Goal: Task Accomplishment & Management: Manage account settings

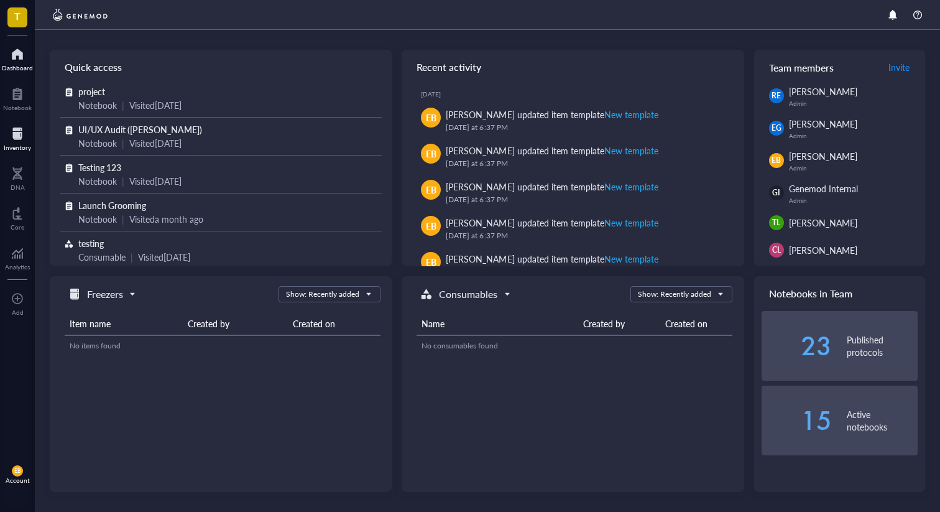
click at [13, 136] on div at bounding box center [17, 134] width 27 height 20
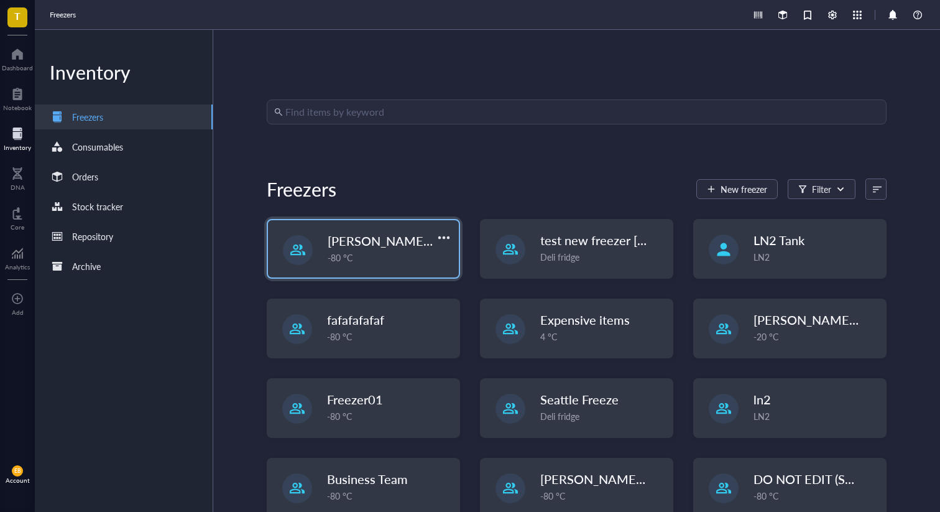
click at [432, 267] on div "IBRAHIM `28th feb -80 °C" at bounding box center [363, 248] width 191 height 57
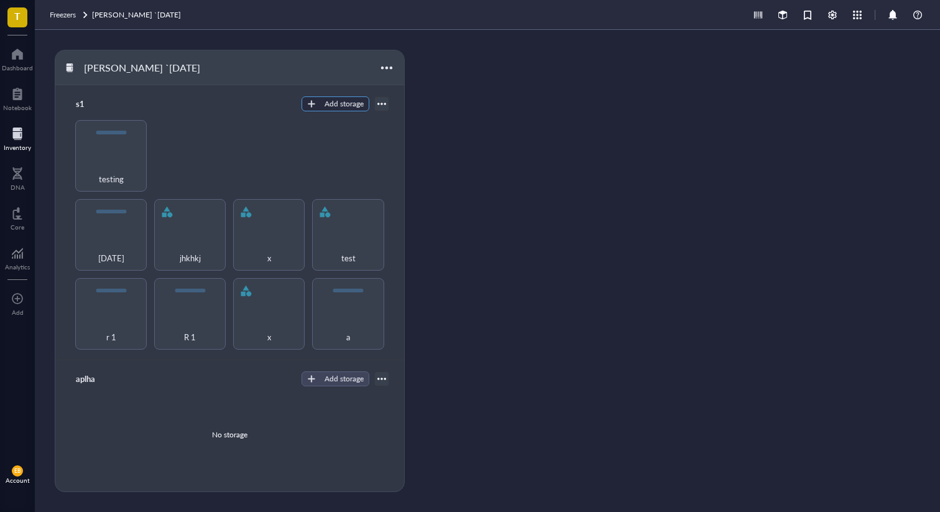
click at [321, 110] on button "Add storage" at bounding box center [336, 103] width 68 height 15
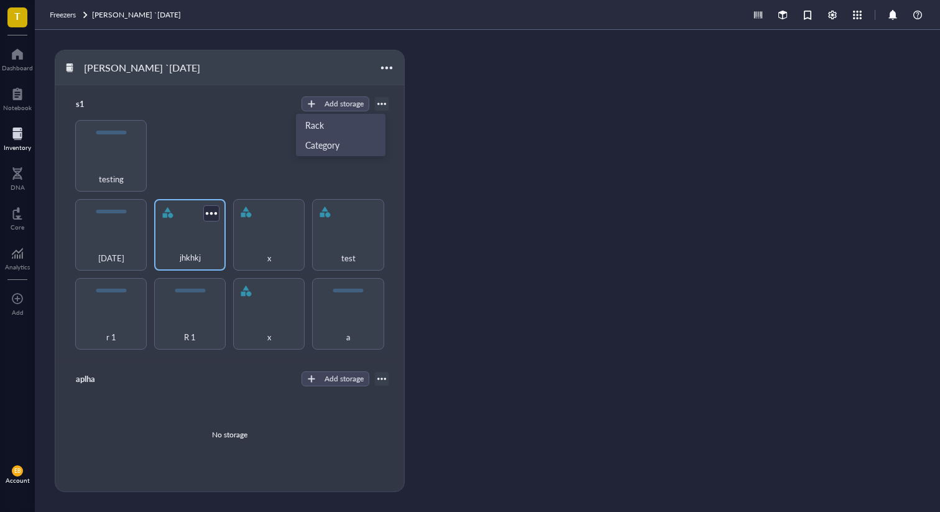
click at [175, 230] on div "jhkhkj" at bounding box center [190, 235] width 72 height 72
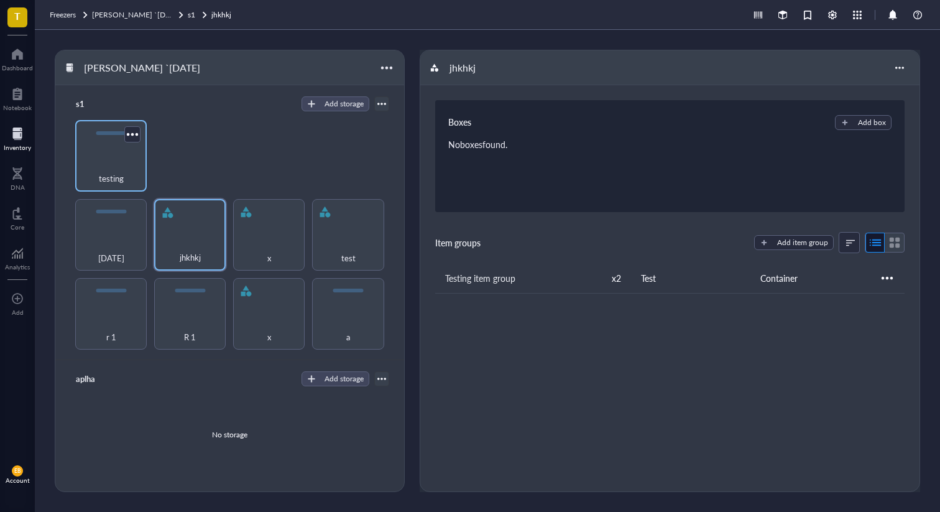
click at [96, 158] on div "testing" at bounding box center [110, 171] width 59 height 27
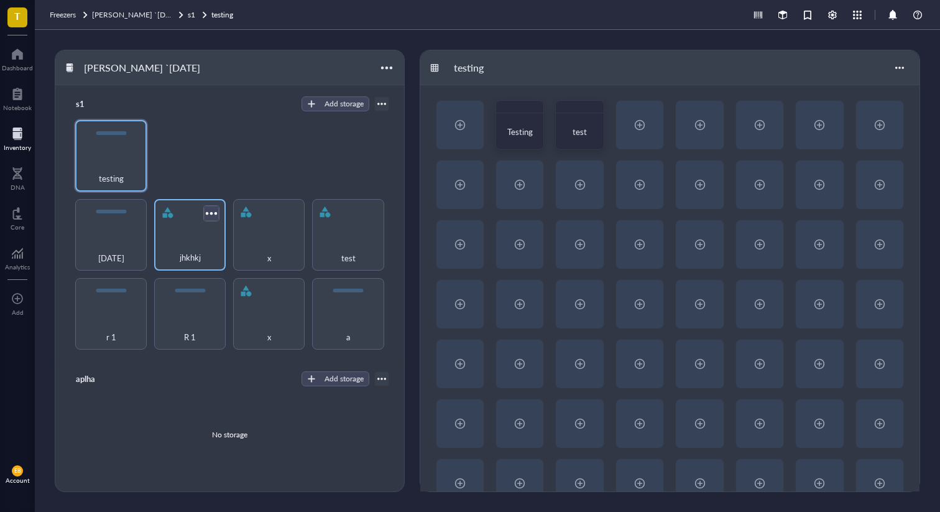
click at [209, 211] on div at bounding box center [212, 213] width 18 height 18
click at [138, 132] on div at bounding box center [132, 134] width 18 height 18
click at [239, 152] on div "r 1 R 1 x a [DATE] jhkhkj x test testing" at bounding box center [229, 235] width 319 height 230
click at [212, 207] on div at bounding box center [212, 213] width 18 height 18
click at [208, 179] on div "r 1 R 1 x a [DATE] jhkhkj x test testing" at bounding box center [229, 235] width 319 height 230
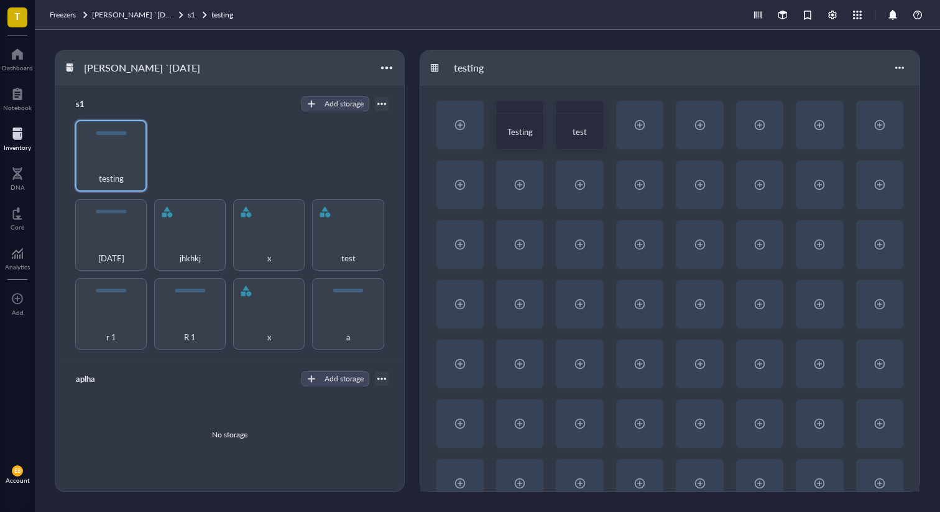
click at [14, 478] on div "Account" at bounding box center [18, 479] width 24 height 7
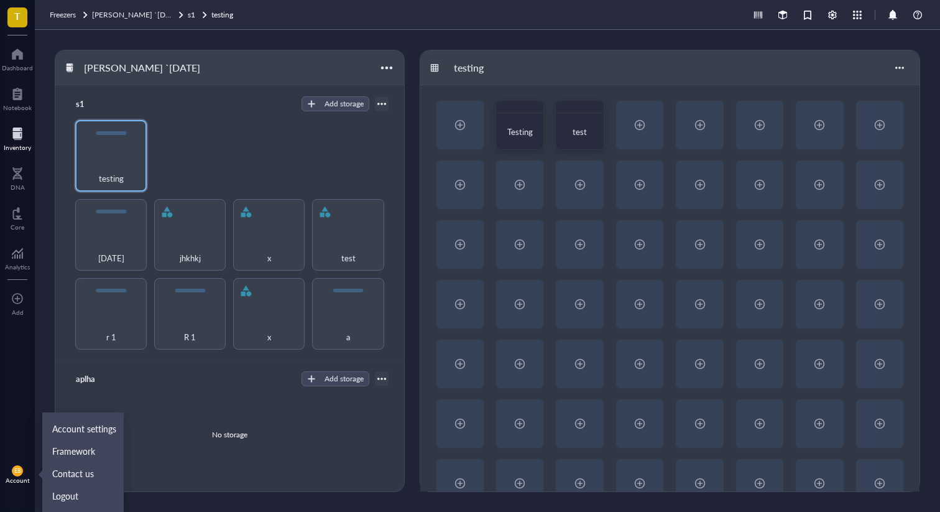
click at [98, 416] on div "Account settings Framework Contact us Logout" at bounding box center [82, 462] width 81 height 100
click at [98, 422] on link "Account settings" at bounding box center [83, 428] width 72 height 22
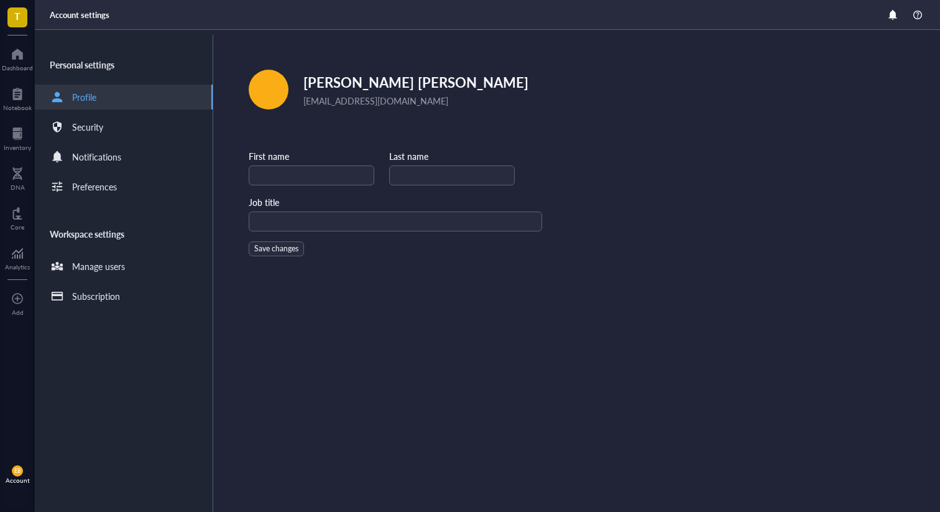
type input "Emily"
type input "Blakeman"
click at [117, 151] on div "Notifications" at bounding box center [96, 157] width 49 height 14
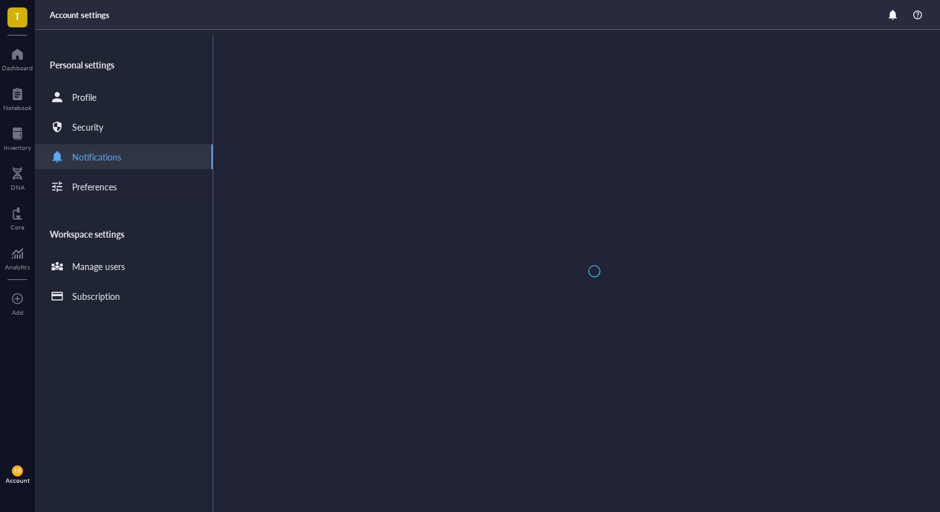
click at [114, 193] on div "Preferences" at bounding box center [94, 187] width 45 height 14
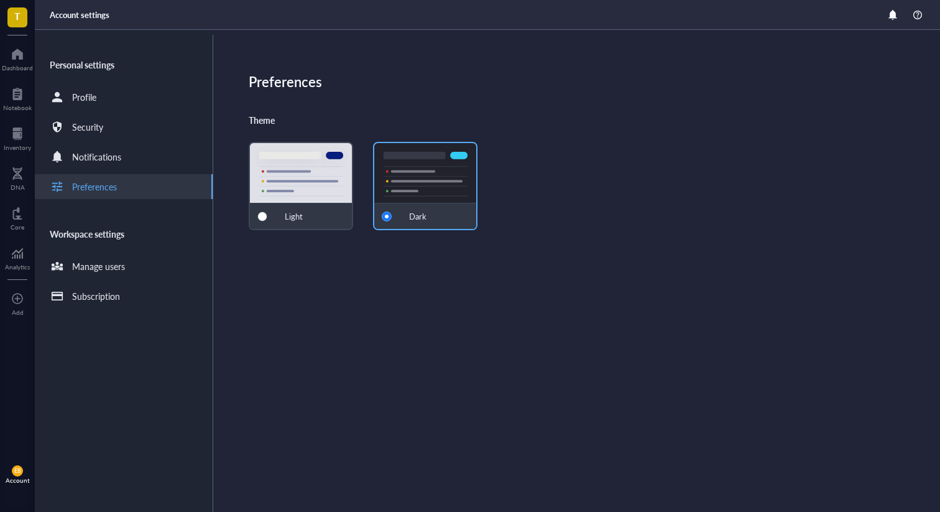
click at [330, 183] on div "Light" at bounding box center [301, 186] width 104 height 88
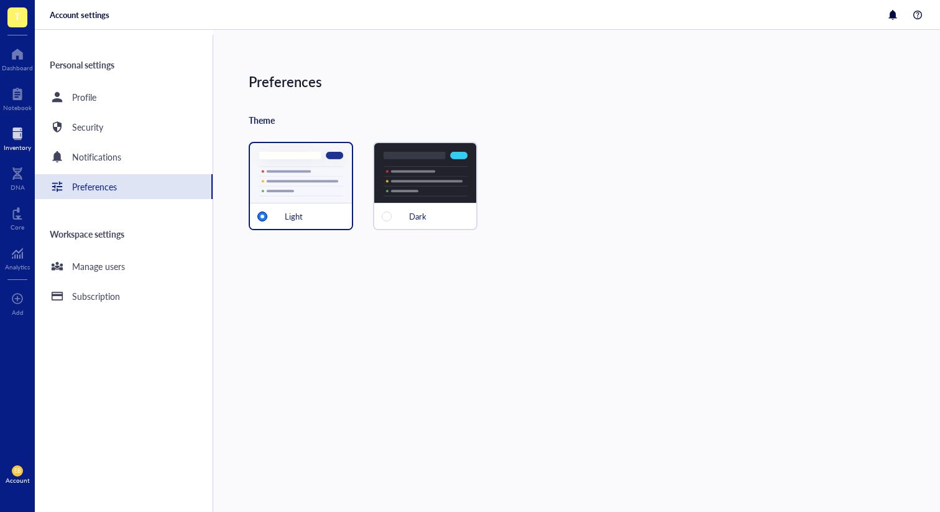
click at [18, 138] on div at bounding box center [17, 134] width 27 height 20
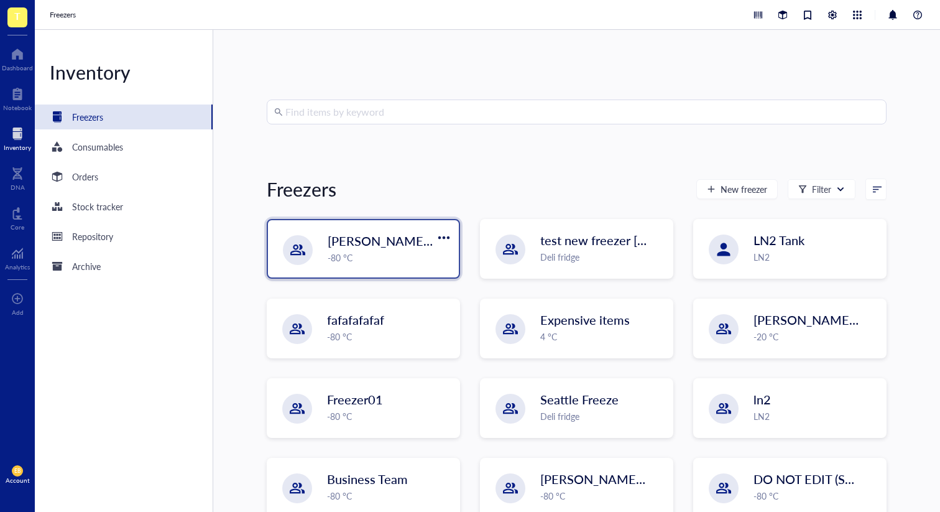
click at [384, 244] on span "[PERSON_NAME] `[DATE]" at bounding box center [401, 240] width 147 height 17
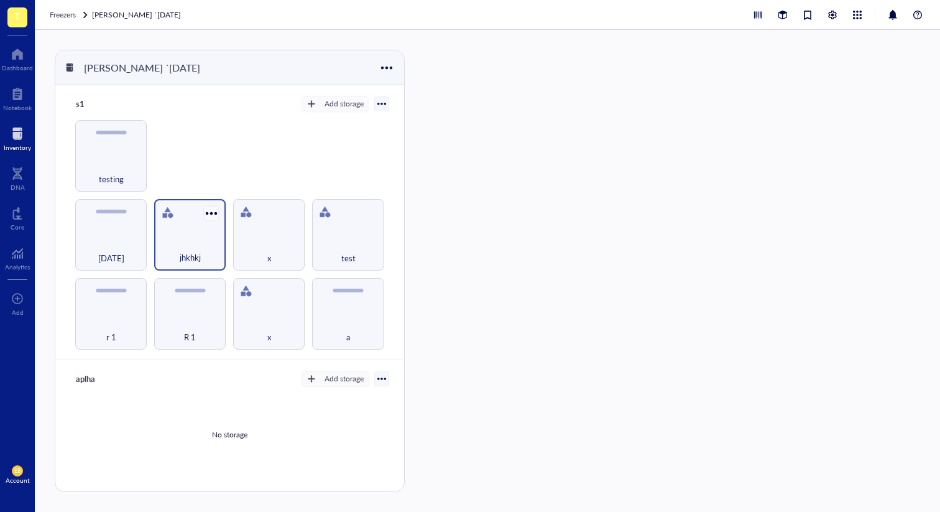
click at [216, 209] on div at bounding box center [212, 213] width 18 height 18
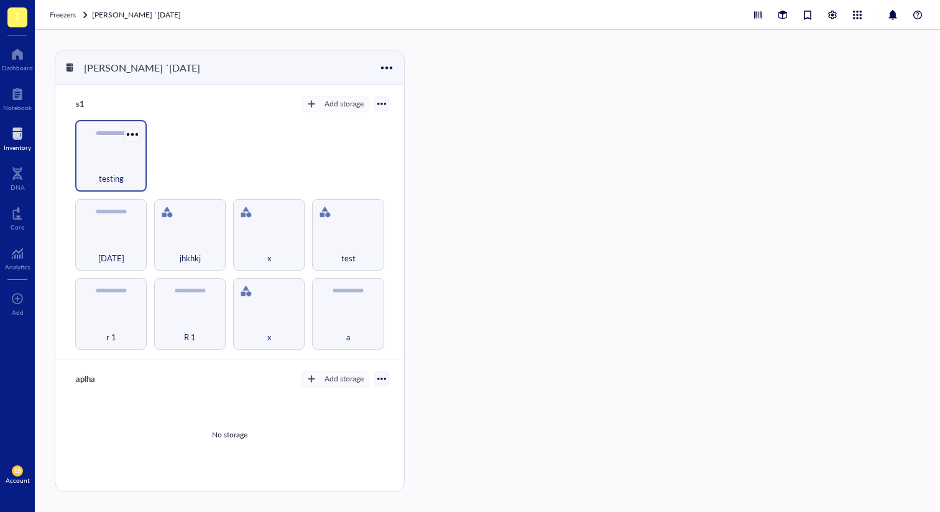
click at [126, 136] on div at bounding box center [132, 134] width 18 height 18
click at [207, 145] on ul "Settings Restore Box Archive" at bounding box center [168, 179] width 90 height 68
click at [282, 183] on div "r 1 R 1 x a [DATE] jhkhkj x test testing" at bounding box center [229, 235] width 319 height 230
click at [128, 137] on div at bounding box center [132, 134] width 18 height 18
click at [181, 160] on div "Settings" at bounding box center [167, 156] width 71 height 11
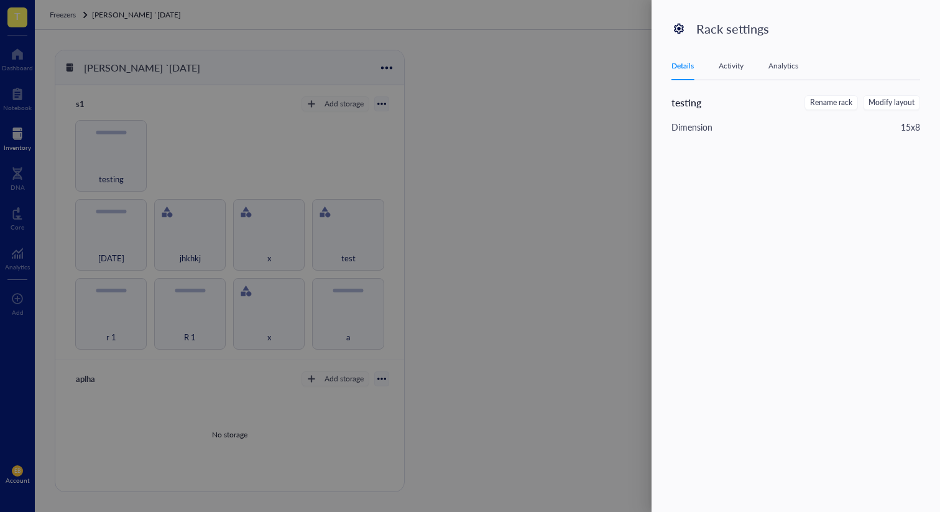
click at [731, 67] on div "Activity" at bounding box center [731, 66] width 25 height 12
click at [781, 66] on div "Analytics" at bounding box center [784, 66] width 30 height 12
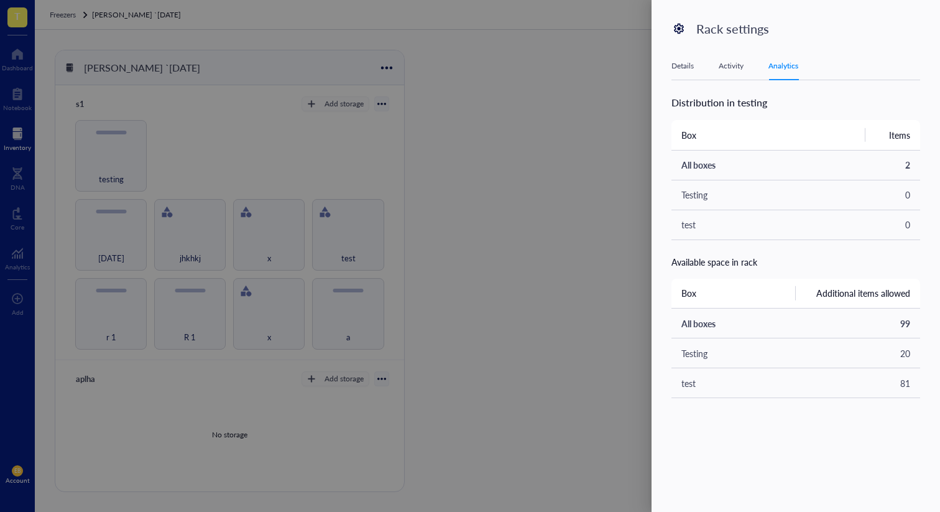
click at [814, 71] on div "Details Activity Analytics" at bounding box center [796, 66] width 249 height 28
click at [685, 63] on div "Details" at bounding box center [683, 66] width 22 height 12
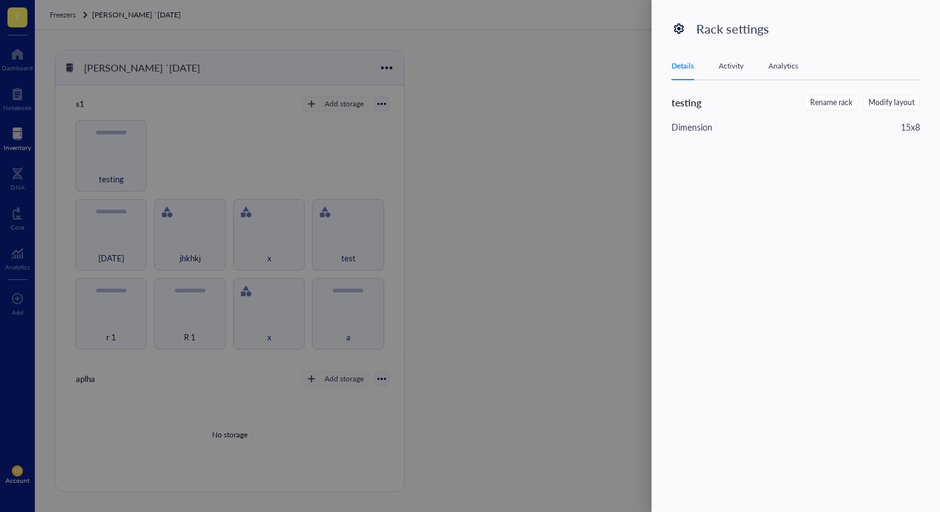
click at [736, 65] on div "Activity" at bounding box center [731, 66] width 25 height 12
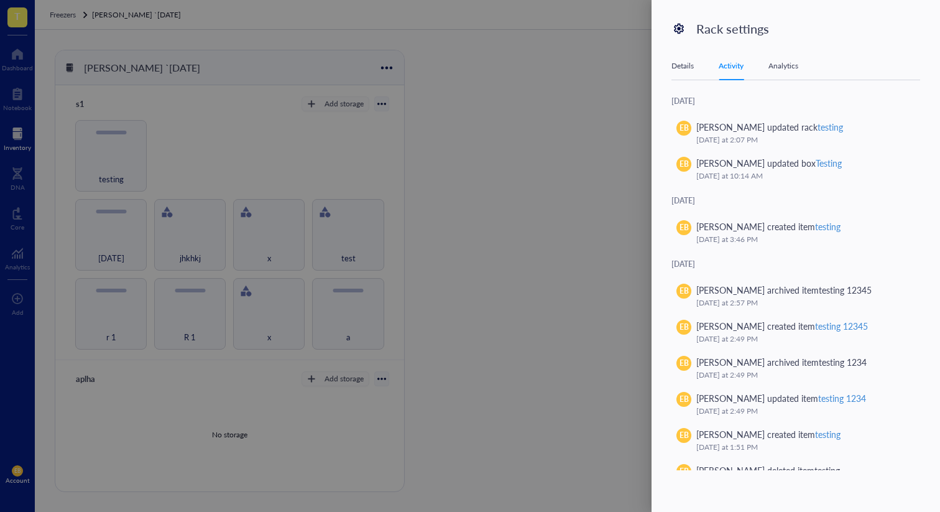
click at [781, 65] on div "Analytics" at bounding box center [784, 66] width 30 height 12
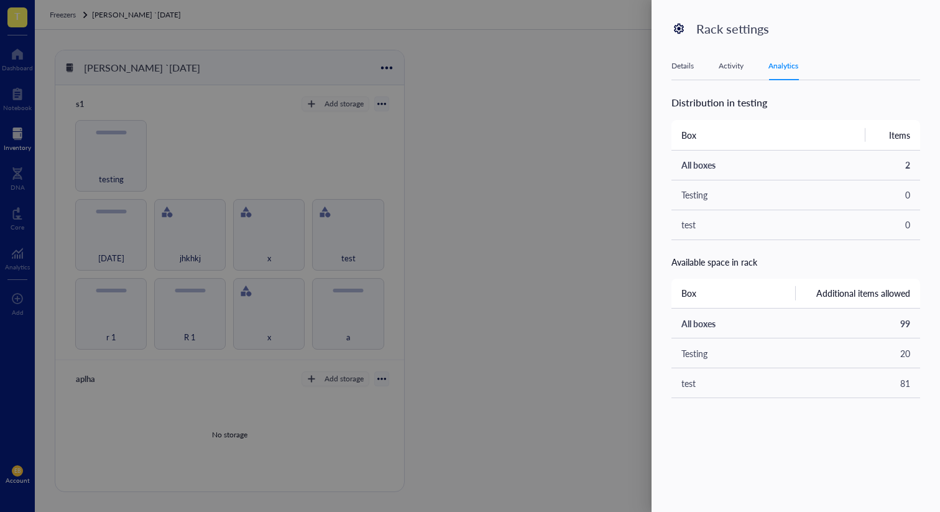
click at [687, 70] on div "Details" at bounding box center [683, 66] width 22 height 12
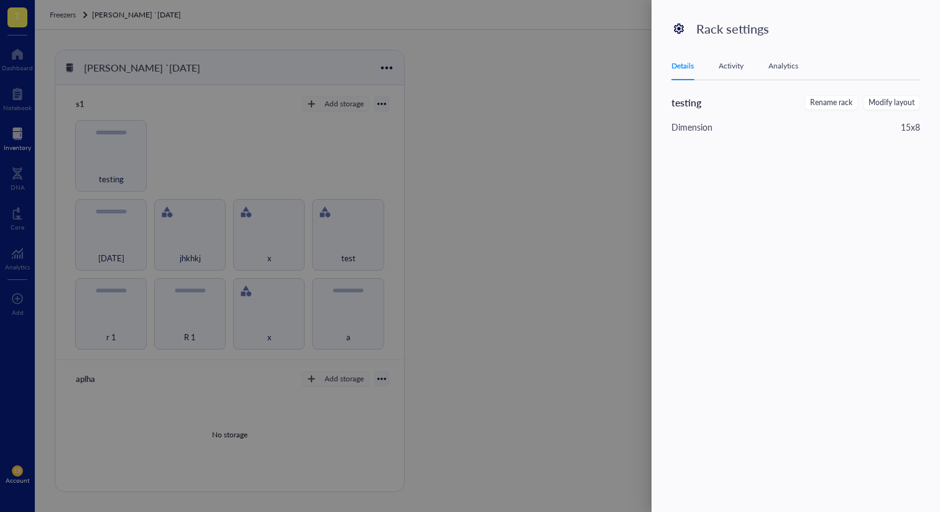
click at [547, 143] on div at bounding box center [470, 256] width 940 height 512
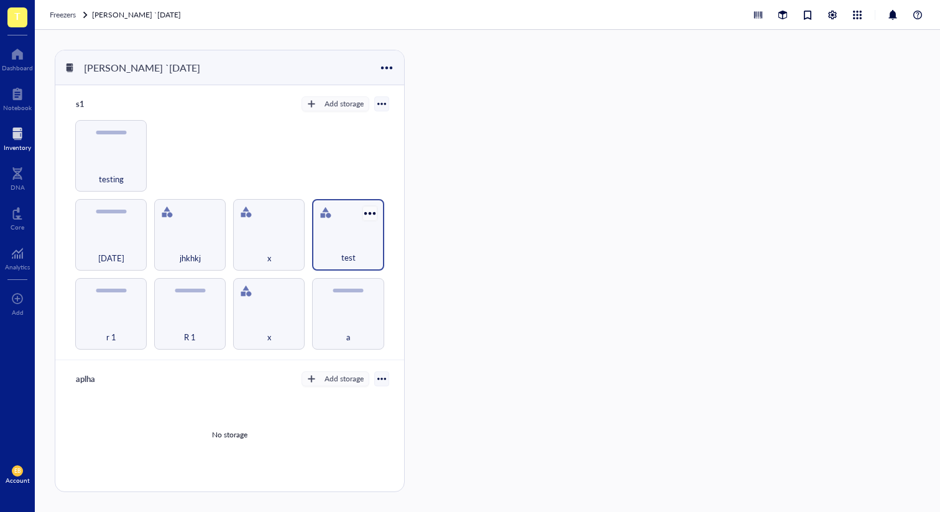
click at [363, 208] on div at bounding box center [370, 213] width 18 height 18
click at [427, 231] on div "Settings" at bounding box center [408, 233] width 85 height 11
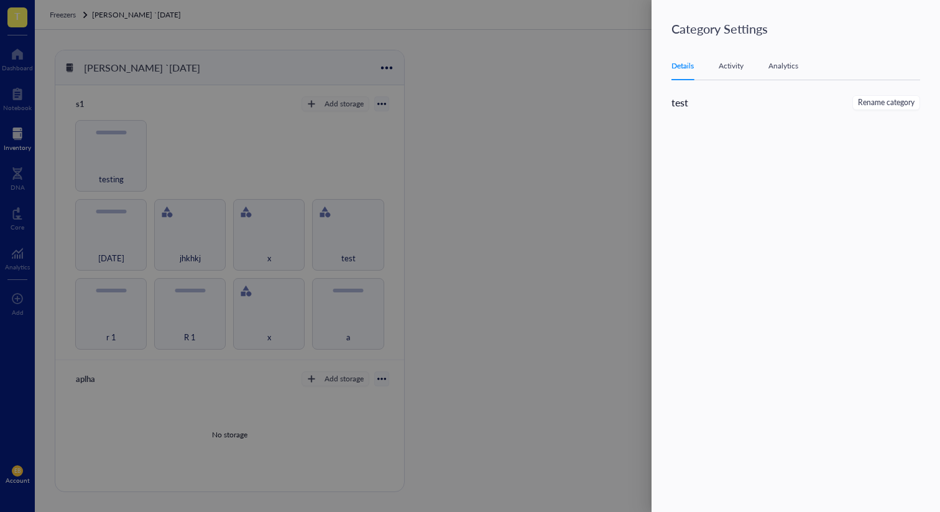
click at [422, 156] on div at bounding box center [470, 256] width 940 height 512
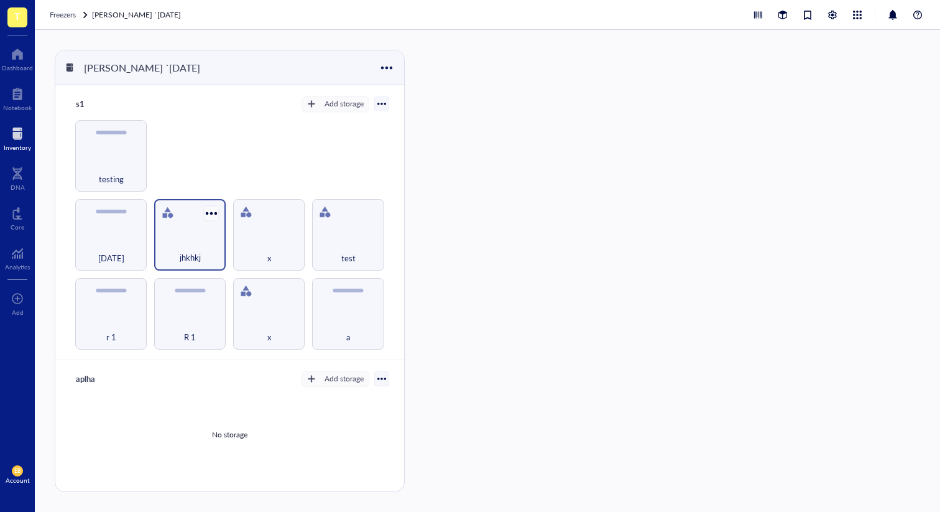
click at [208, 207] on div at bounding box center [212, 213] width 18 height 18
click at [279, 153] on div "r 1 R 1 x a [DATE] jhkhkj x test testing" at bounding box center [229, 235] width 319 height 230
click at [835, 11] on div at bounding box center [833, 15] width 14 height 14
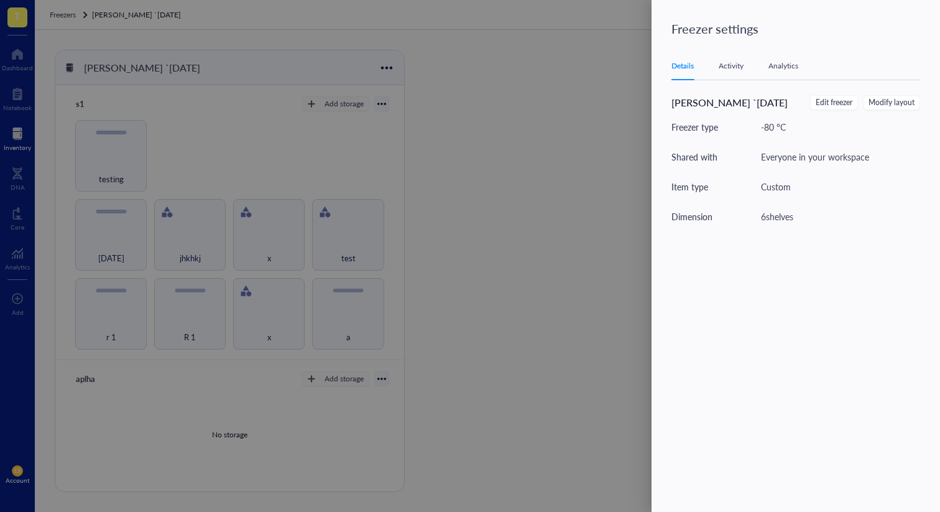
click at [733, 58] on div "Details Activity Analytics" at bounding box center [796, 66] width 249 height 28
click at [791, 60] on div "Analytics" at bounding box center [784, 66] width 30 height 12
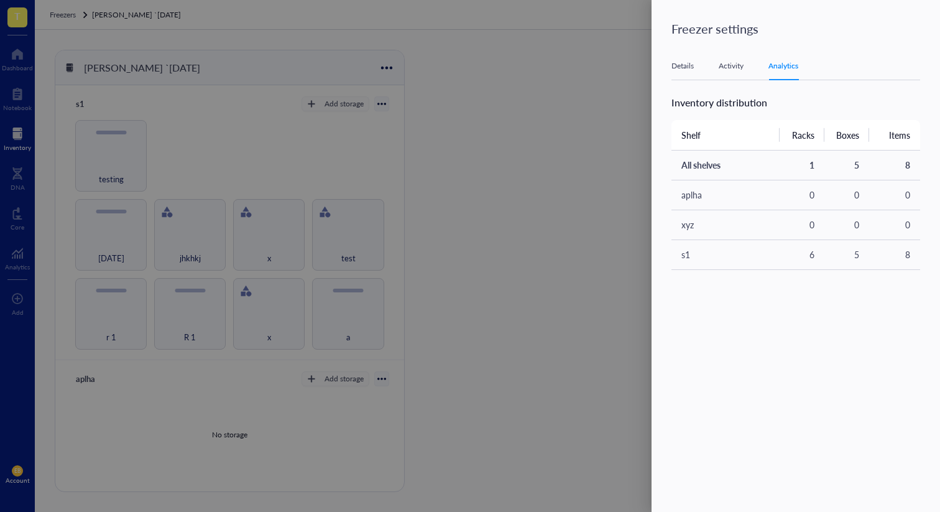
click at [735, 63] on div "Activity" at bounding box center [731, 66] width 25 height 12
click at [546, 110] on div at bounding box center [470, 256] width 940 height 512
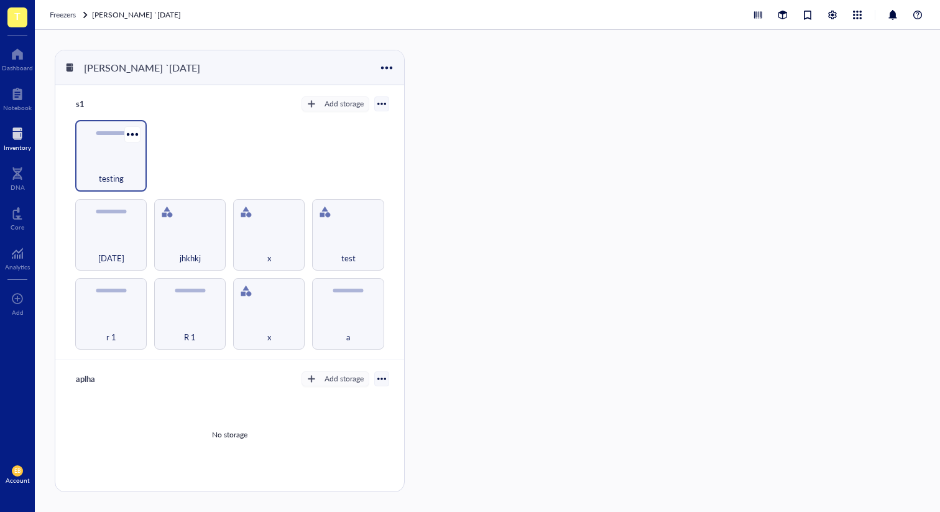
click at [121, 145] on div "testing" at bounding box center [111, 156] width 72 height 72
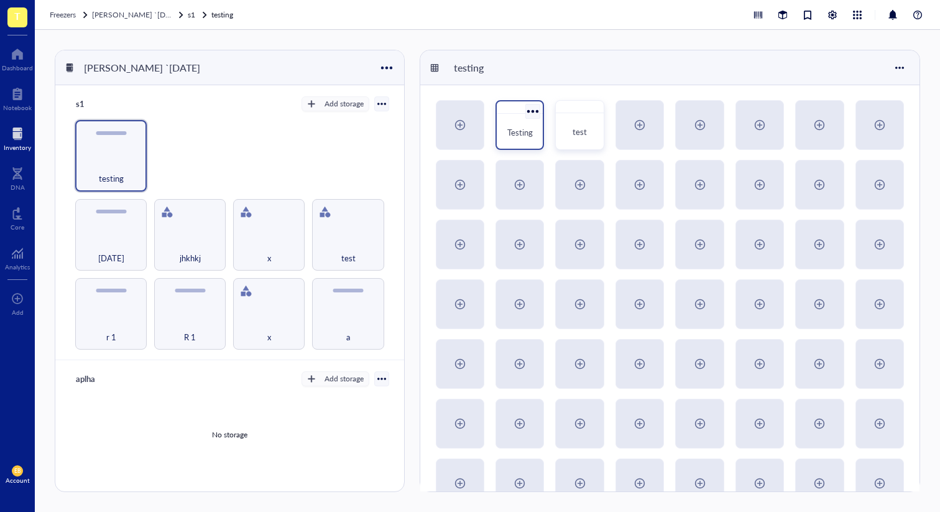
click at [531, 109] on div at bounding box center [533, 111] width 18 height 18
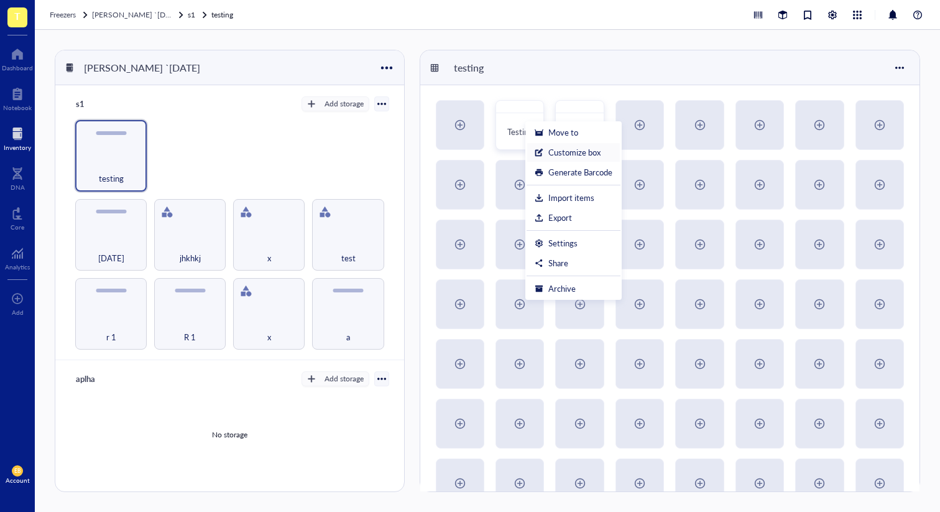
click at [576, 152] on div "Customize box" at bounding box center [575, 152] width 52 height 11
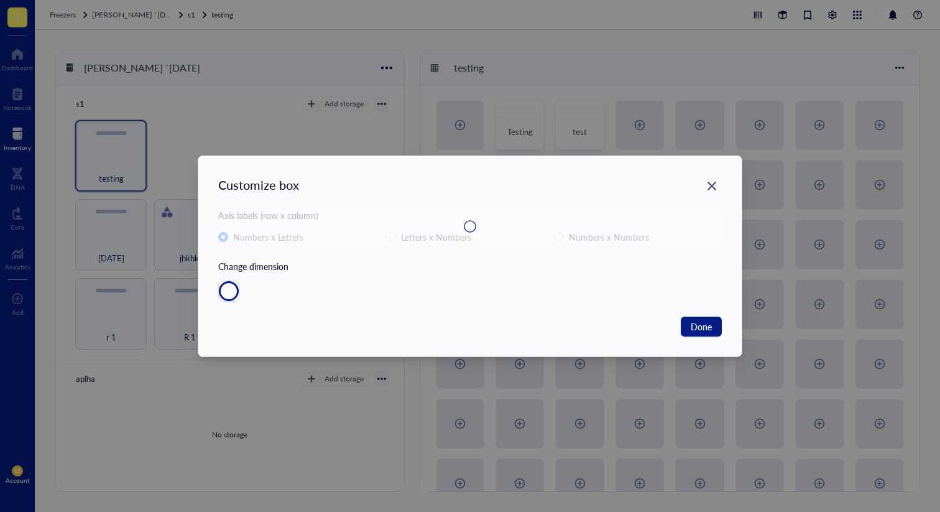
radio input "false"
radio input "true"
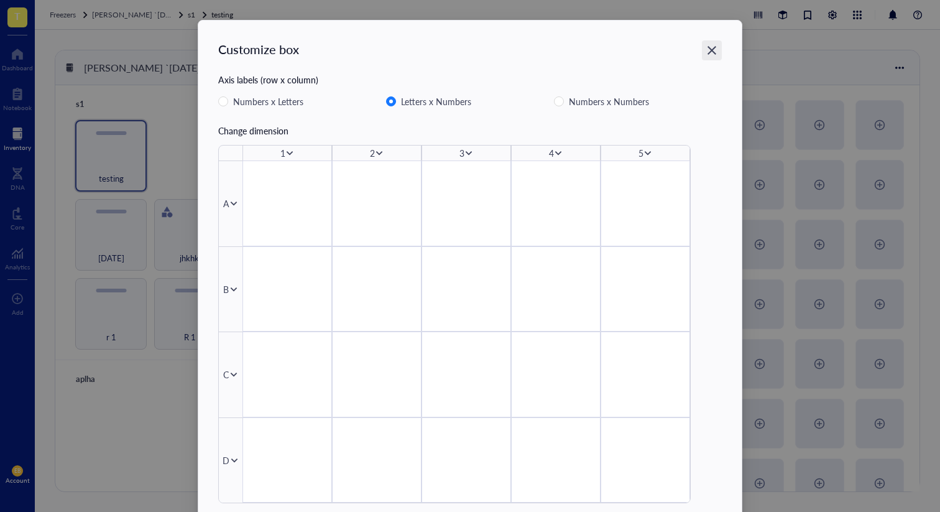
click at [713, 53] on icon "Close" at bounding box center [712, 50] width 9 height 9
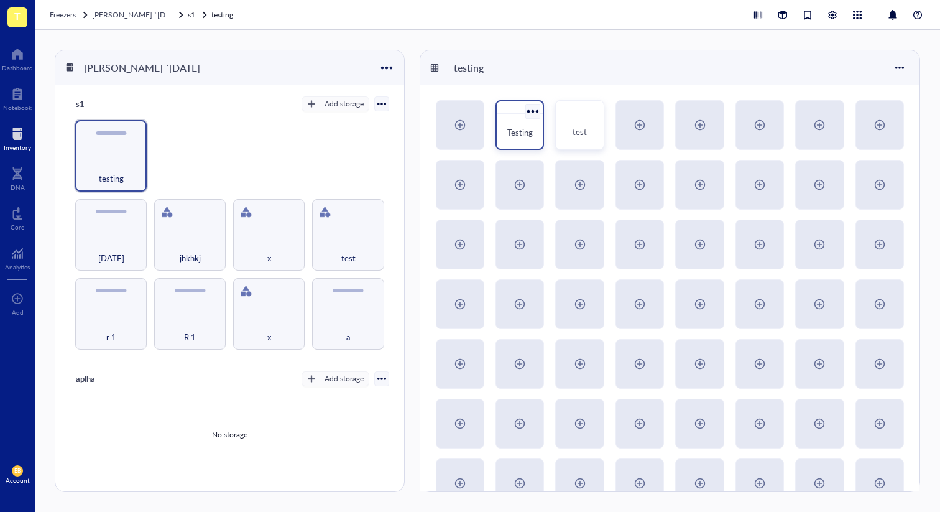
click at [534, 108] on div at bounding box center [533, 111] width 18 height 18
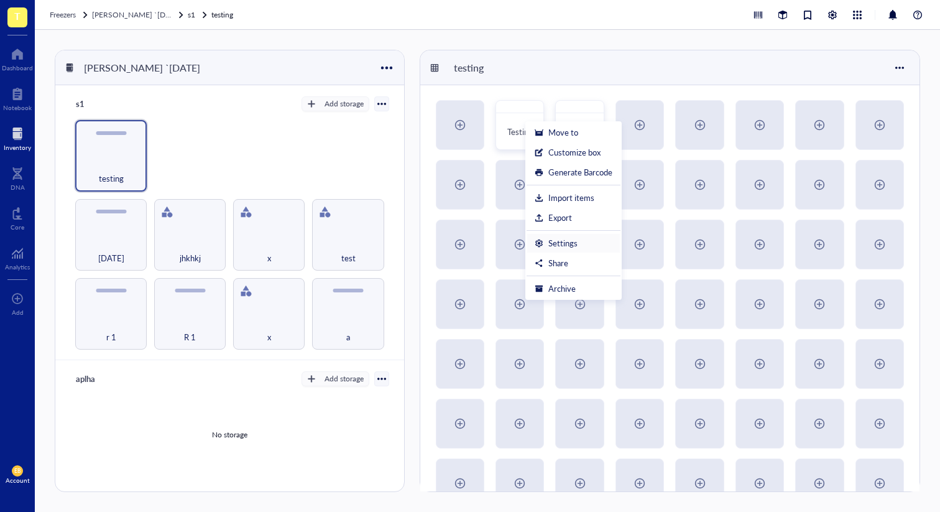
click at [600, 239] on div "Settings" at bounding box center [574, 243] width 78 height 11
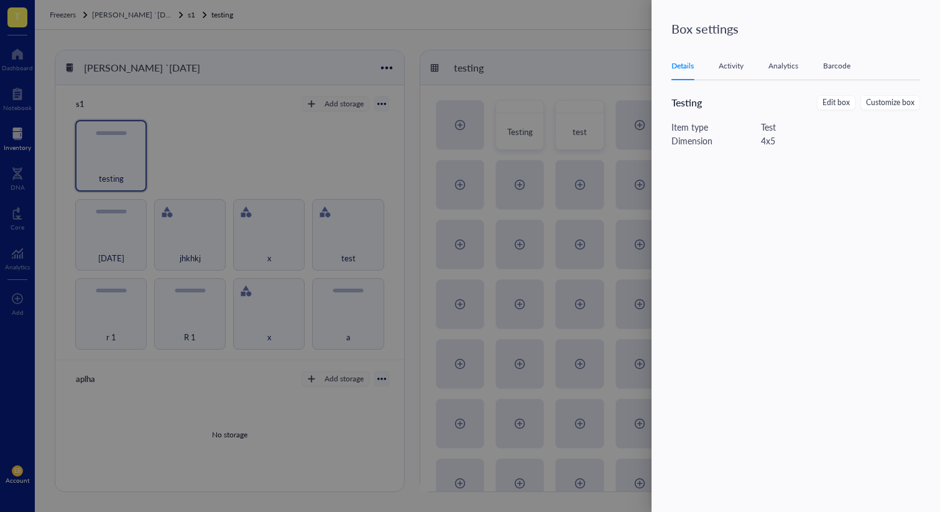
click at [543, 34] on div at bounding box center [470, 256] width 940 height 512
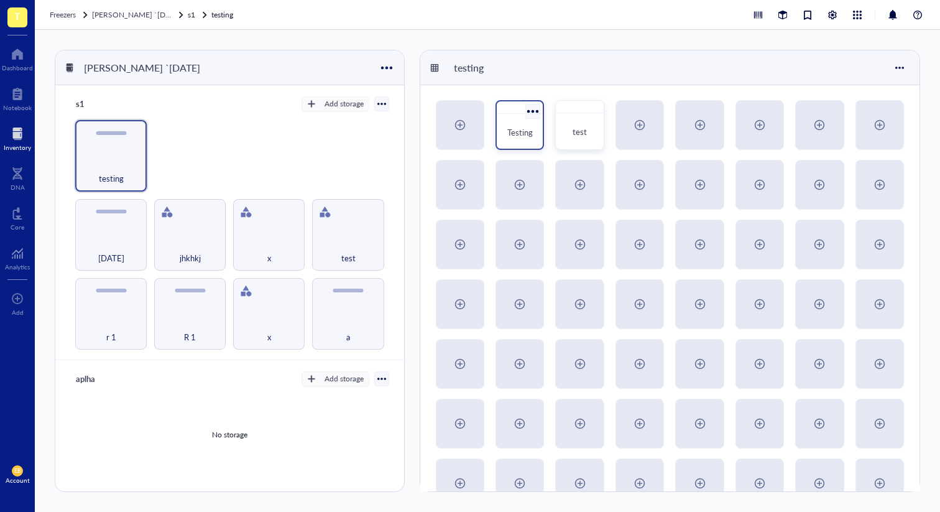
click at [538, 108] on div at bounding box center [533, 111] width 18 height 18
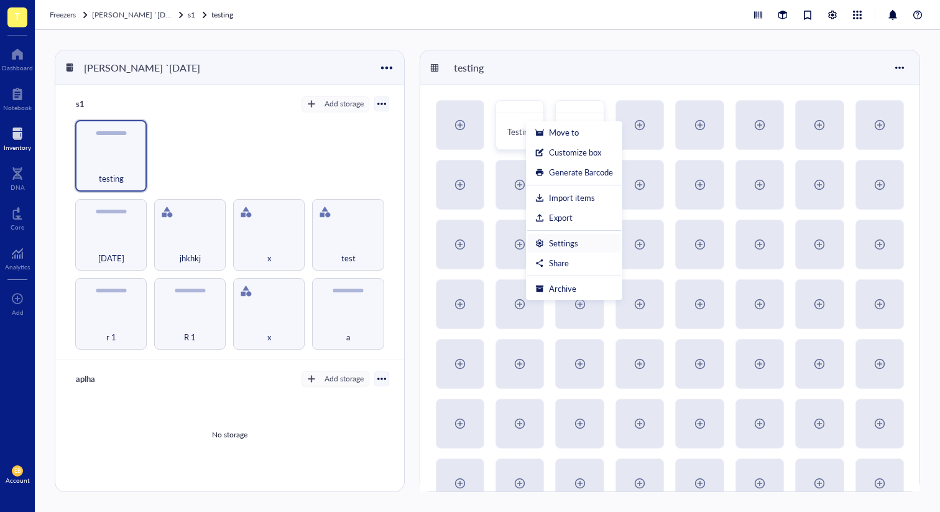
click at [570, 242] on div "Settings" at bounding box center [563, 243] width 29 height 11
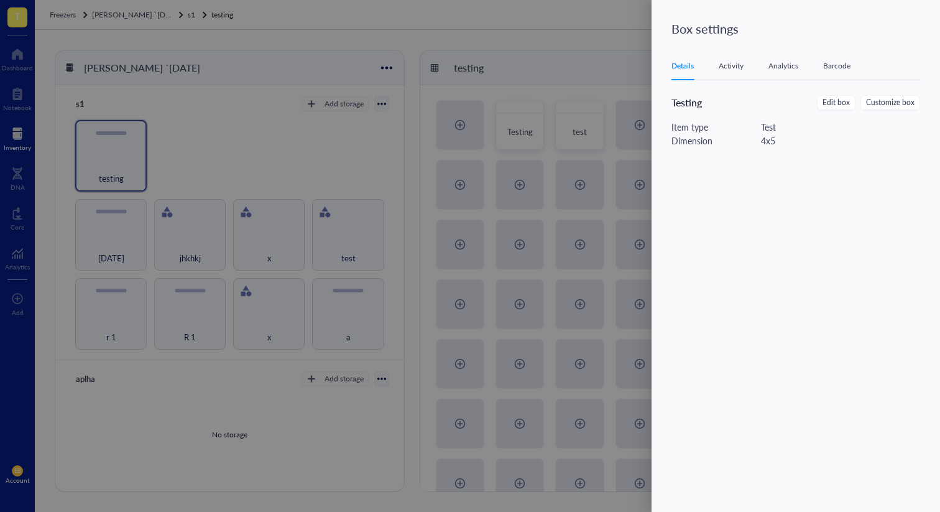
click at [378, 248] on div at bounding box center [470, 256] width 940 height 512
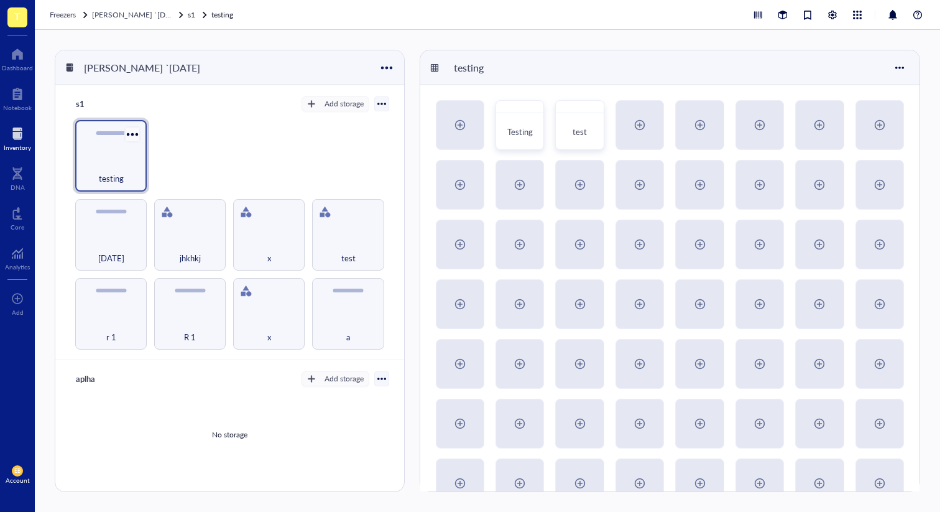
click at [131, 131] on div at bounding box center [132, 134] width 18 height 18
click at [147, 160] on div "Settings" at bounding box center [160, 156] width 29 height 11
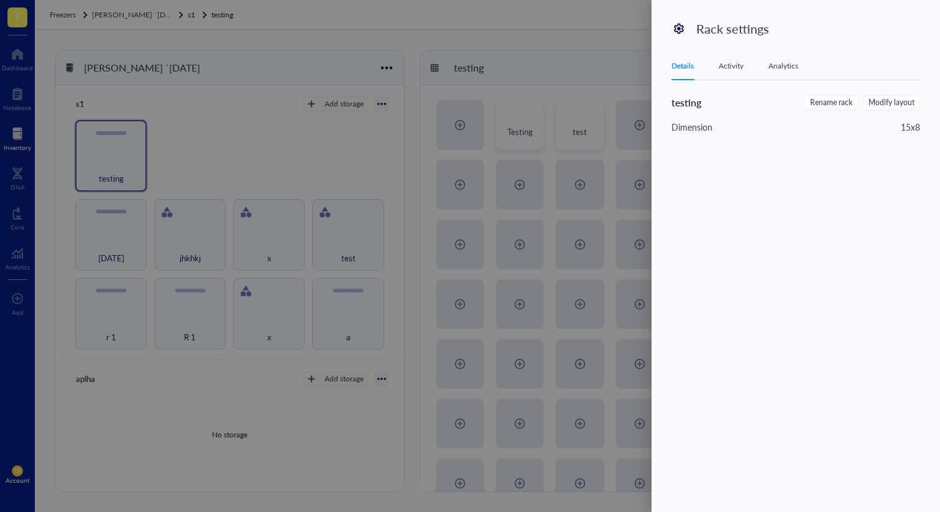
click at [276, 159] on div at bounding box center [470, 256] width 940 height 512
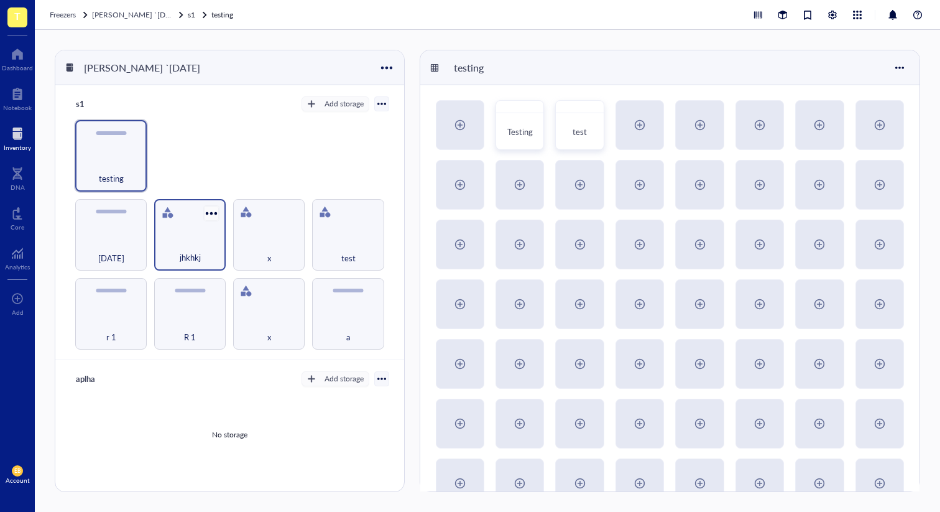
click at [213, 213] on div at bounding box center [212, 213] width 18 height 18
click at [277, 228] on div "Settings" at bounding box center [253, 233] width 85 height 11
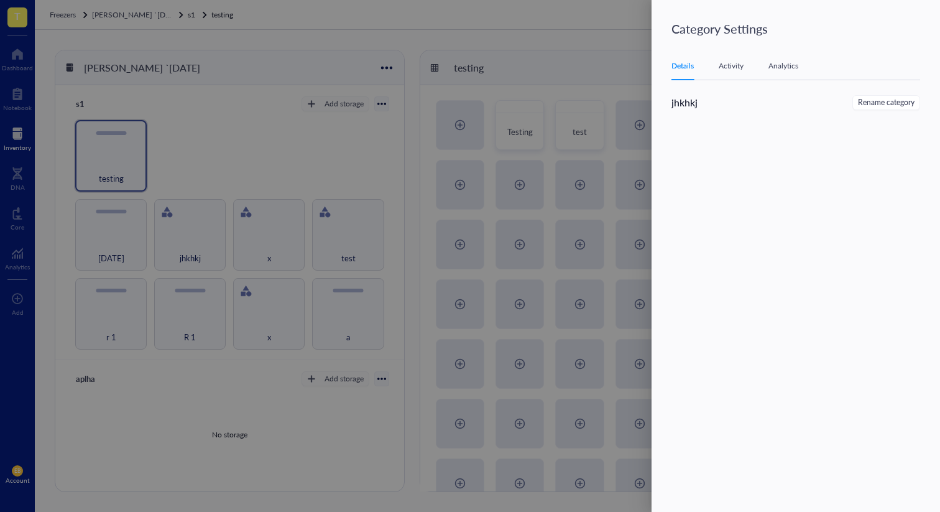
click at [195, 179] on div at bounding box center [470, 256] width 940 height 512
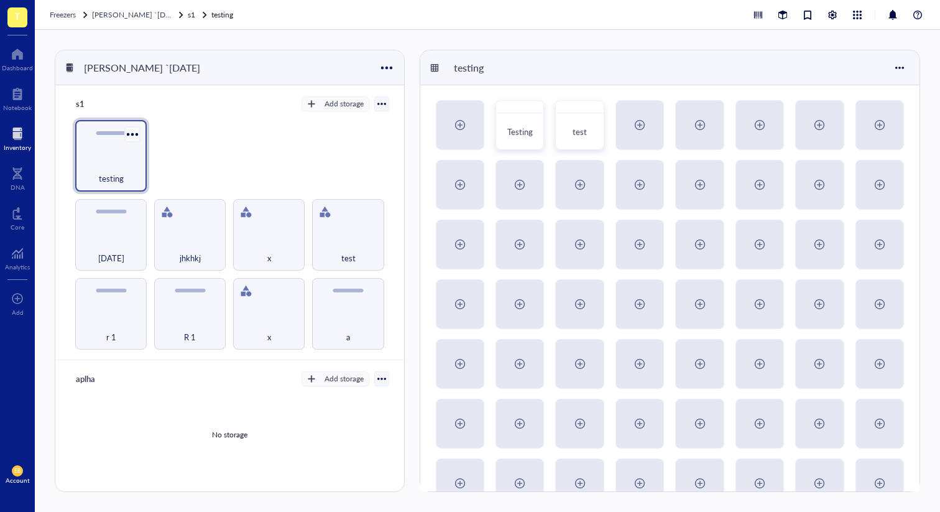
click at [137, 137] on div at bounding box center [132, 134] width 18 height 18
click at [130, 132] on div at bounding box center [132, 134] width 18 height 18
click at [132, 132] on div at bounding box center [132, 134] width 18 height 18
click at [144, 147] on li "Settings" at bounding box center [167, 156] width 87 height 20
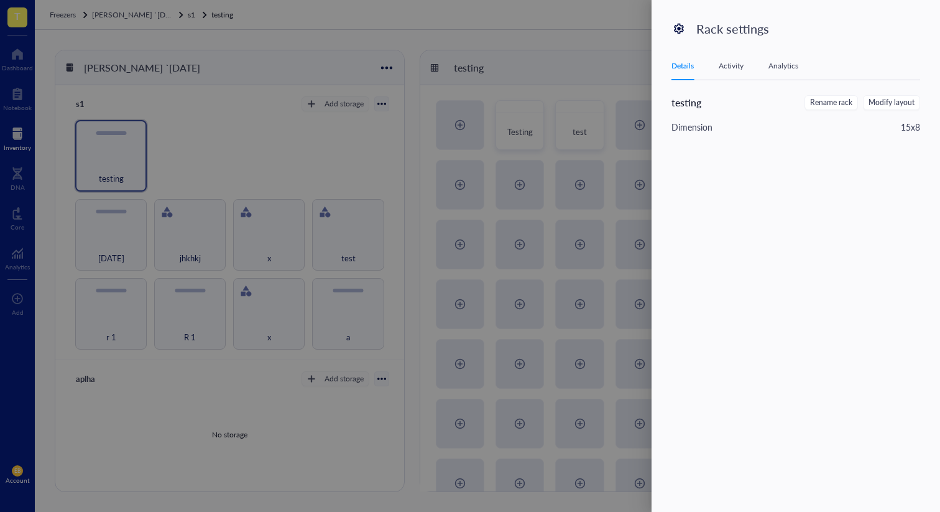
click at [738, 63] on div "Activity" at bounding box center [731, 66] width 25 height 12
click at [785, 63] on div "Analytics" at bounding box center [784, 66] width 30 height 12
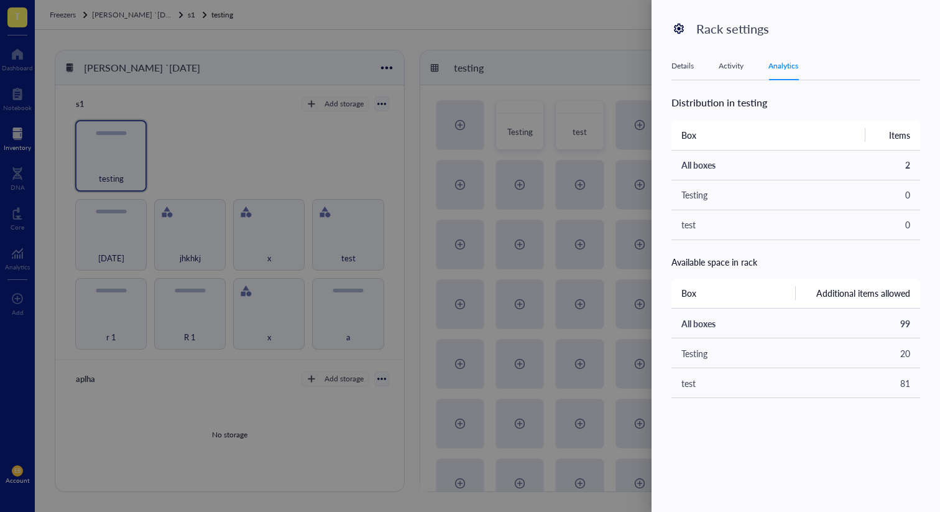
click at [730, 68] on div "Activity" at bounding box center [731, 66] width 25 height 12
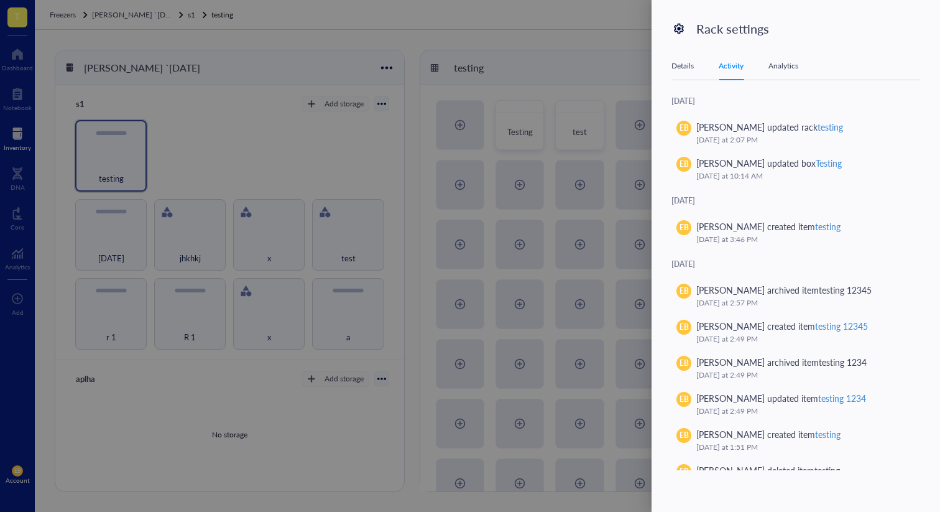
click at [691, 70] on div "Details" at bounding box center [683, 66] width 22 height 12
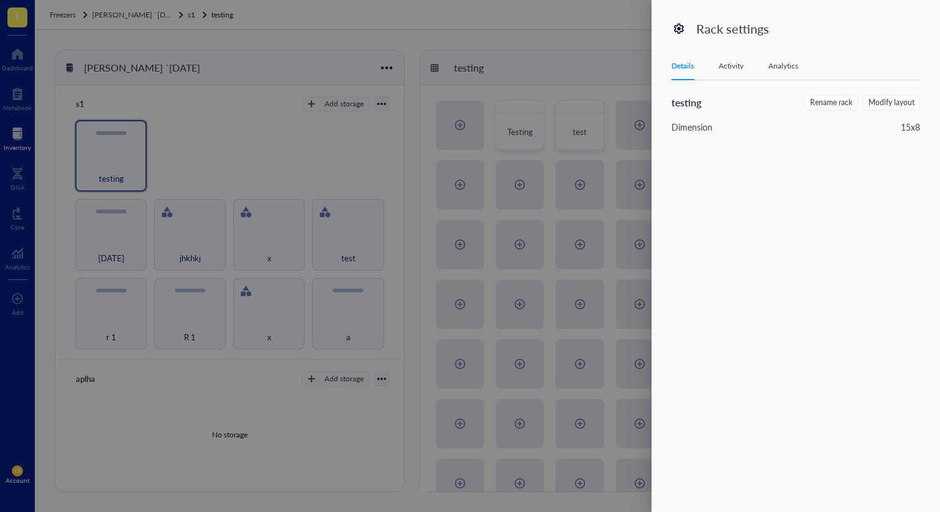
click at [502, 121] on div at bounding box center [470, 256] width 940 height 512
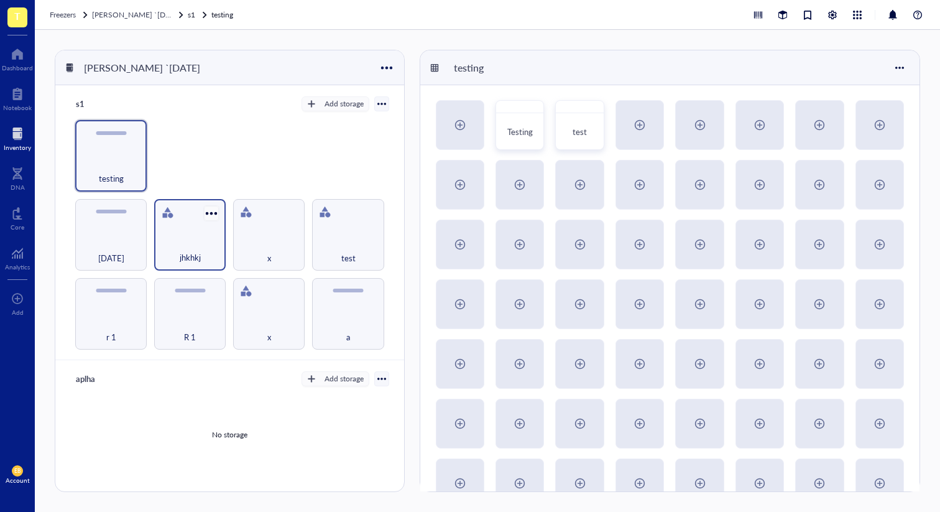
click at [211, 211] on div at bounding box center [212, 213] width 18 height 18
click at [256, 230] on div "Settings" at bounding box center [252, 233] width 85 height 11
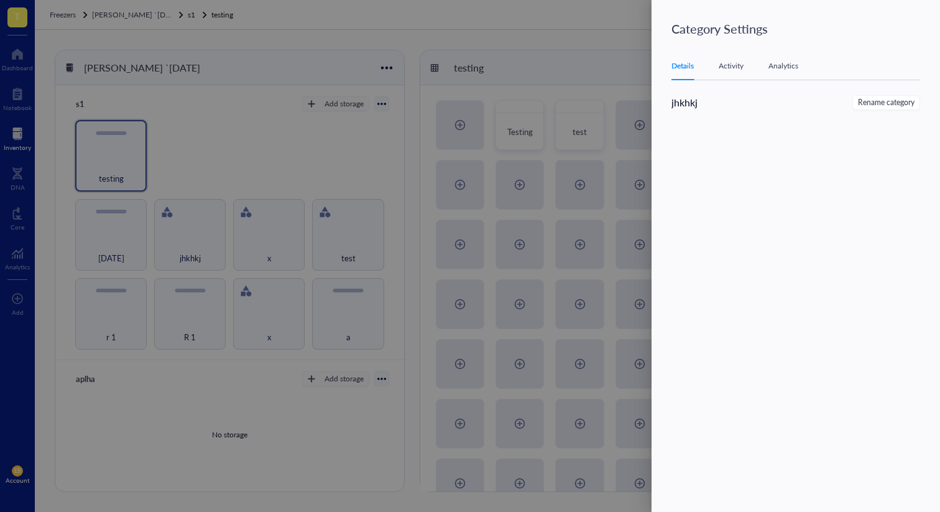
click at [583, 91] on div at bounding box center [470, 256] width 940 height 512
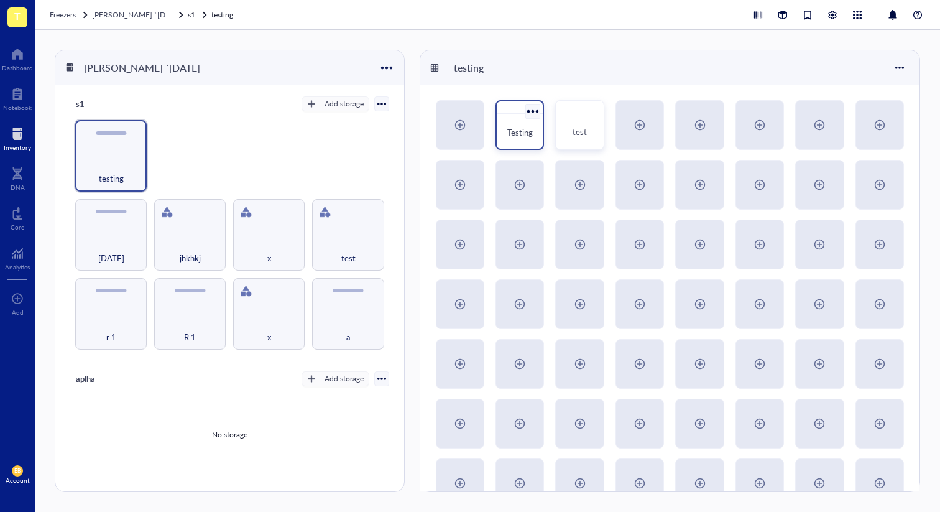
click at [534, 103] on div at bounding box center [533, 111] width 18 height 18
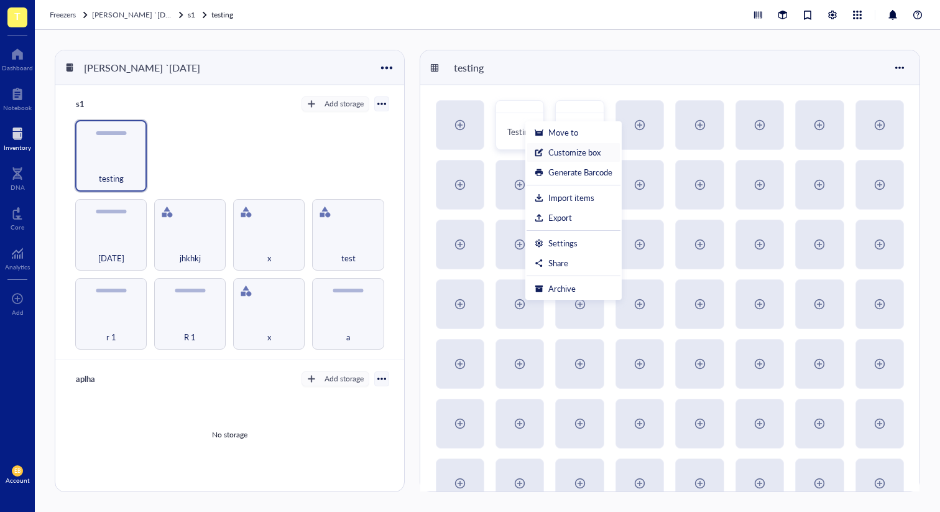
click at [584, 153] on div "Customize box" at bounding box center [575, 152] width 52 height 11
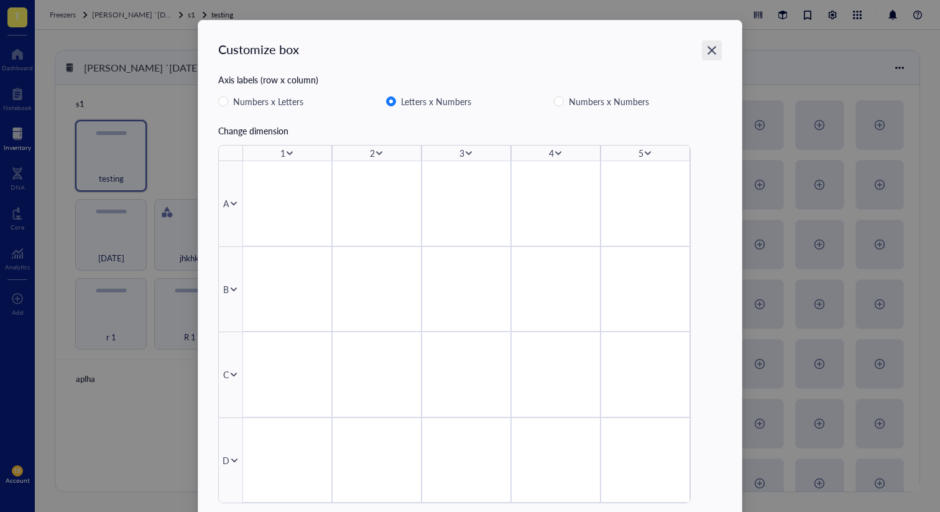
click at [703, 52] on div "Close" at bounding box center [712, 50] width 20 height 20
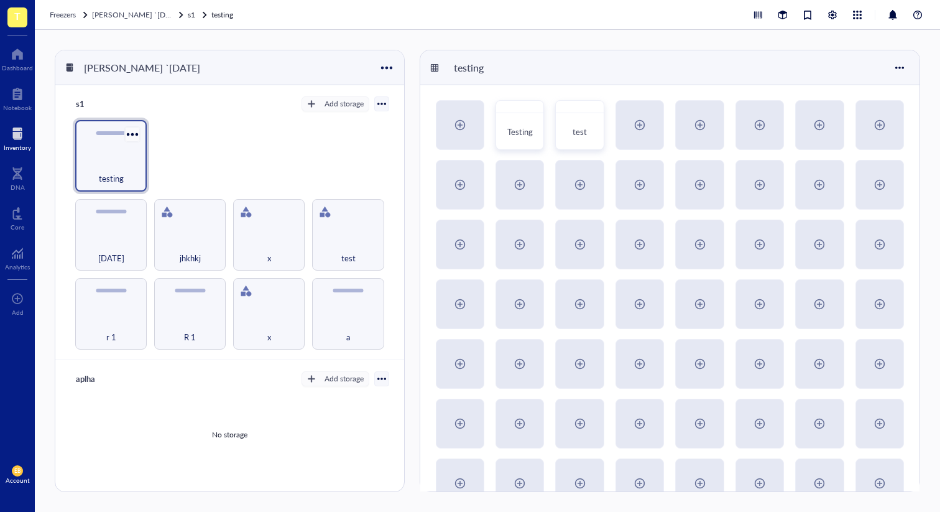
click at [130, 129] on div at bounding box center [132, 134] width 18 height 18
click at [174, 159] on div "Settings" at bounding box center [160, 156] width 29 height 11
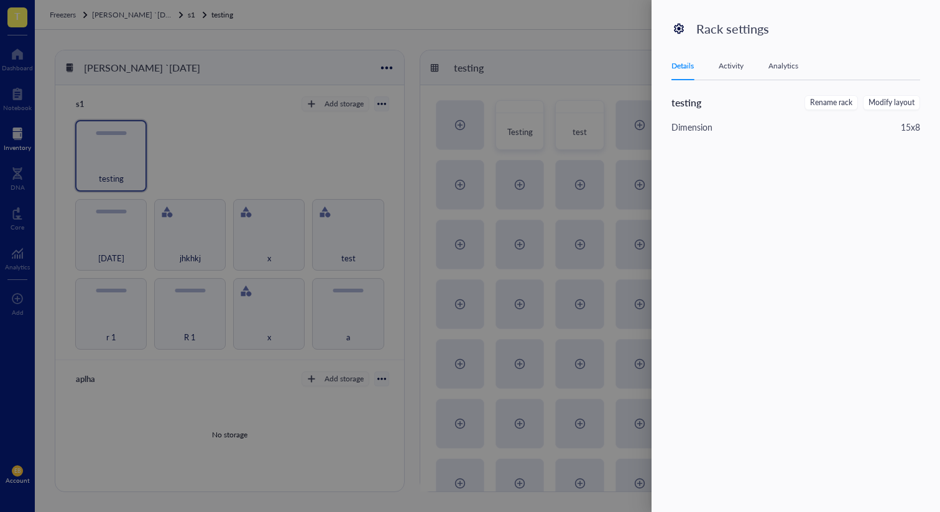
click at [389, 141] on div at bounding box center [470, 256] width 940 height 512
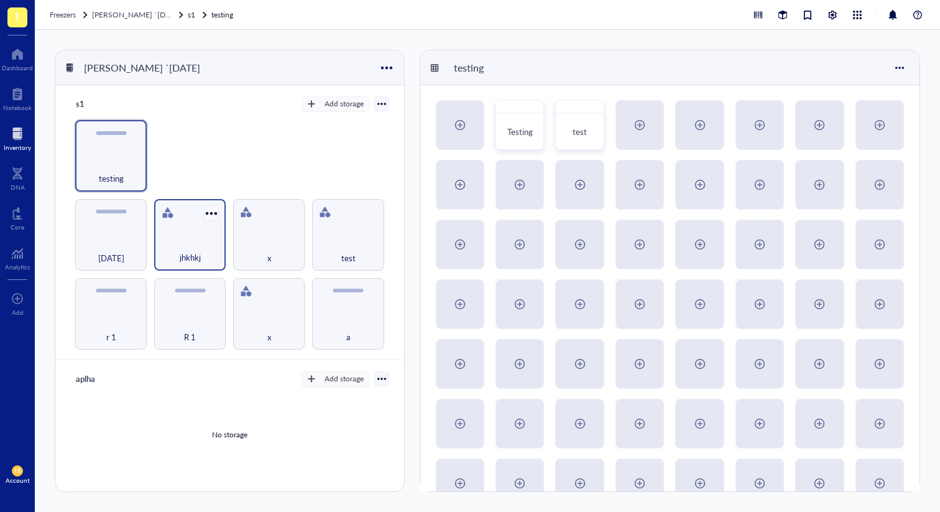
click at [214, 210] on div at bounding box center [212, 213] width 18 height 18
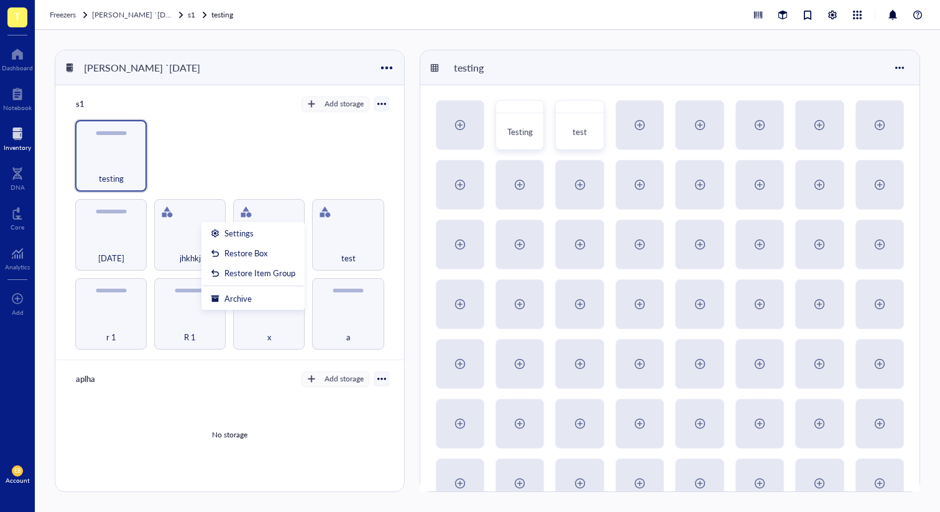
click at [281, 157] on div "r 1 R 1 x a [DATE] jhkhkj x test testing" at bounding box center [229, 235] width 319 height 230
click at [135, 132] on div at bounding box center [132, 134] width 18 height 18
click at [244, 160] on div "r 1 R 1 x a [DATE] jhkhkj x test testing" at bounding box center [229, 235] width 319 height 230
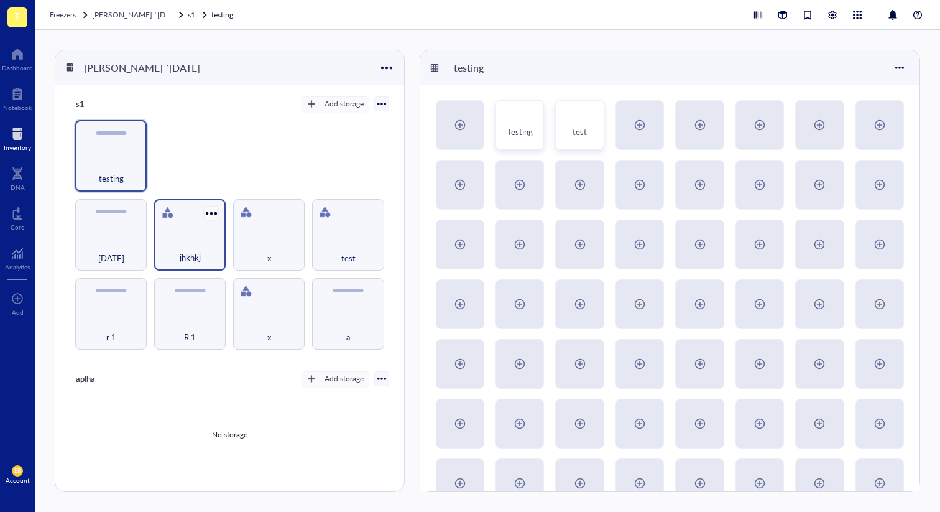
click at [211, 213] on div at bounding box center [212, 213] width 18 height 18
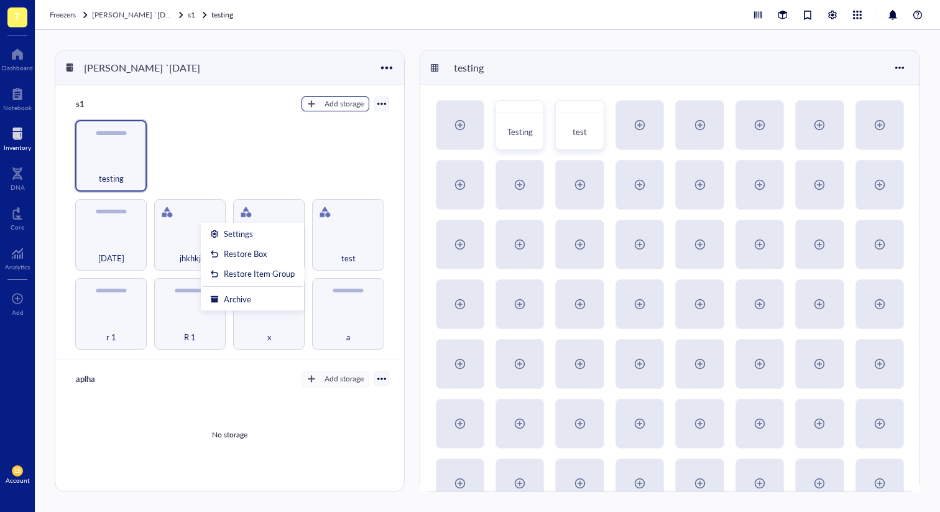
click at [344, 110] on button "Add storage" at bounding box center [336, 103] width 68 height 15
click at [259, 154] on div "r 1 R 1 x a [DATE] jhkhkj x test testing" at bounding box center [229, 235] width 319 height 230
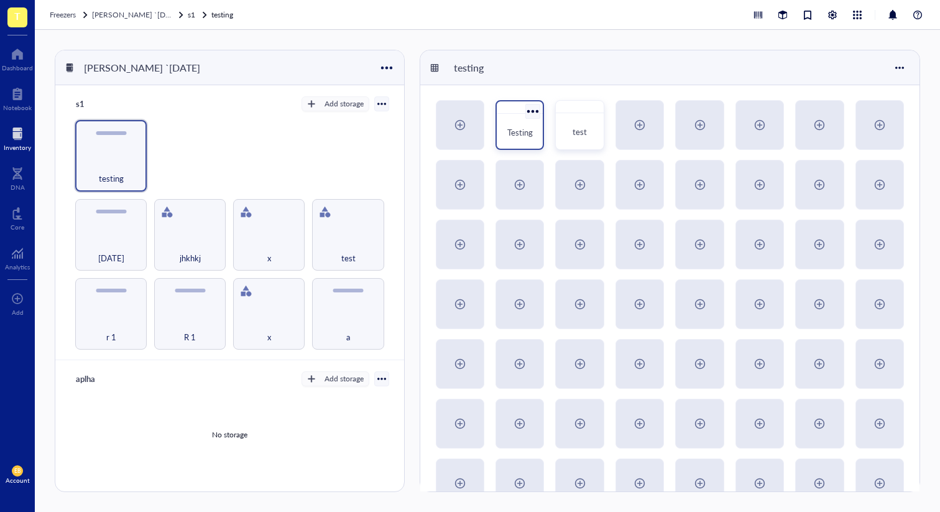
click at [537, 111] on div at bounding box center [533, 111] width 18 height 18
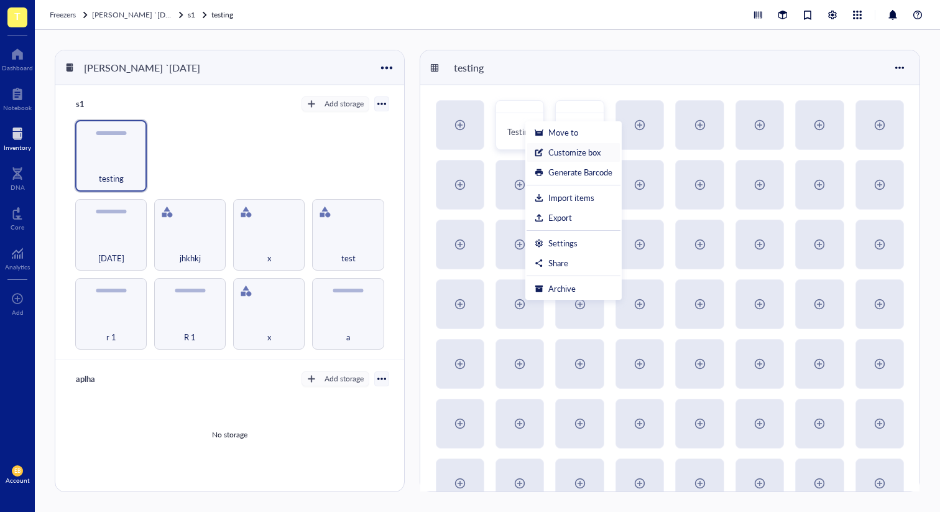
click at [590, 152] on div "Customize box" at bounding box center [575, 152] width 52 height 11
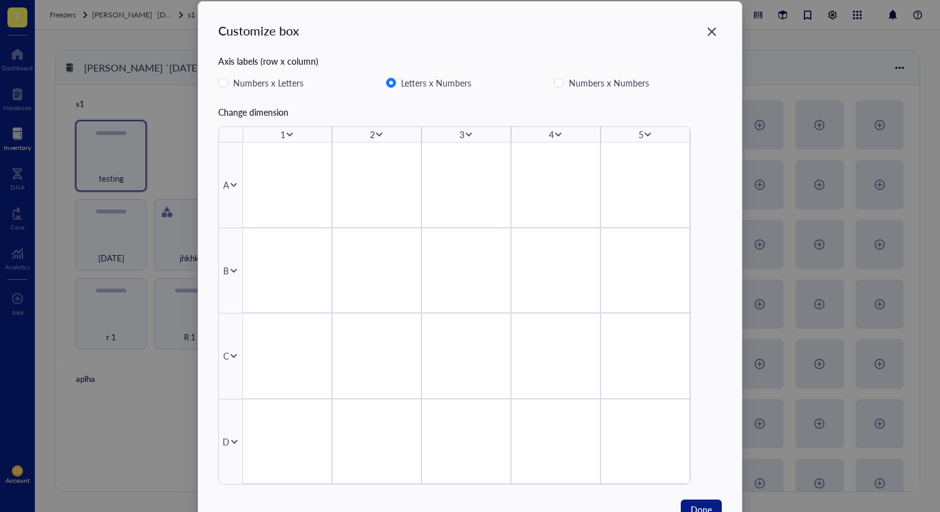
scroll to position [17, 0]
click at [708, 37] on icon "Close" at bounding box center [713, 33] width 12 height 12
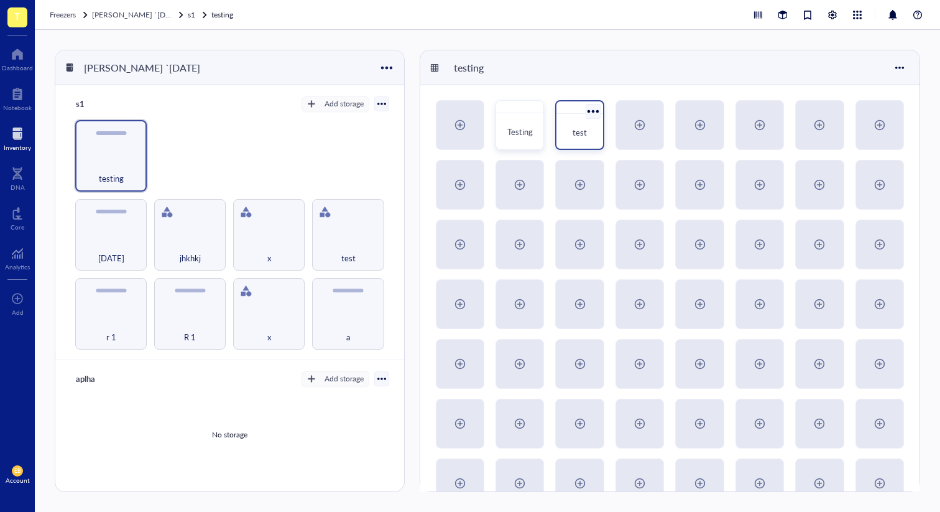
click at [584, 116] on div at bounding box center [593, 111] width 18 height 18
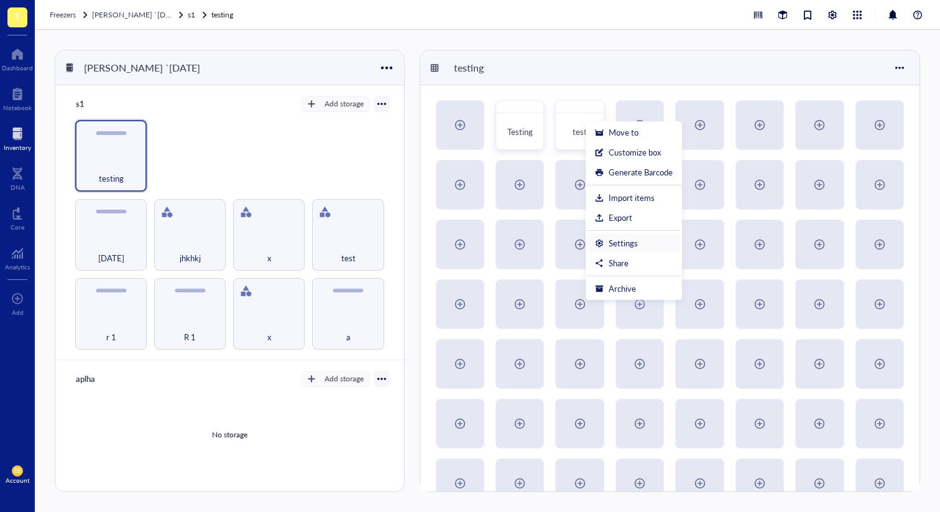
click at [621, 246] on div "Settings" at bounding box center [623, 243] width 29 height 11
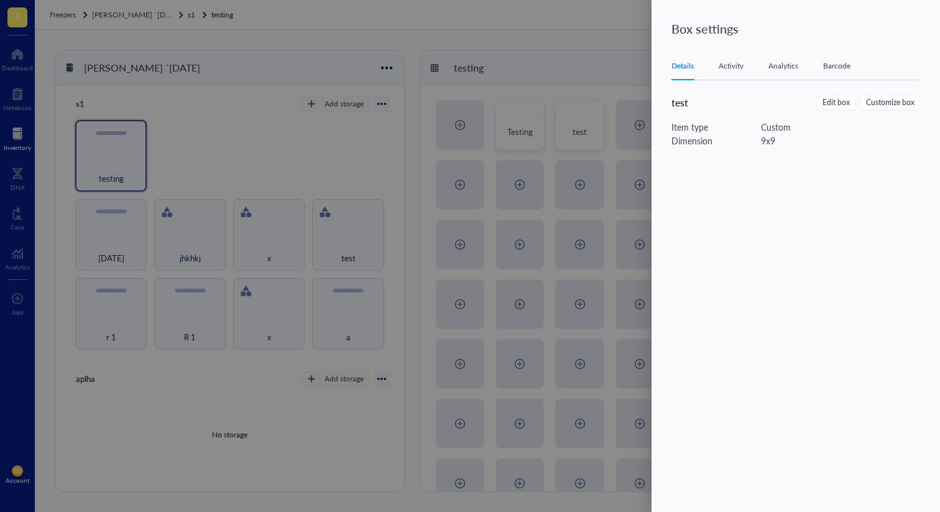
click at [427, 117] on div at bounding box center [470, 256] width 940 height 512
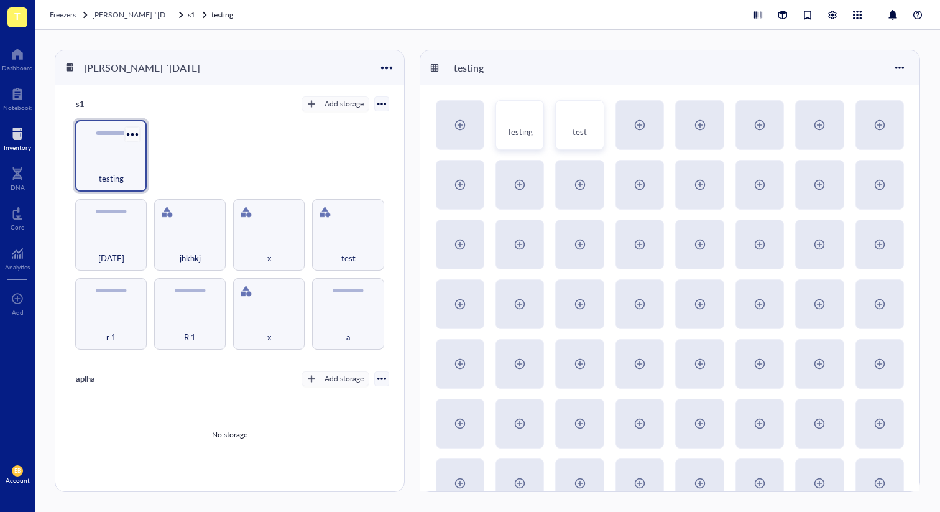
click at [132, 132] on div at bounding box center [132, 134] width 18 height 18
click at [163, 156] on div "Settings" at bounding box center [160, 156] width 29 height 11
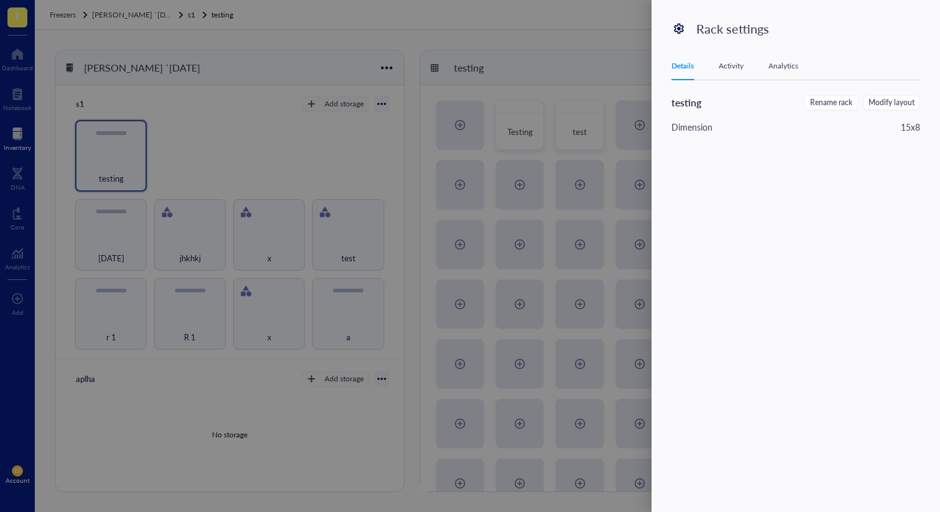
click at [463, 135] on div at bounding box center [470, 256] width 940 height 512
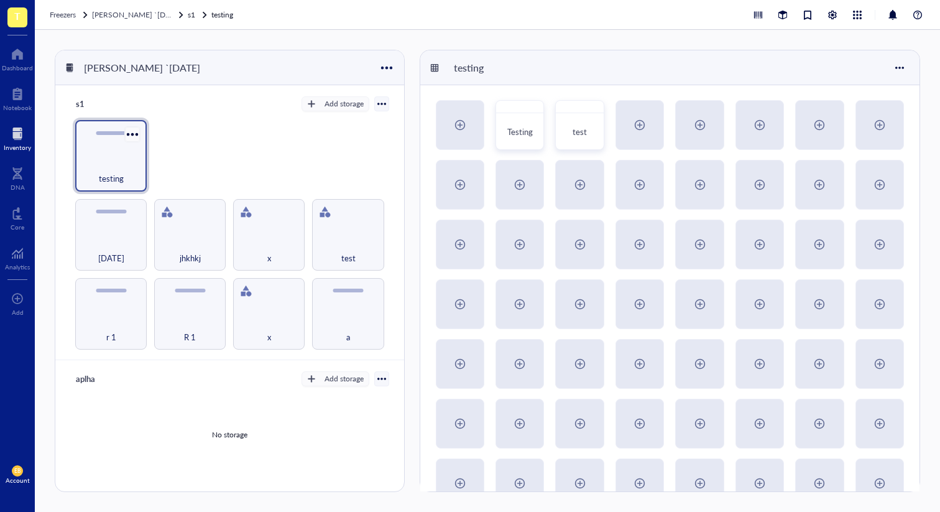
click at [137, 135] on div at bounding box center [132, 134] width 18 height 18
click at [538, 113] on div at bounding box center [533, 111] width 18 height 18
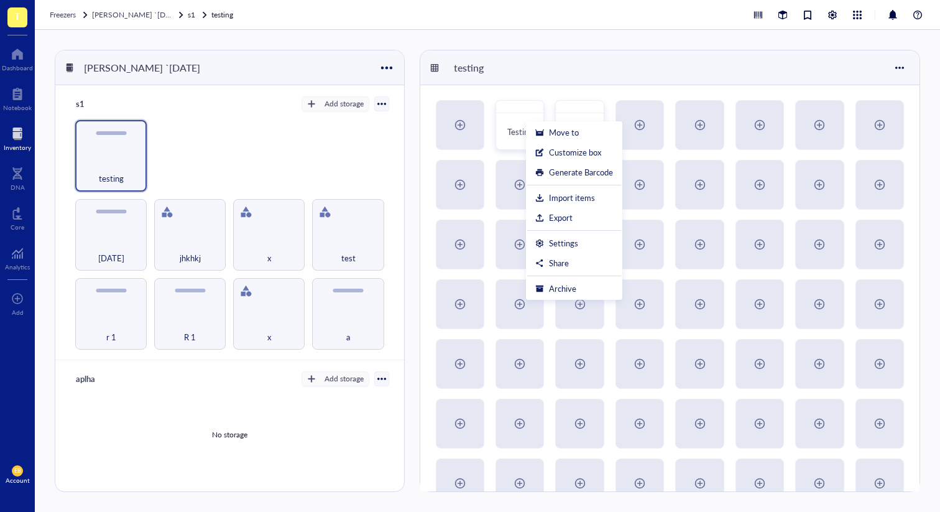
click at [146, 134] on div "r 1 R 1 x a [DATE] jhkhkj x test testing" at bounding box center [229, 235] width 319 height 230
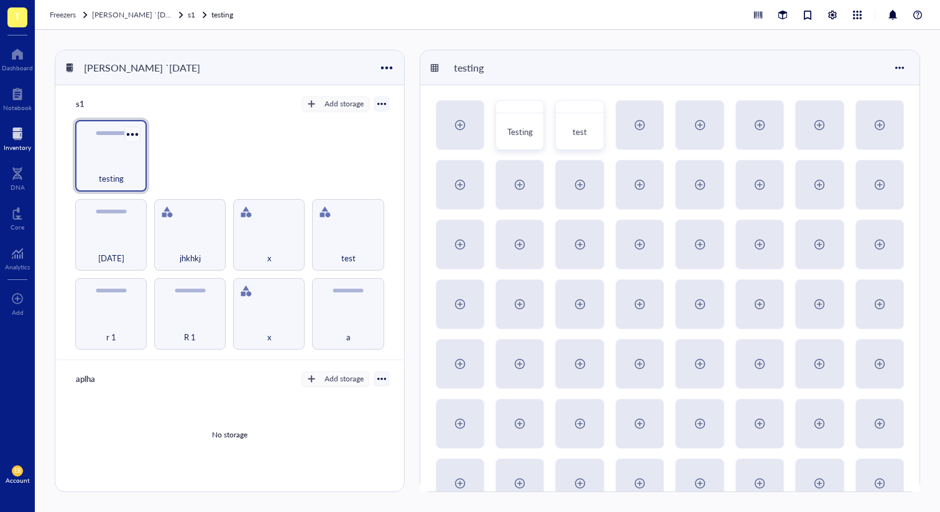
click at [138, 134] on div at bounding box center [132, 134] width 18 height 18
click at [183, 157] on div "Settings" at bounding box center [167, 156] width 71 height 11
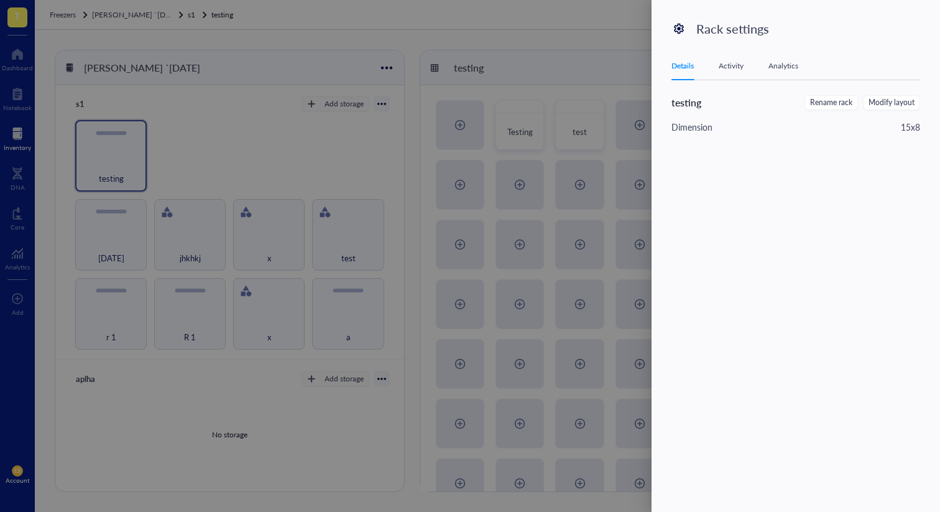
click at [737, 62] on div "Activity" at bounding box center [731, 66] width 25 height 12
click at [803, 73] on div "Details Activity Analytics" at bounding box center [796, 66] width 249 height 28
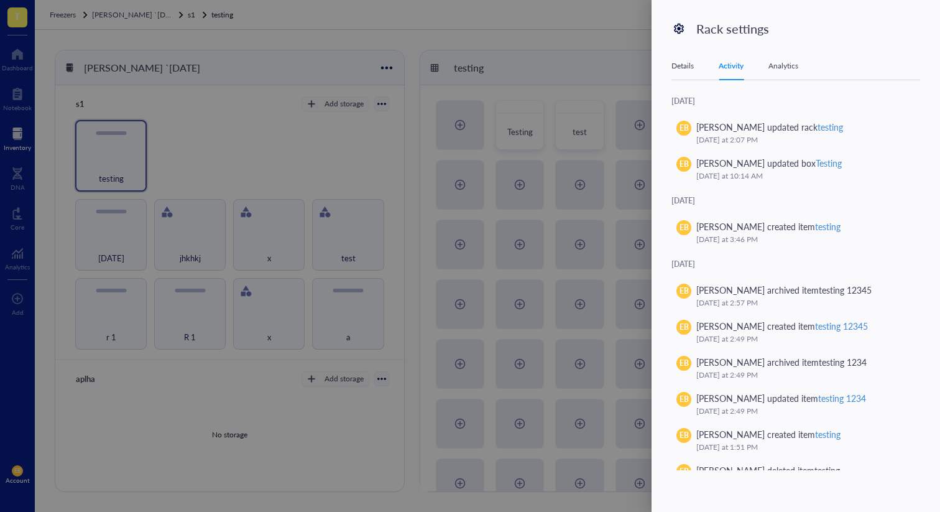
click at [785, 76] on div "Details Activity Analytics" at bounding box center [796, 66] width 249 height 28
click at [786, 62] on div "Analytics" at bounding box center [784, 66] width 30 height 12
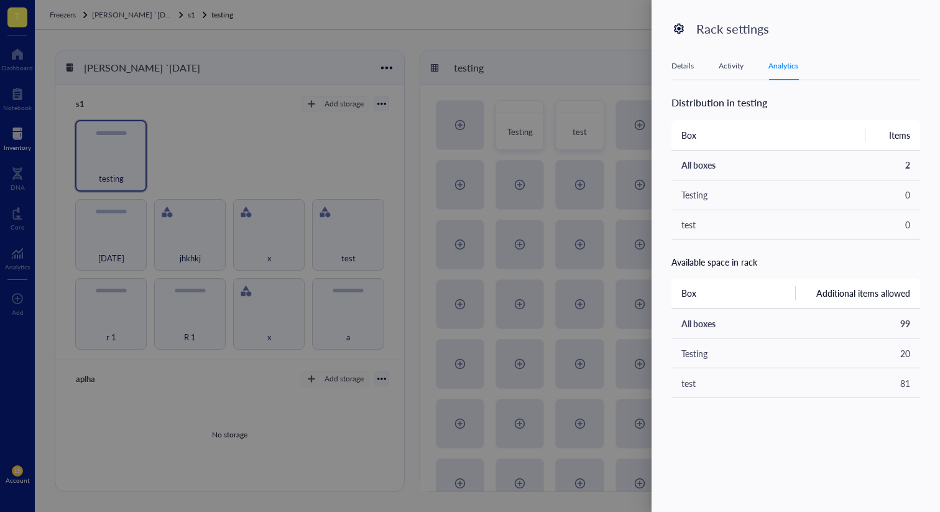
click at [674, 63] on div "Details" at bounding box center [683, 66] width 22 height 12
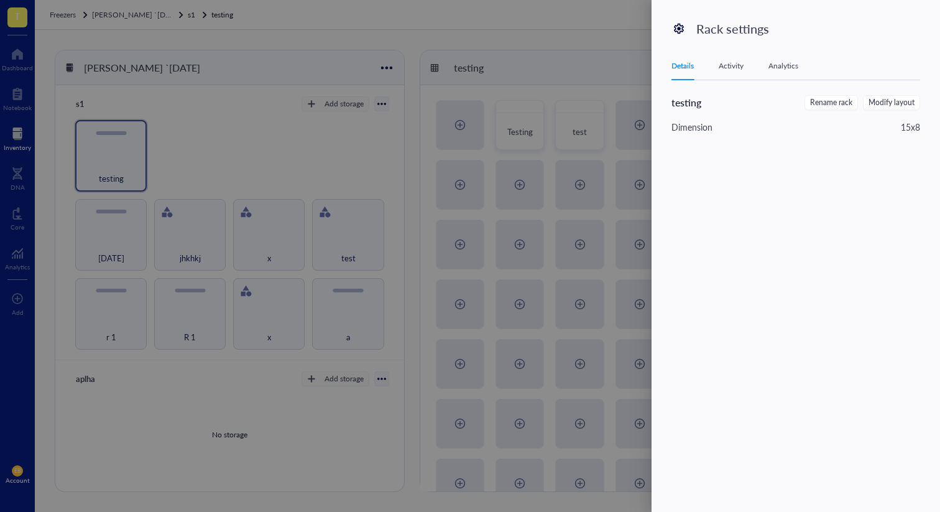
click at [265, 85] on div at bounding box center [470, 256] width 940 height 512
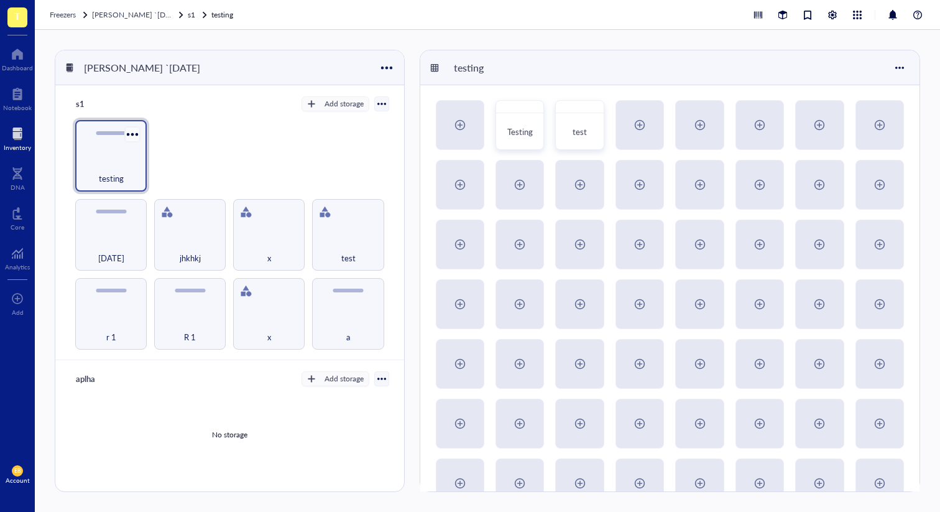
click at [135, 132] on div at bounding box center [132, 134] width 18 height 18
click at [144, 158] on div "Settings" at bounding box center [167, 156] width 71 height 11
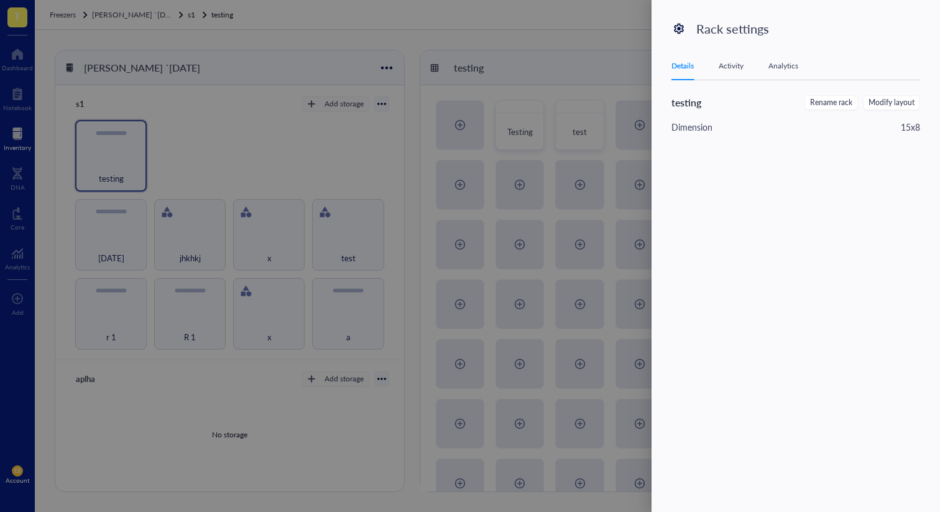
click at [371, 132] on div at bounding box center [470, 256] width 940 height 512
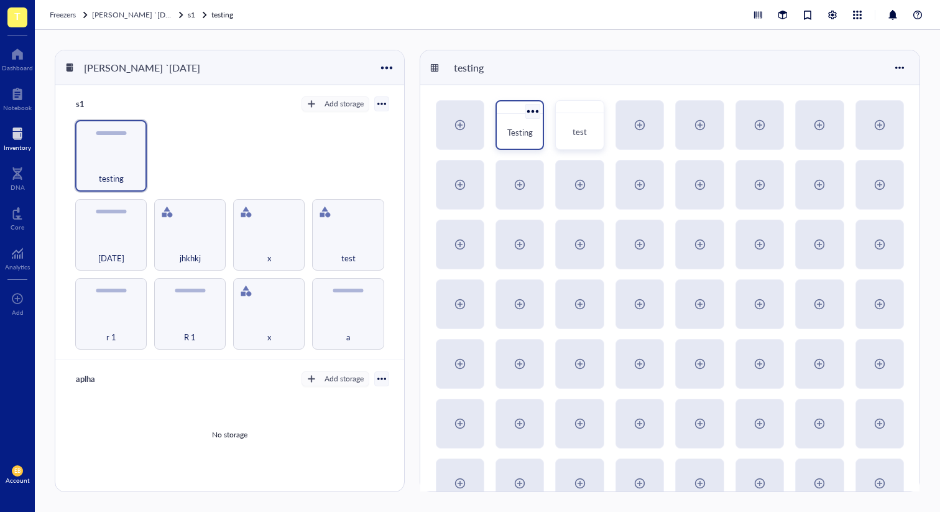
click at [531, 113] on div at bounding box center [533, 111] width 18 height 18
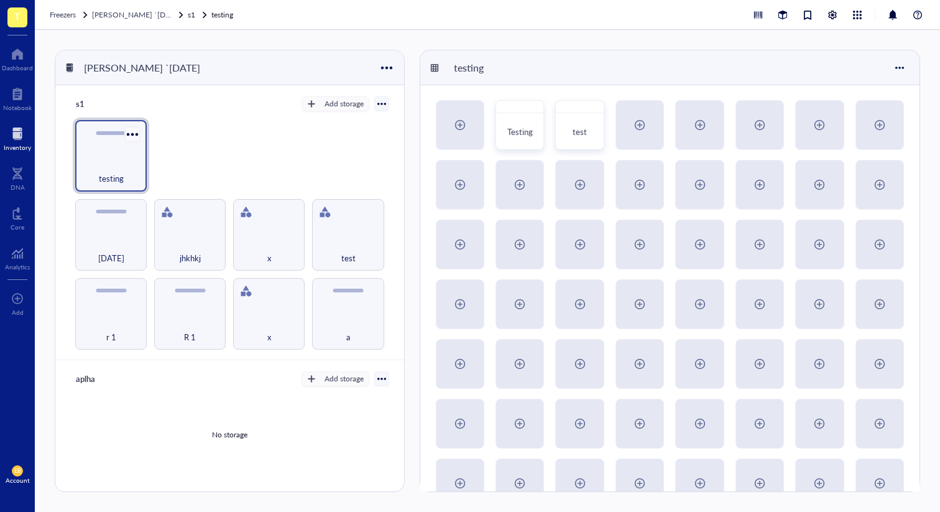
click at [139, 129] on div at bounding box center [132, 134] width 18 height 18
click at [183, 157] on div "Settings" at bounding box center [167, 156] width 71 height 11
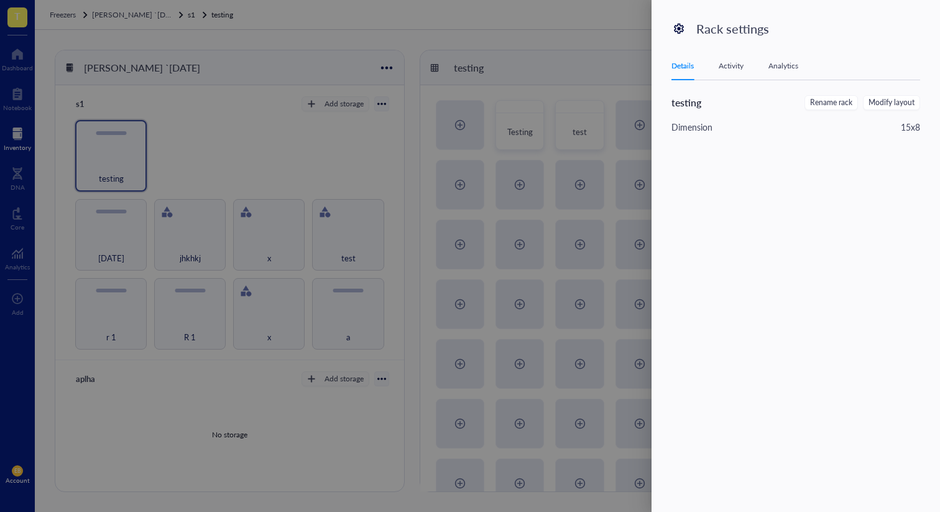
click at [631, 205] on div at bounding box center [470, 256] width 940 height 512
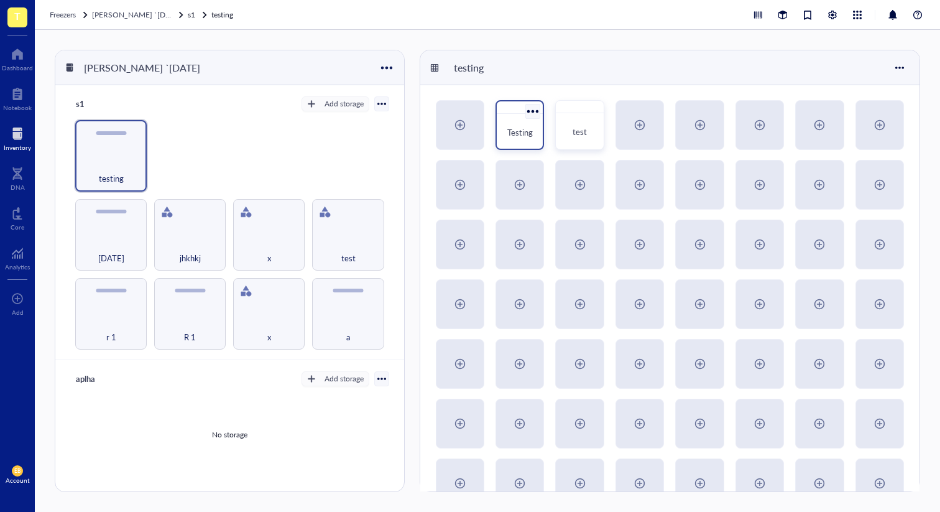
click at [535, 111] on div at bounding box center [533, 111] width 18 height 18
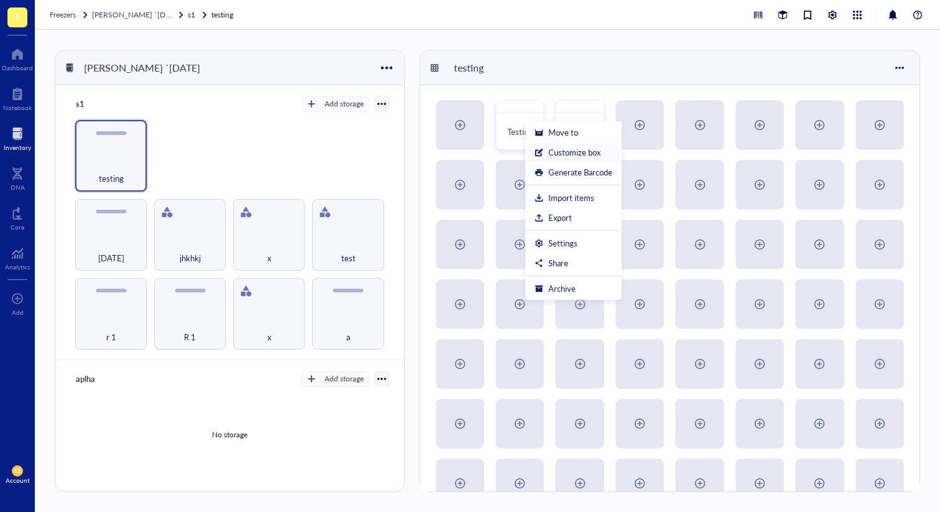
click at [601, 149] on div "Customize box" at bounding box center [574, 152] width 78 height 11
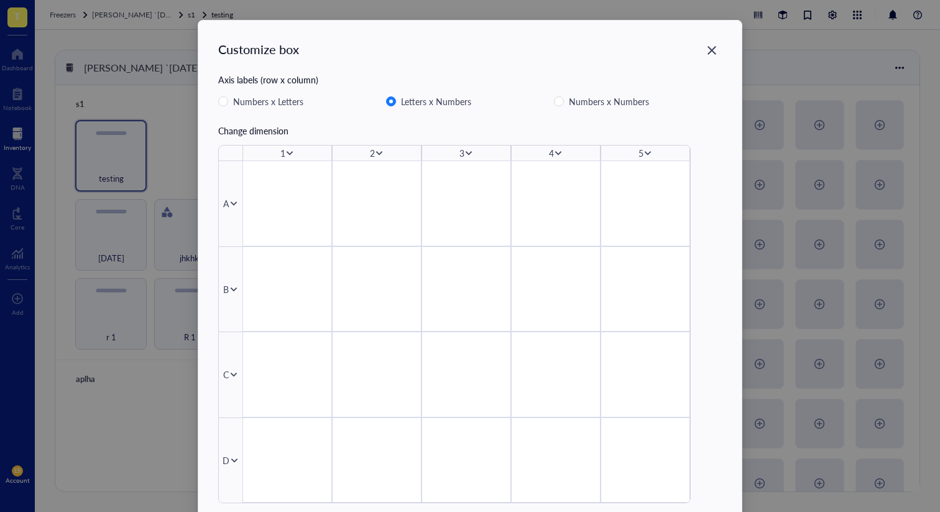
click at [707, 35] on div "Customize box Axis labels (row x column) Numbers x Letters Letters x Numbers Nu…" at bounding box center [470, 289] width 544 height 537
click at [708, 44] on div "Close" at bounding box center [712, 50] width 20 height 20
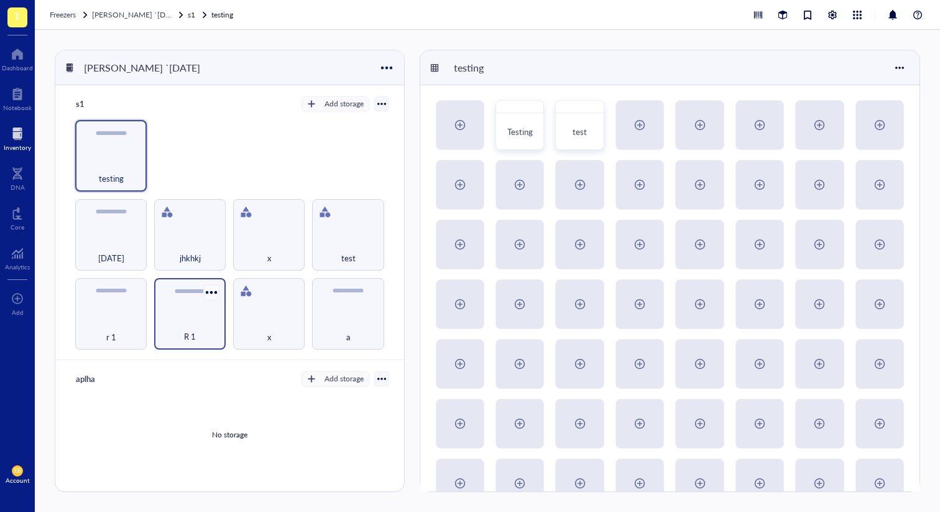
click at [216, 286] on div at bounding box center [212, 293] width 18 height 18
click at [289, 285] on div at bounding box center [291, 293] width 18 height 18
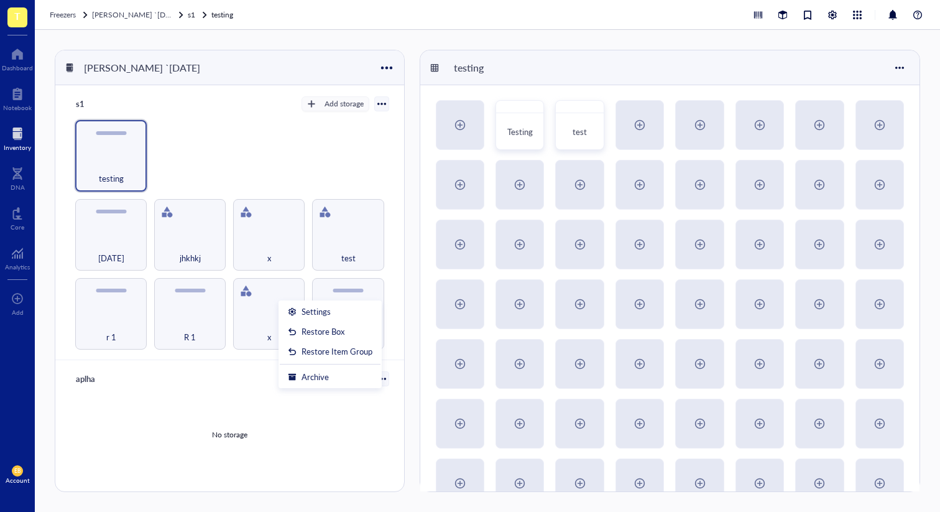
click at [152, 131] on div "r 1 R 1 x a [DATE] jhkhkj x test testing" at bounding box center [229, 235] width 319 height 230
click at [133, 135] on div at bounding box center [132, 134] width 18 height 18
click at [277, 124] on div "r 1 R 1 x a [DATE] jhkhkj x test testing" at bounding box center [229, 235] width 319 height 230
click at [522, 124] on div "Testing" at bounding box center [520, 132] width 36 height 27
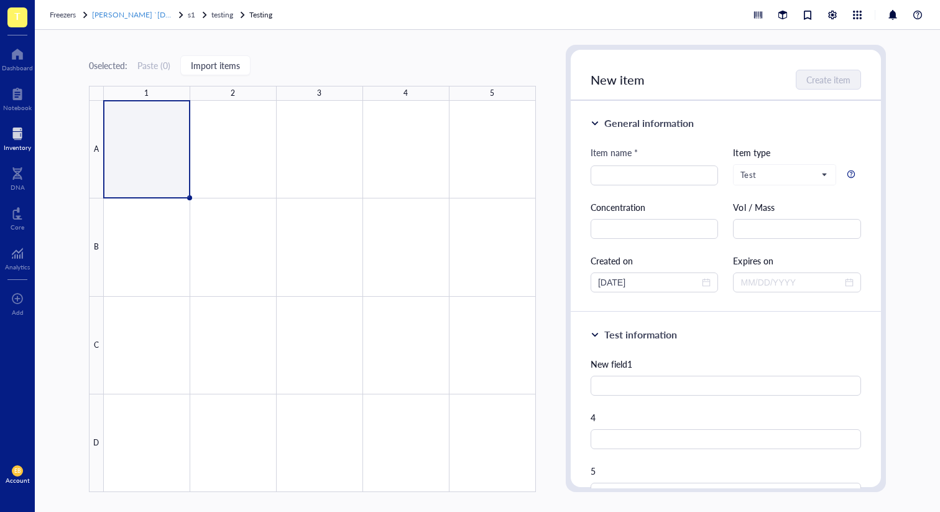
click at [148, 16] on span "[PERSON_NAME] `[DATE]" at bounding box center [136, 14] width 89 height 11
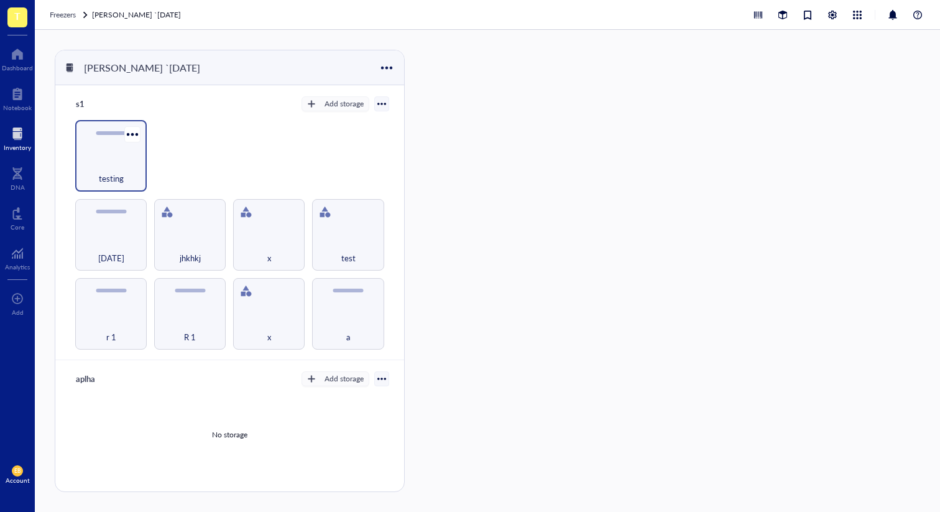
click at [136, 151] on div "testing" at bounding box center [111, 156] width 72 height 72
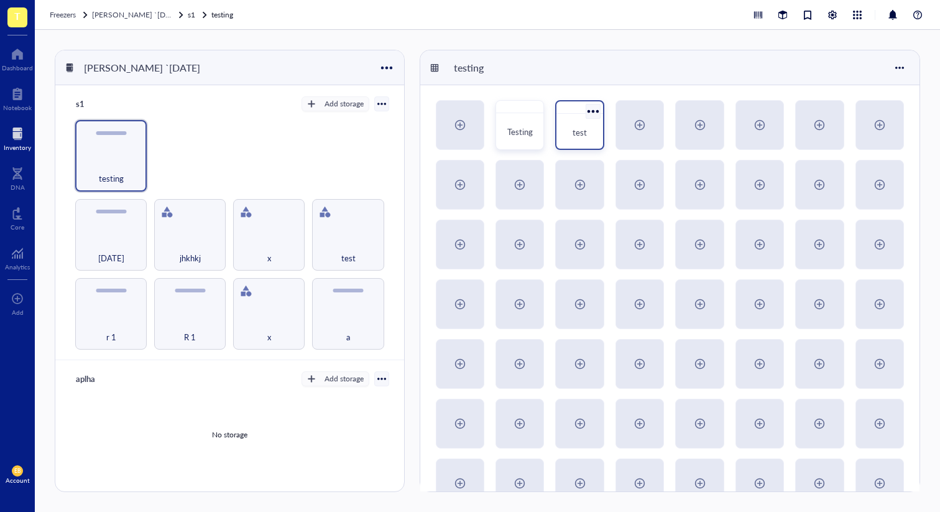
click at [577, 123] on div "test" at bounding box center [580, 132] width 36 height 27
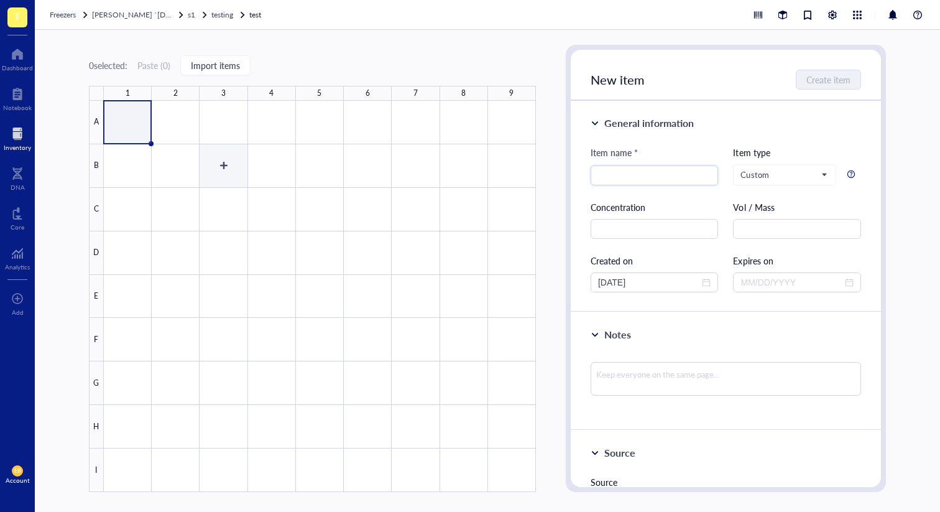
click at [235, 165] on div at bounding box center [320, 296] width 432 height 391
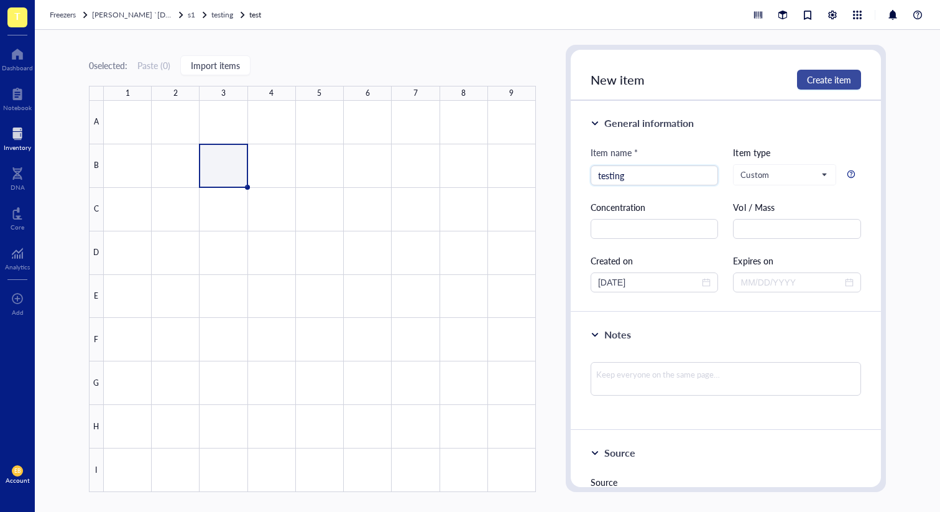
type input "testing"
click at [804, 78] on button "Create item" at bounding box center [829, 80] width 64 height 20
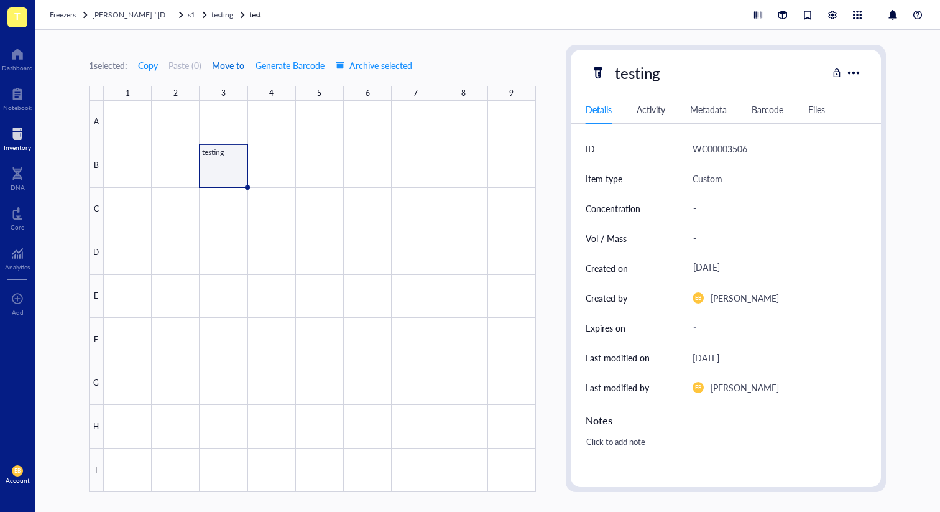
click at [227, 68] on span "Move to" at bounding box center [228, 65] width 32 height 10
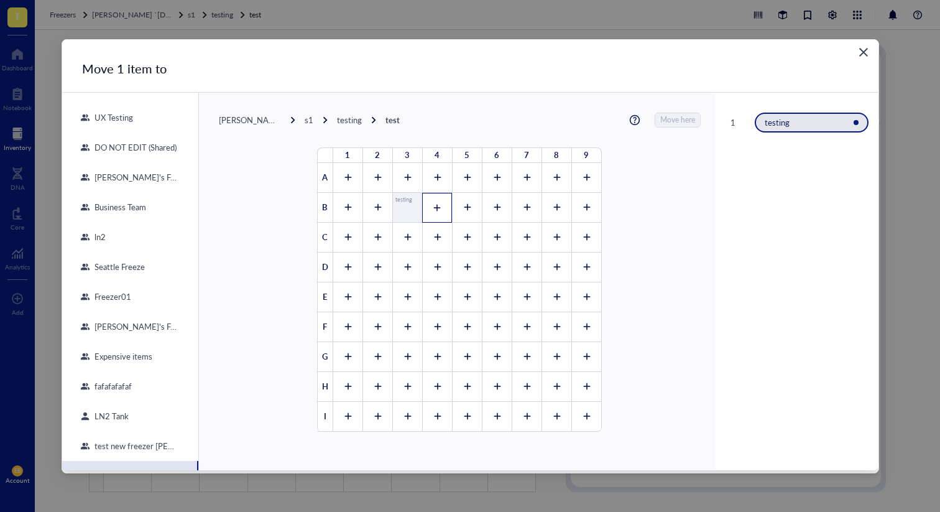
click at [427, 208] on div at bounding box center [437, 208] width 30 height 30
click at [400, 200] on div "1 2 3 4 5 6 7 8 9 A B testing 1 C D E F G H I" at bounding box center [460, 290] width 284 height 284
click at [424, 206] on div "1" at bounding box center [437, 208] width 30 height 30
click at [863, 58] on div "Close" at bounding box center [864, 52] width 20 height 20
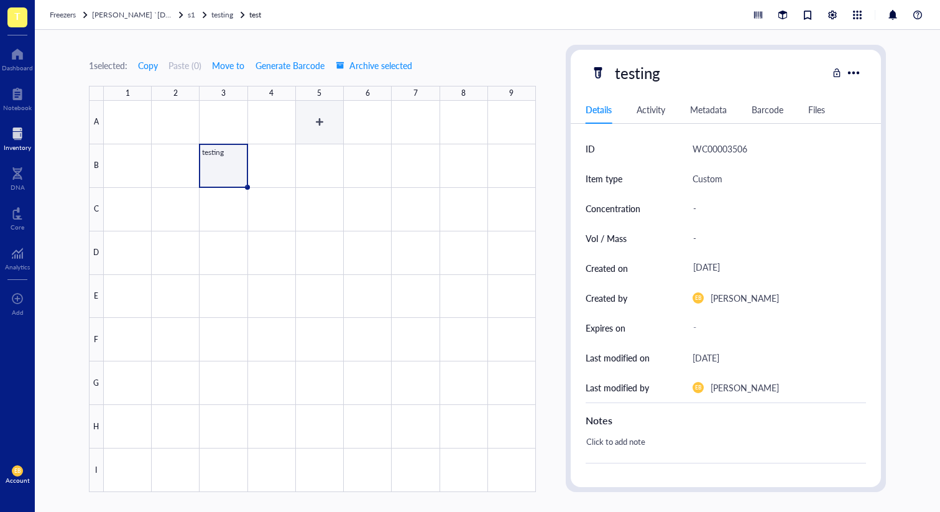
click at [272, 169] on div at bounding box center [320, 296] width 432 height 391
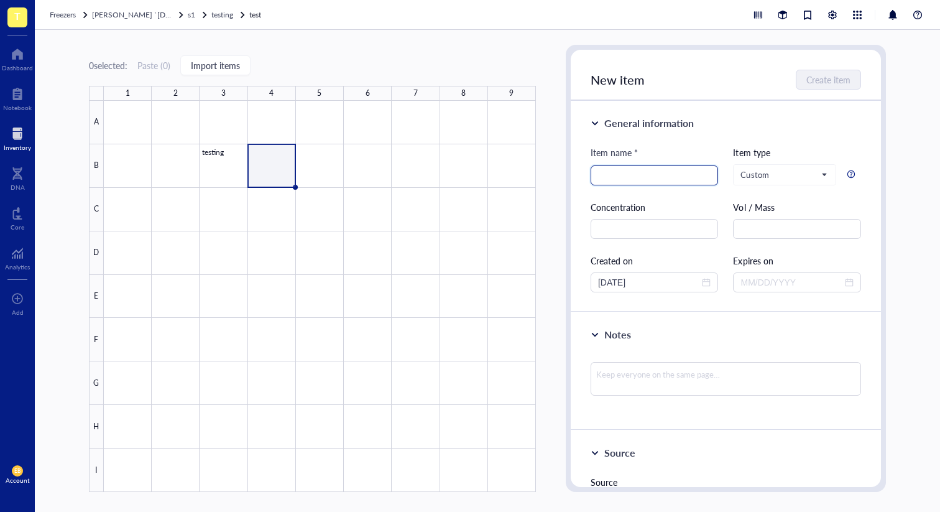
click at [655, 166] on input "search" at bounding box center [654, 175] width 113 height 19
type input "testing 2"
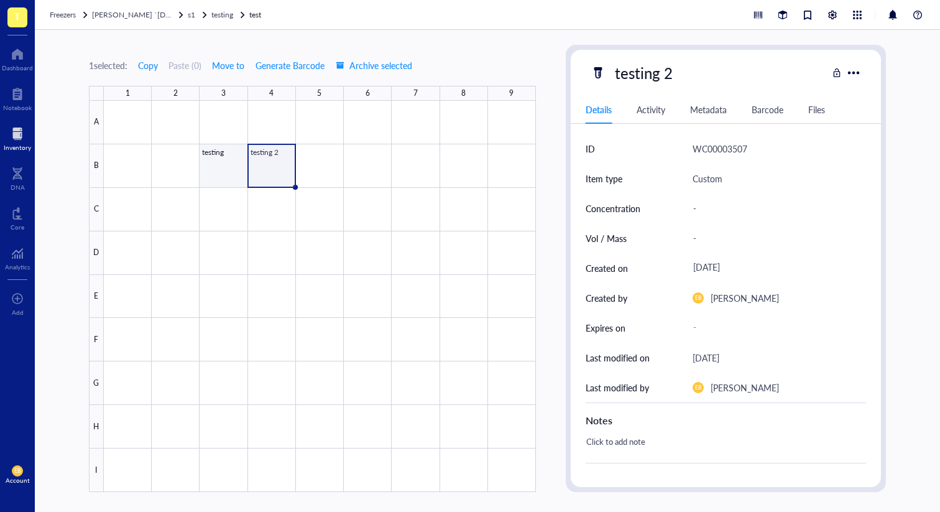
click at [213, 175] on div at bounding box center [320, 296] width 432 height 391
click at [265, 169] on div at bounding box center [320, 296] width 432 height 391
click at [228, 68] on span "Move to" at bounding box center [228, 65] width 32 height 10
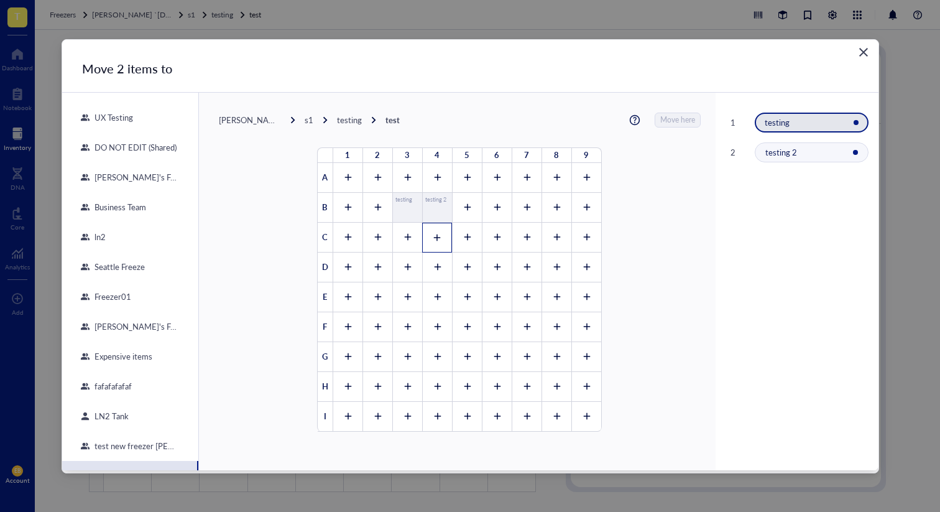
click at [426, 244] on div at bounding box center [437, 238] width 30 height 30
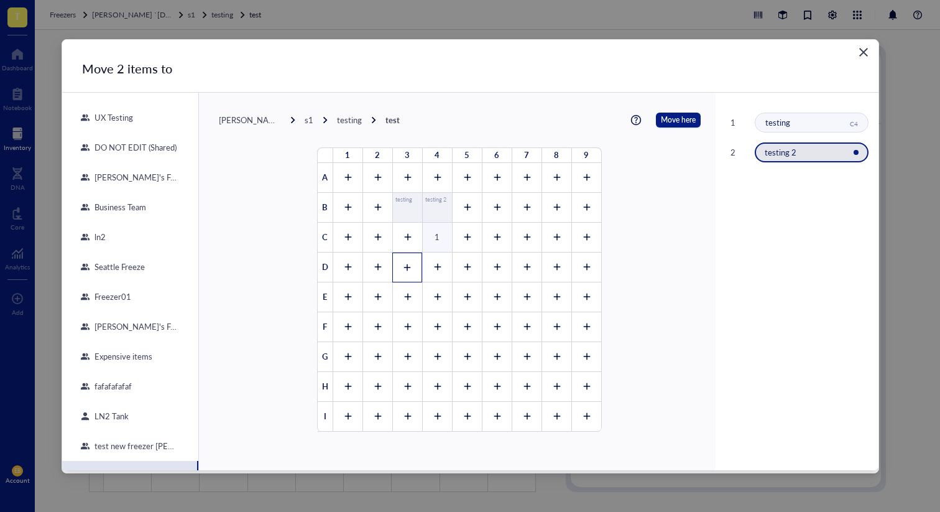
click at [394, 254] on div at bounding box center [407, 268] width 30 height 30
click at [435, 233] on icon at bounding box center [437, 237] width 9 height 9
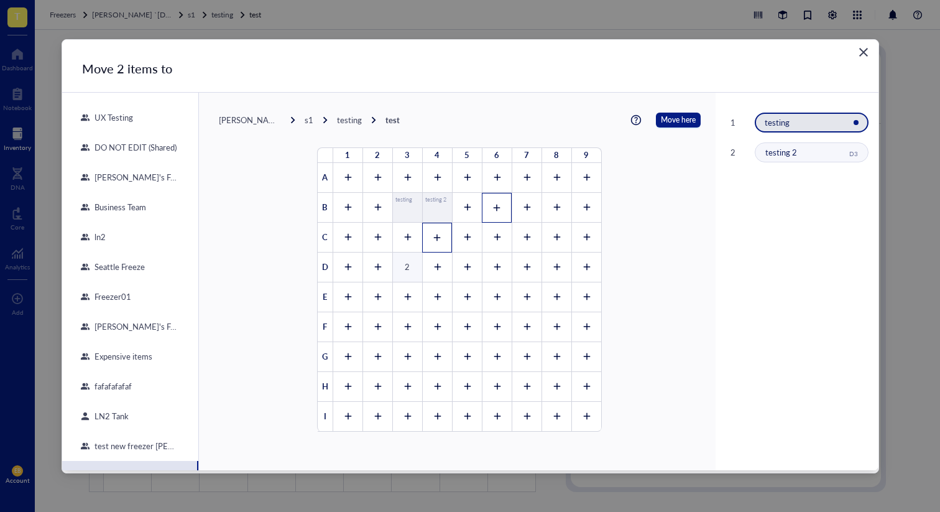
click at [493, 206] on icon at bounding box center [497, 207] width 9 height 9
click at [499, 205] on div "1" at bounding box center [497, 208] width 30 height 30
click at [403, 264] on icon at bounding box center [407, 267] width 9 height 9
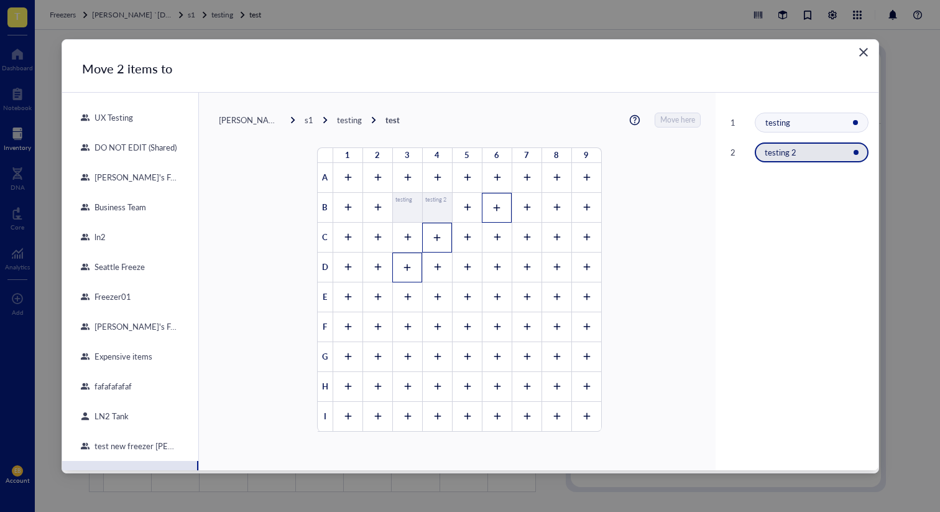
click at [493, 207] on icon at bounding box center [497, 207] width 9 height 9
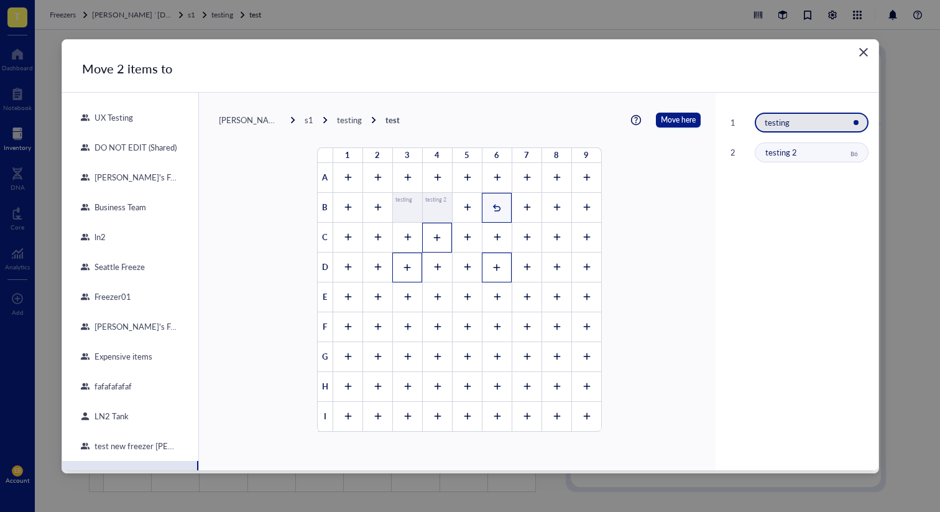
click at [496, 263] on icon at bounding box center [497, 267] width 9 height 9
click at [486, 264] on div "1" at bounding box center [497, 268] width 30 height 30
click at [493, 206] on icon at bounding box center [496, 207] width 7 height 7
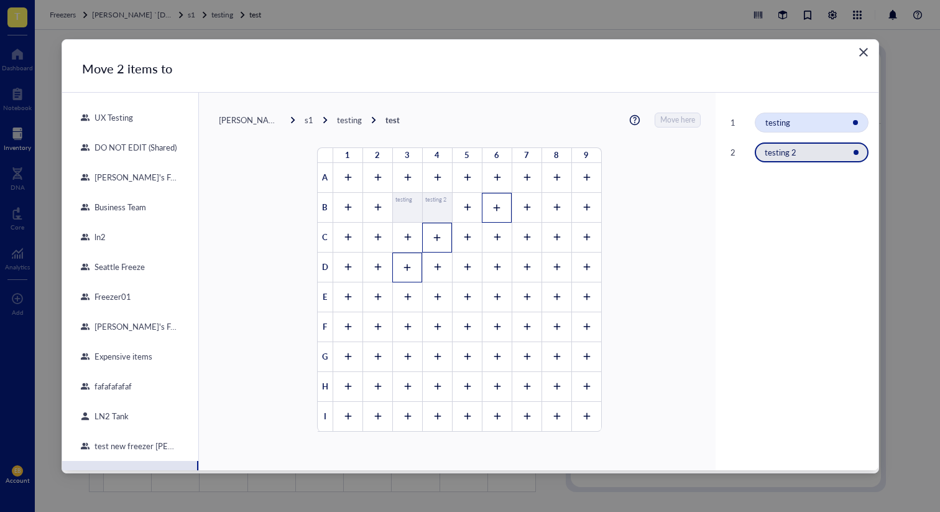
click at [779, 124] on span "testing" at bounding box center [778, 122] width 25 height 12
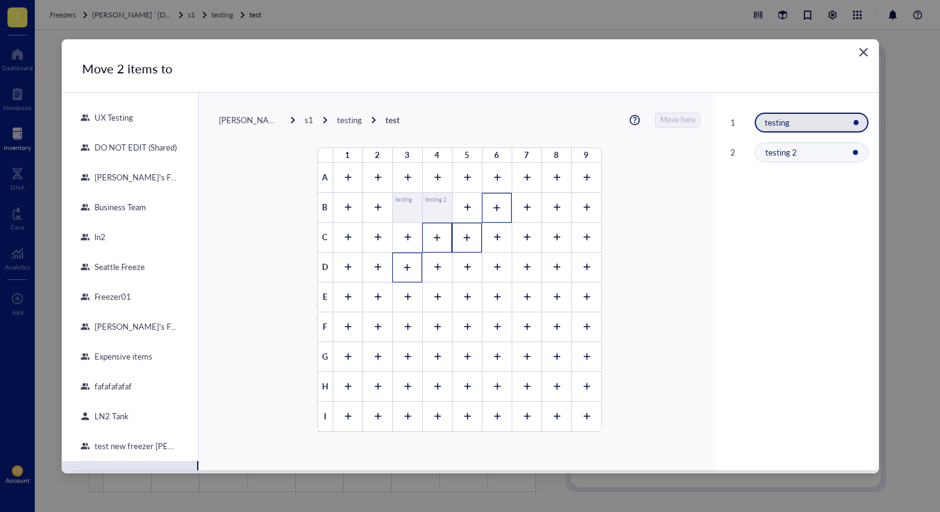
click at [463, 240] on icon at bounding box center [467, 237] width 9 height 9
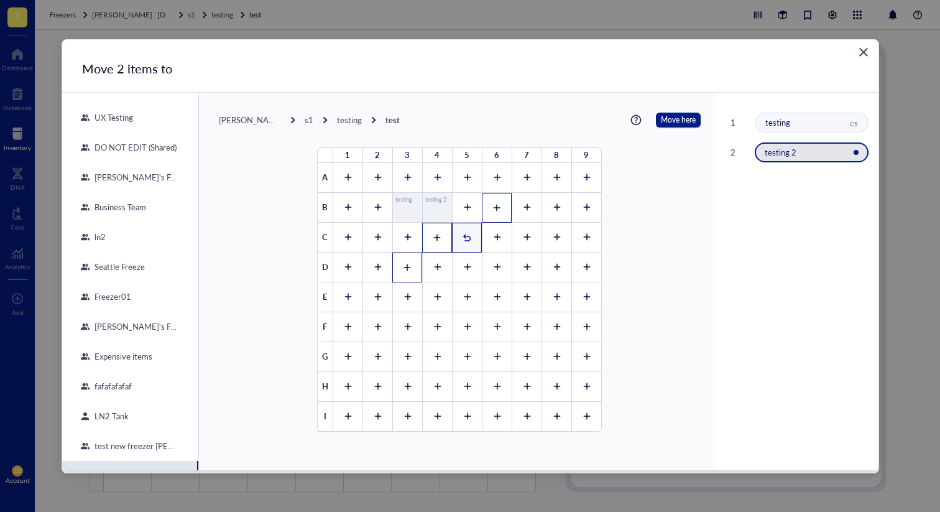
click at [470, 238] on div "1" at bounding box center [467, 238] width 30 height 30
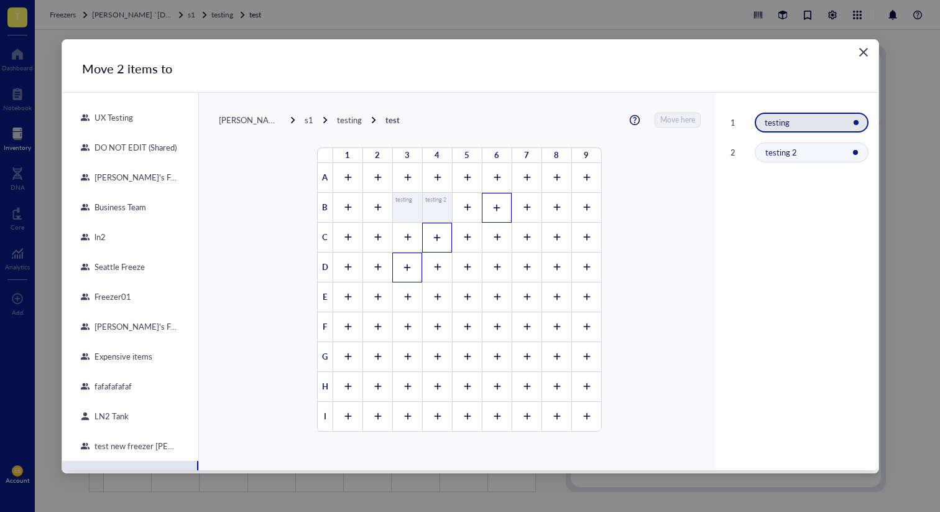
click at [123, 154] on div "DO NOT EDIT (Shared)" at bounding box center [130, 147] width 136 height 30
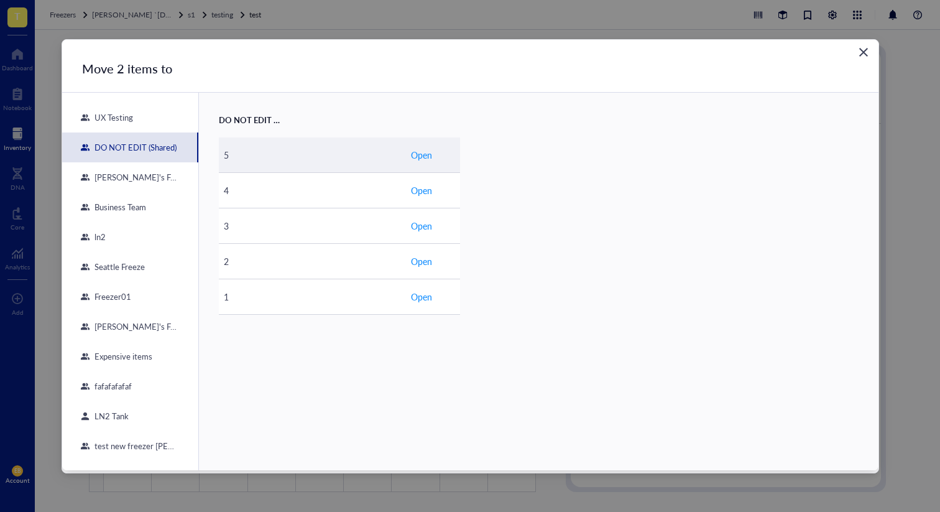
click at [425, 156] on span "Open" at bounding box center [421, 155] width 21 height 14
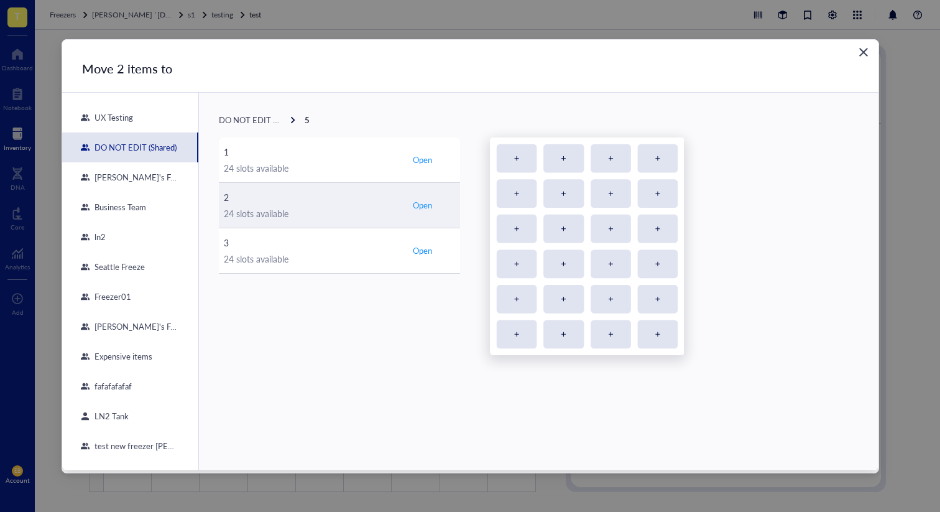
click at [429, 208] on span "Open" at bounding box center [422, 205] width 19 height 11
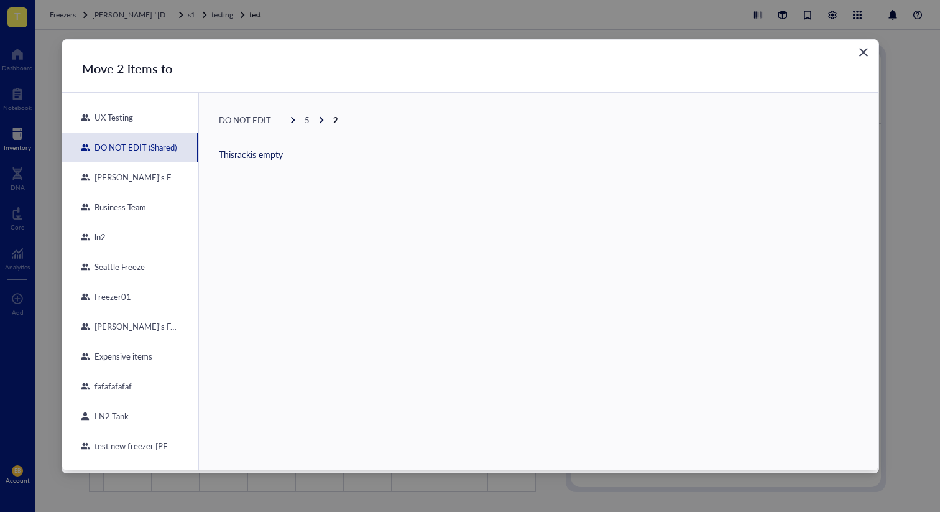
click at [305, 117] on span "5" at bounding box center [307, 120] width 5 height 12
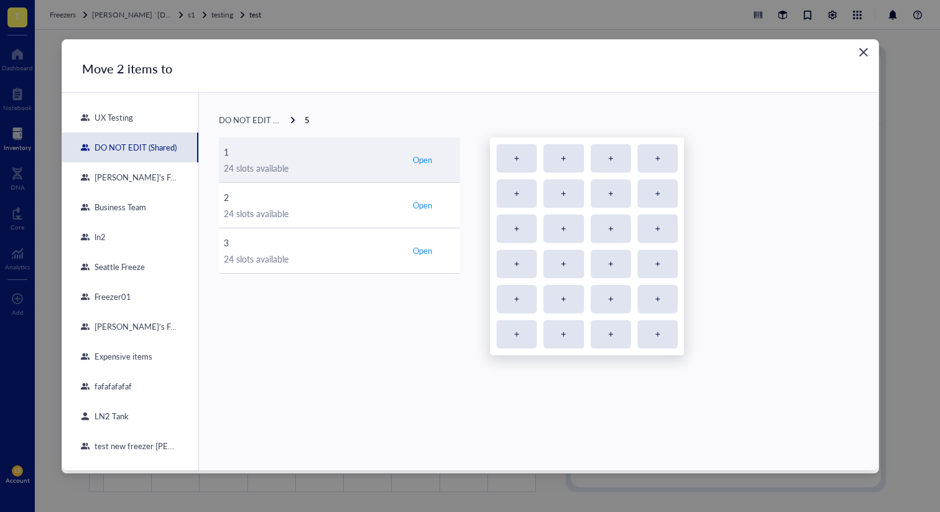
click at [446, 151] on td "Open" at bounding box center [433, 159] width 55 height 45
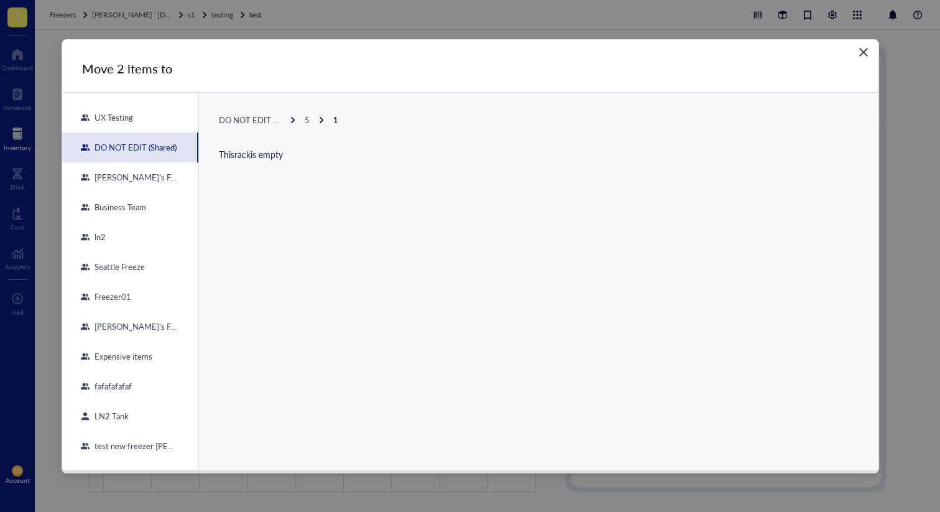
click at [295, 116] on icon at bounding box center [293, 120] width 9 height 9
click at [307, 118] on span "5" at bounding box center [307, 120] width 5 height 12
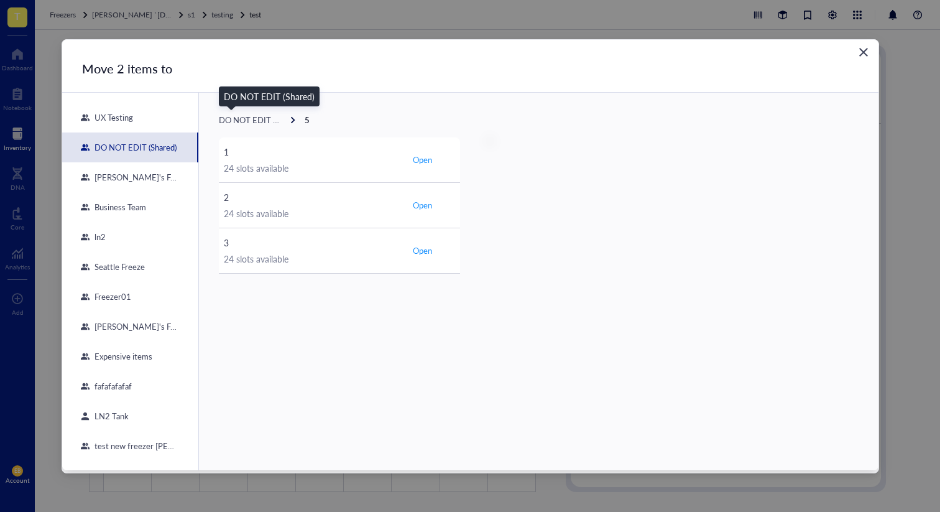
click at [271, 119] on span "DO NOT EDIT (Shared)" at bounding box center [260, 120] width 82 height 12
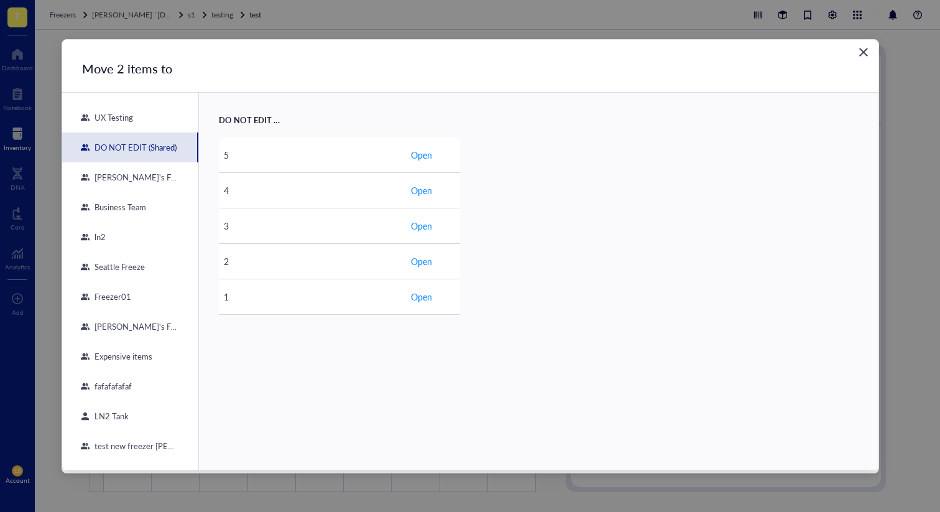
click at [129, 129] on div "UX Testing" at bounding box center [130, 118] width 136 height 30
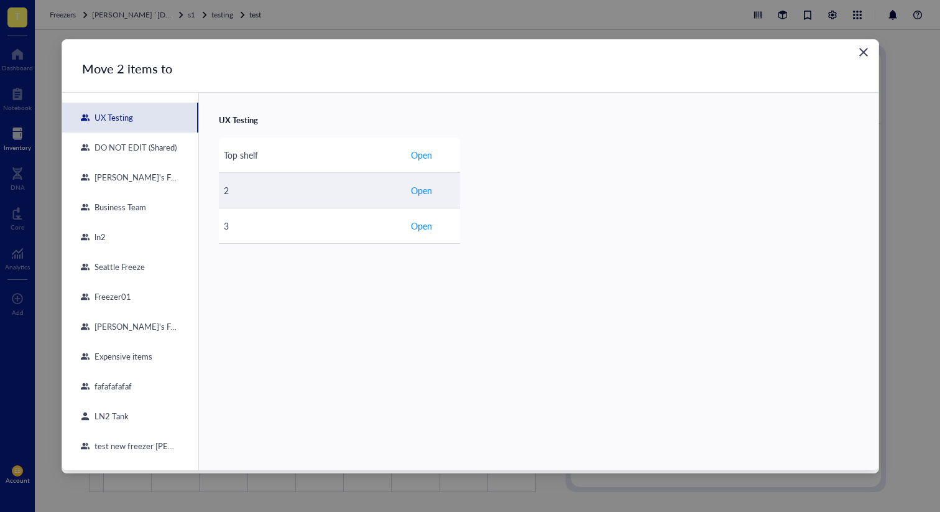
click at [419, 190] on span "Open" at bounding box center [421, 190] width 21 height 14
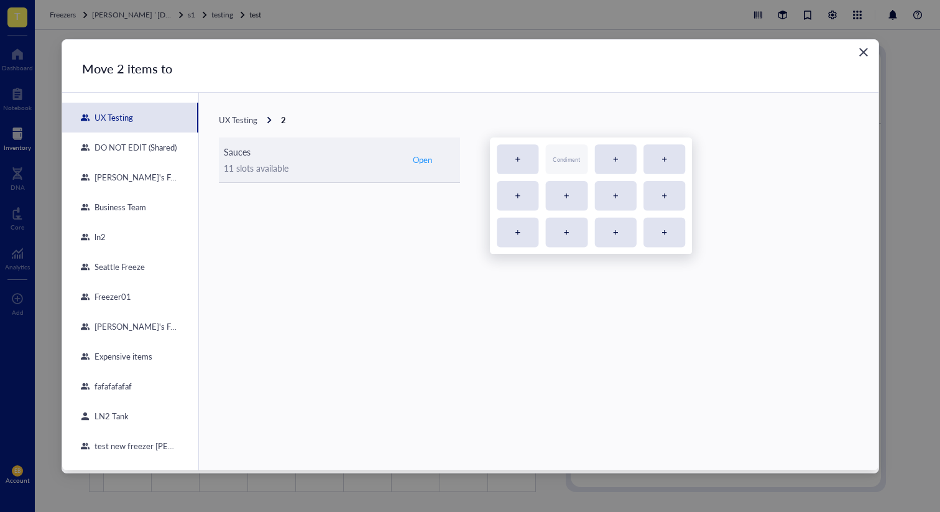
click at [368, 168] on div "11 slots available" at bounding box center [312, 168] width 177 height 14
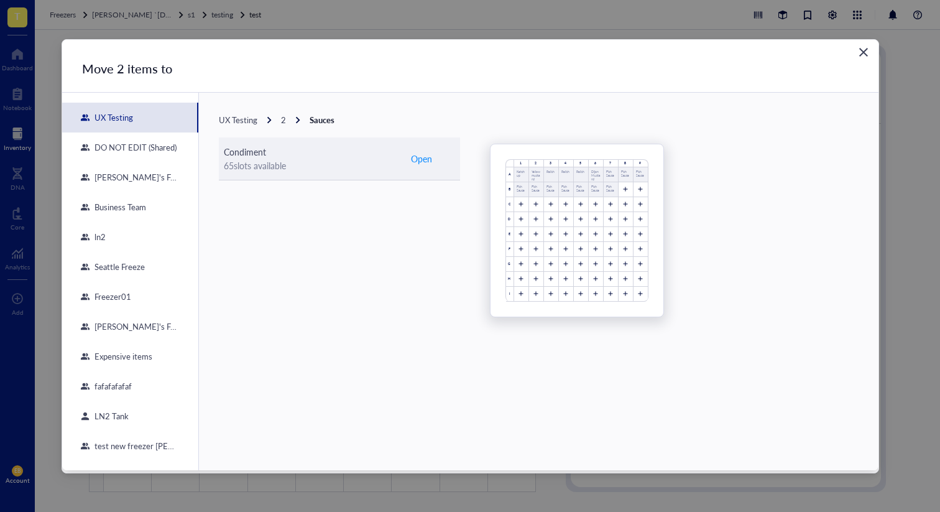
click at [425, 159] on span "Open" at bounding box center [421, 159] width 21 height 14
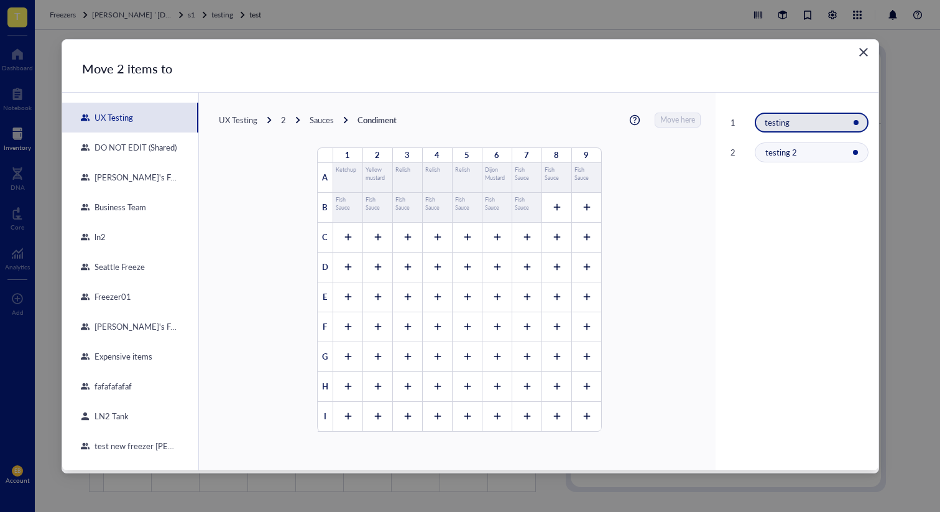
click at [326, 117] on div "Sauces" at bounding box center [322, 119] width 24 height 11
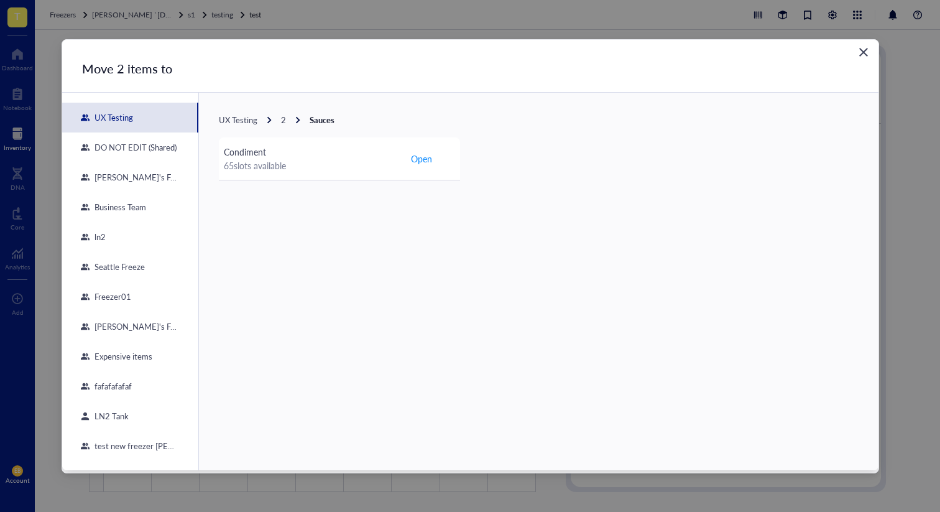
click at [282, 118] on span "2" at bounding box center [283, 120] width 5 height 12
click at [228, 119] on span "UX Testing" at bounding box center [238, 120] width 39 height 12
click at [126, 236] on div "ln2" at bounding box center [130, 237] width 136 height 30
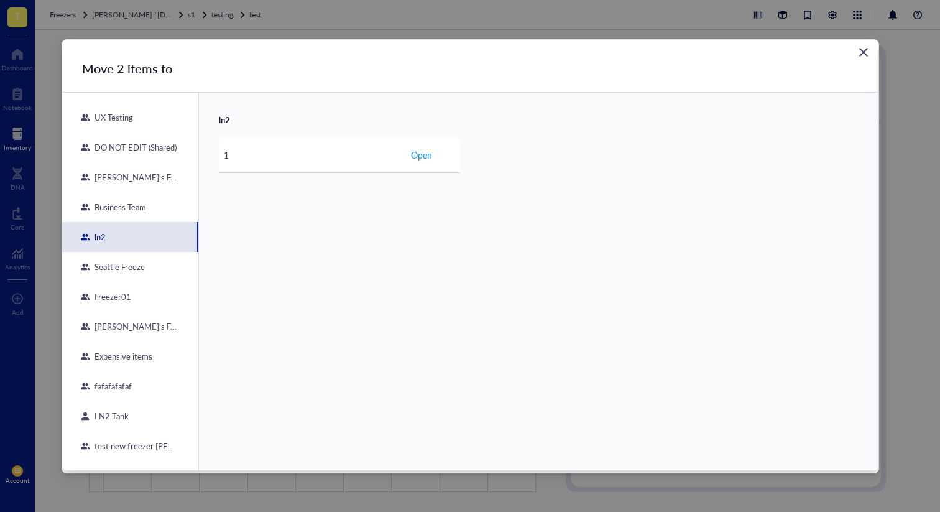
click at [131, 181] on div "[PERSON_NAME]'s Fridge" at bounding box center [134, 177] width 89 height 11
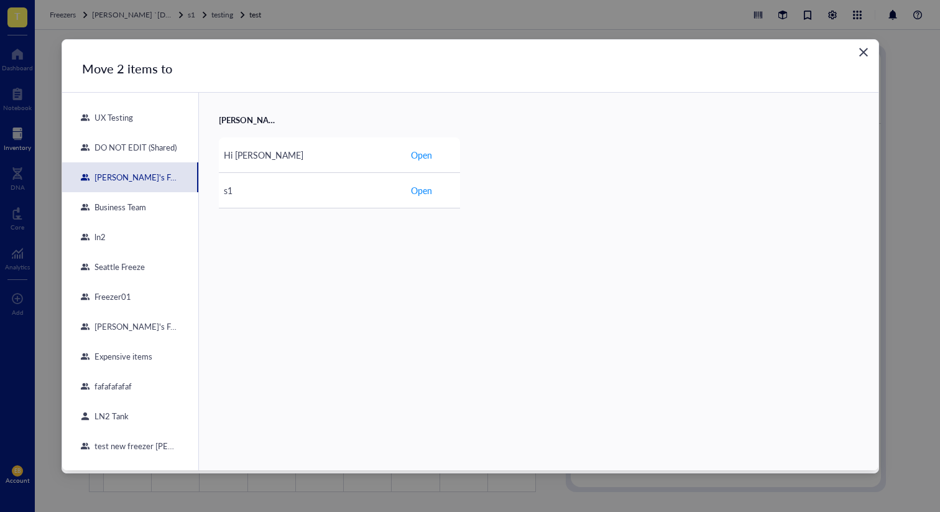
click at [136, 143] on div "DO NOT EDIT (Shared)" at bounding box center [133, 147] width 87 height 11
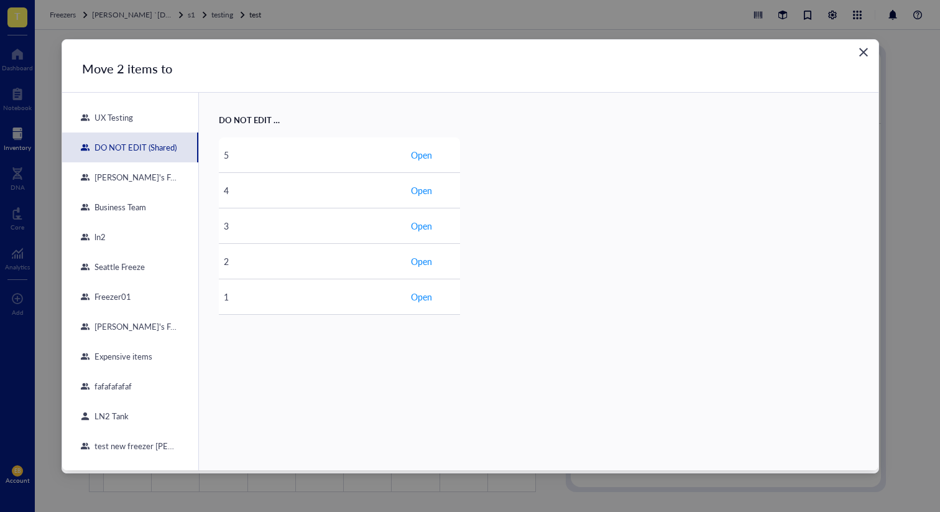
click at [134, 113] on div "UX Testing" at bounding box center [130, 118] width 136 height 30
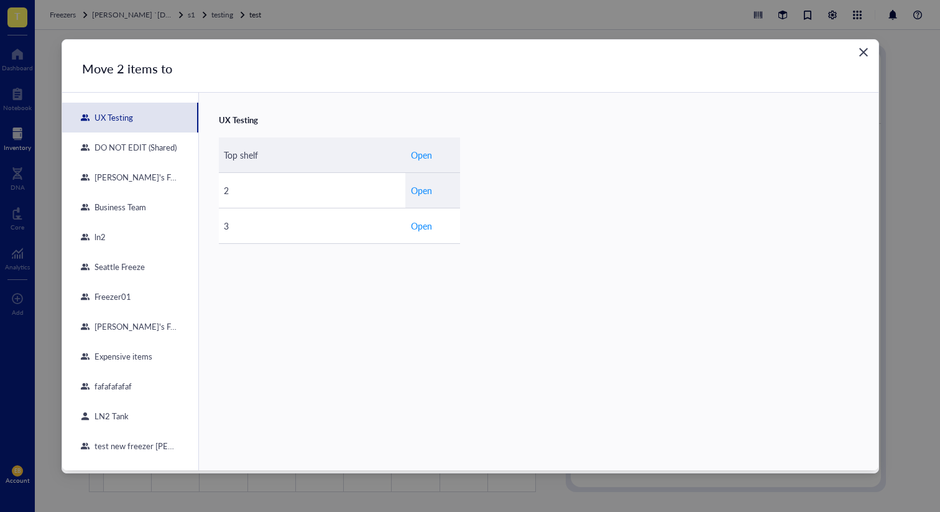
click at [408, 160] on td "Open" at bounding box center [433, 154] width 55 height 35
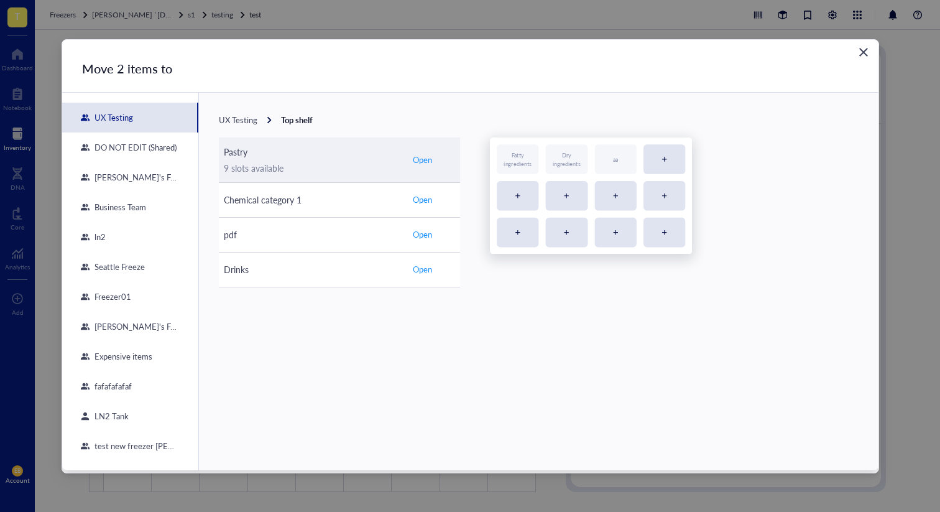
click at [369, 163] on div "9 slots available" at bounding box center [312, 168] width 177 height 14
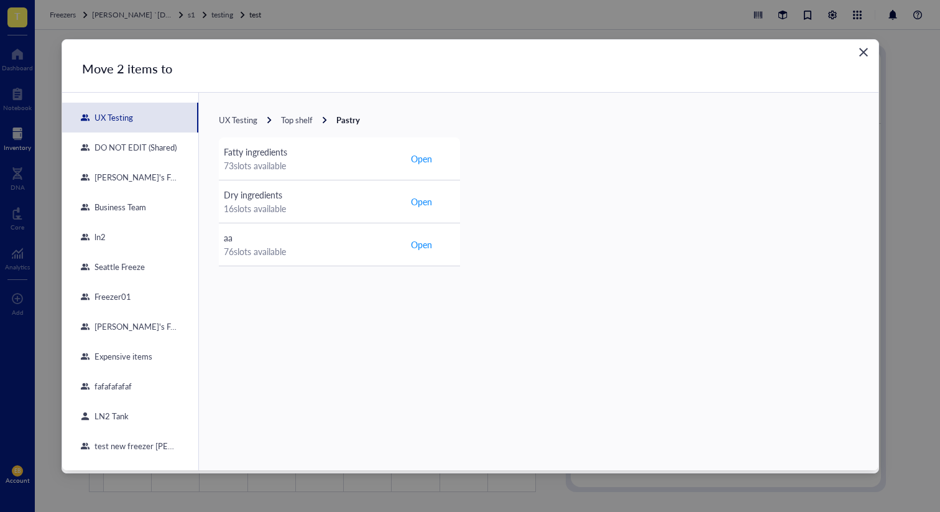
click at [154, 146] on div "DO NOT EDIT (Shared)" at bounding box center [133, 147] width 87 height 11
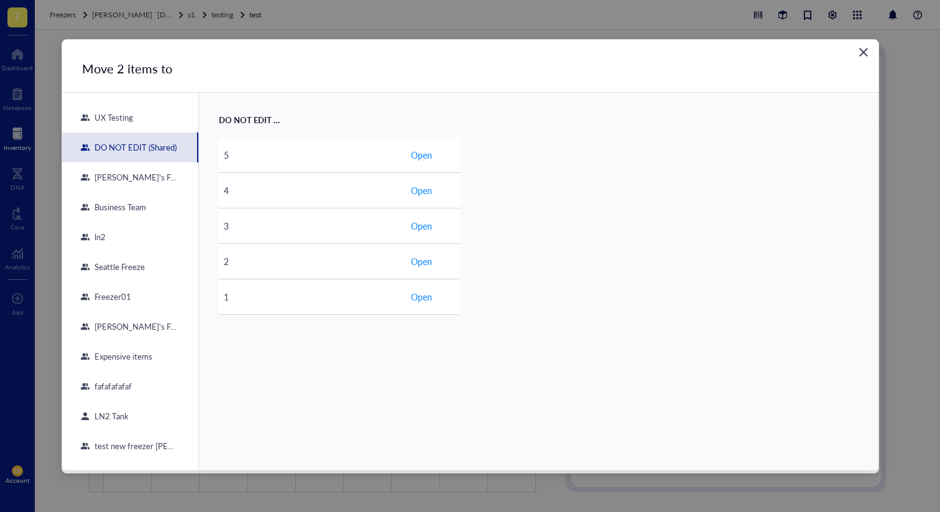
click at [145, 175] on div "[PERSON_NAME]'s Fridge" at bounding box center [130, 177] width 136 height 30
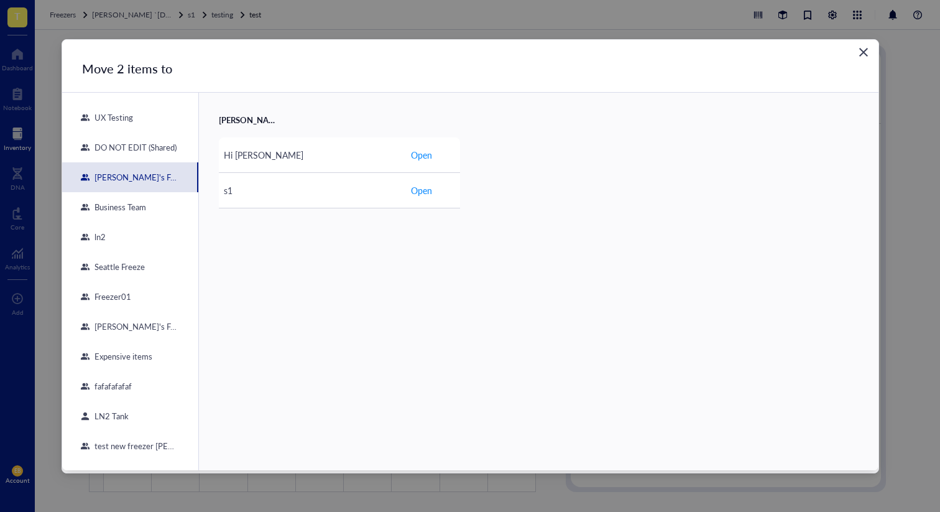
click at [852, 48] on div "Move 2 items to UX Testing DO NOT EDIT (Shared) Dan's Fridge Business Team ln2 …" at bounding box center [470, 255] width 817 height 430
click at [856, 49] on div "Close" at bounding box center [864, 52] width 20 height 20
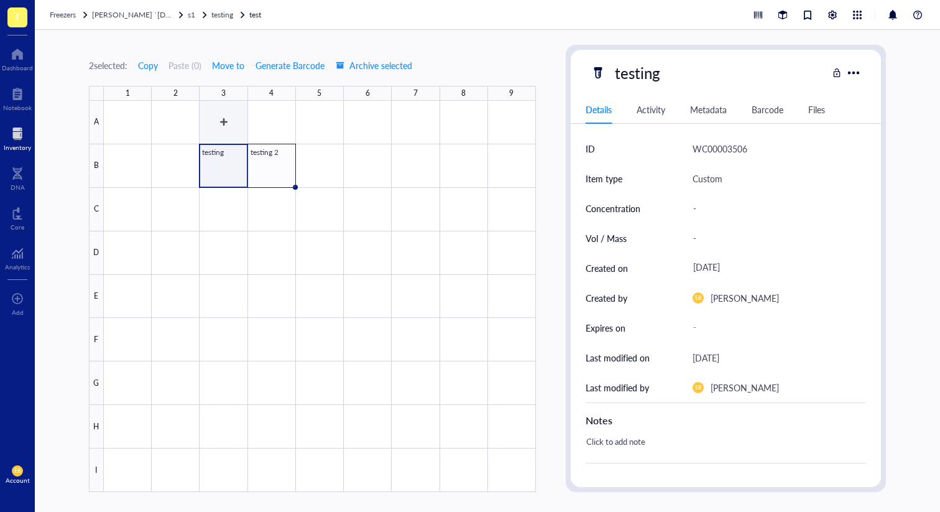
click at [231, 129] on div at bounding box center [320, 296] width 432 height 391
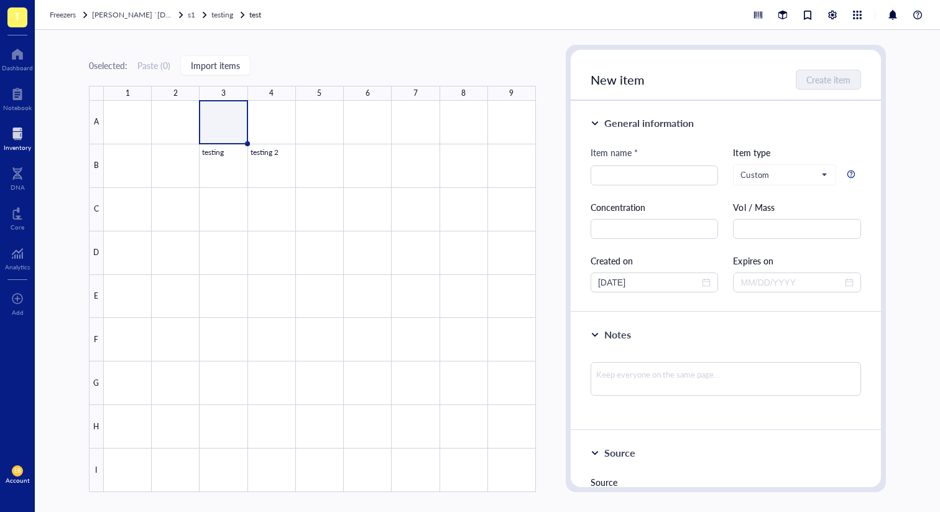
click at [225, 163] on div at bounding box center [320, 296] width 432 height 391
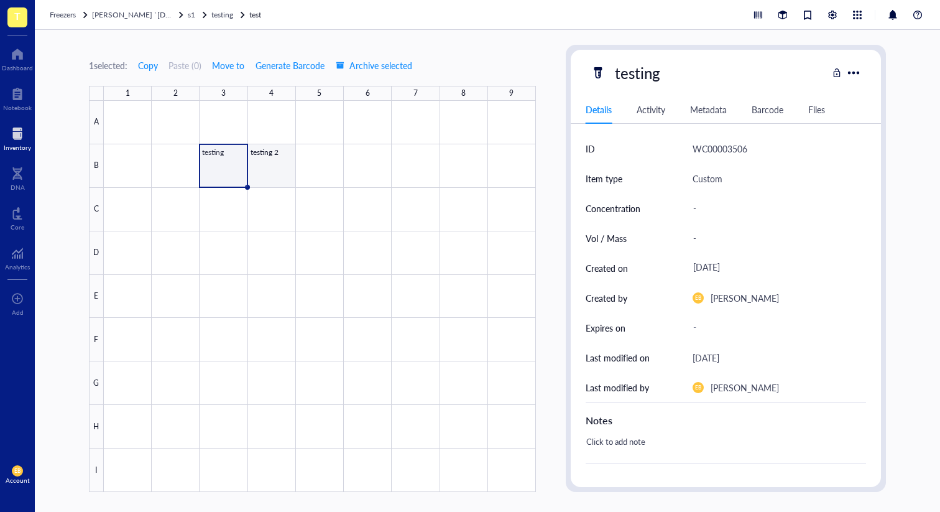
click at [279, 162] on div at bounding box center [320, 296] width 432 height 391
click at [233, 60] on span "Move to" at bounding box center [228, 65] width 32 height 10
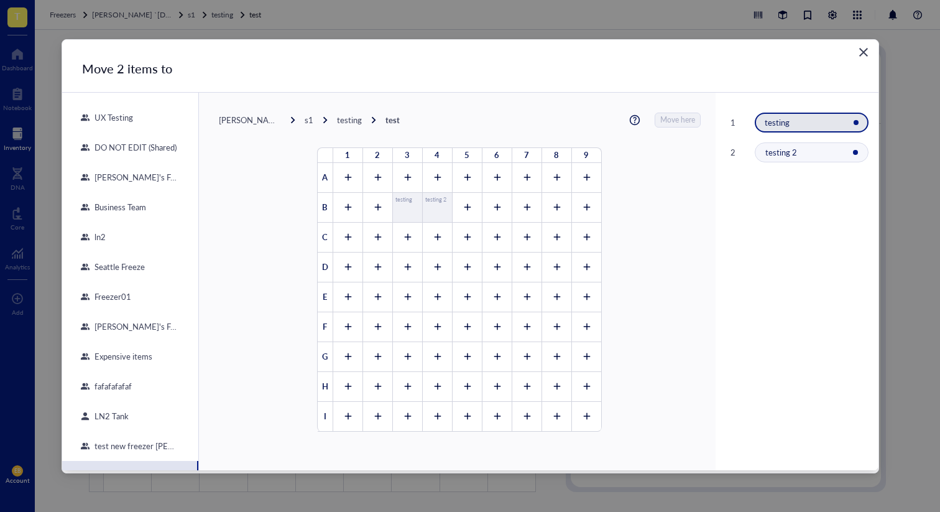
click at [864, 52] on icon "Close" at bounding box center [864, 52] width 9 height 9
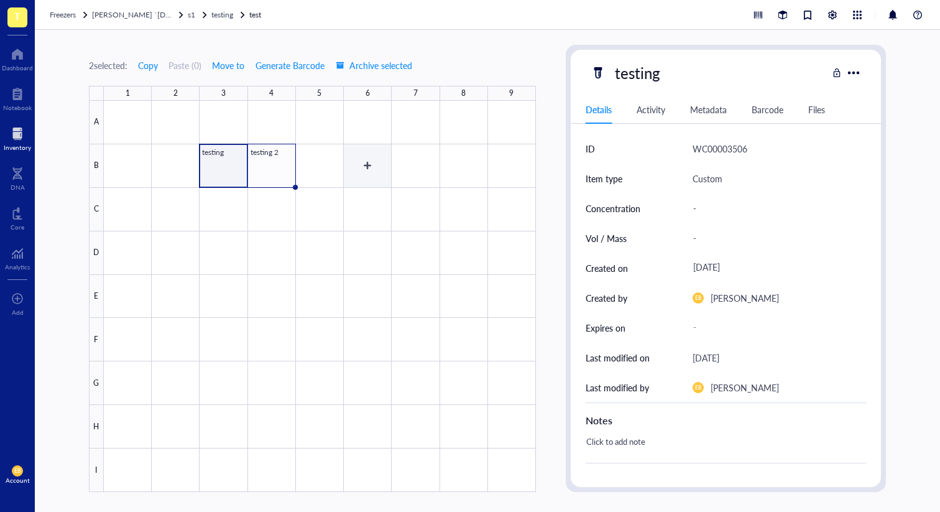
click at [342, 146] on div at bounding box center [320, 296] width 432 height 391
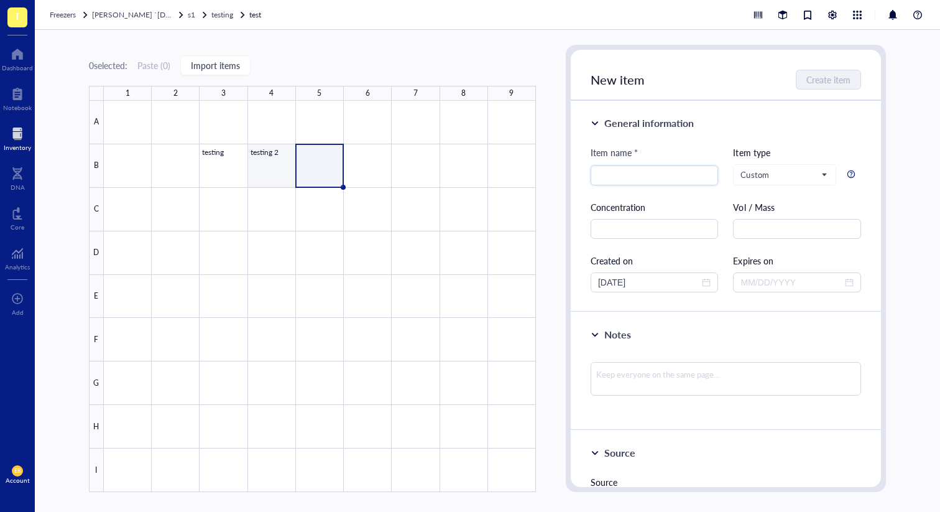
click at [230, 163] on div at bounding box center [320, 296] width 432 height 391
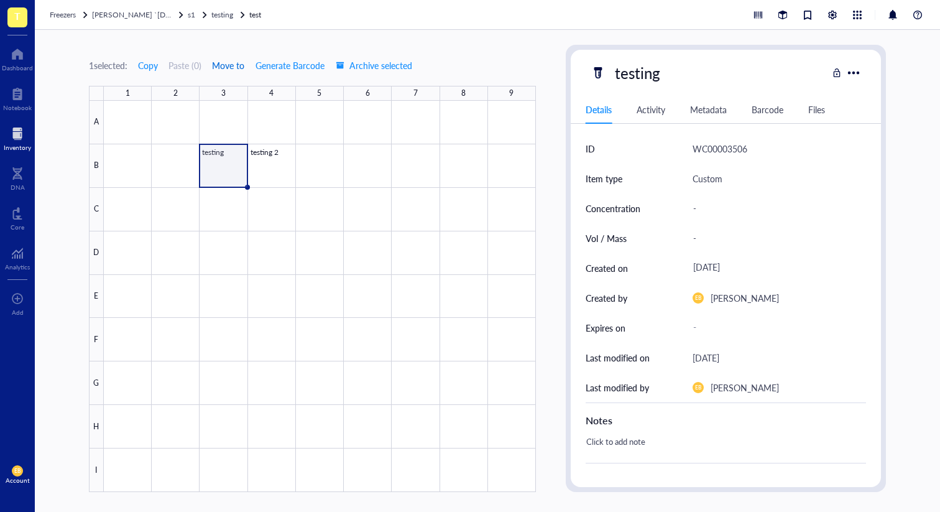
click at [242, 64] on span "Move to" at bounding box center [228, 65] width 32 height 10
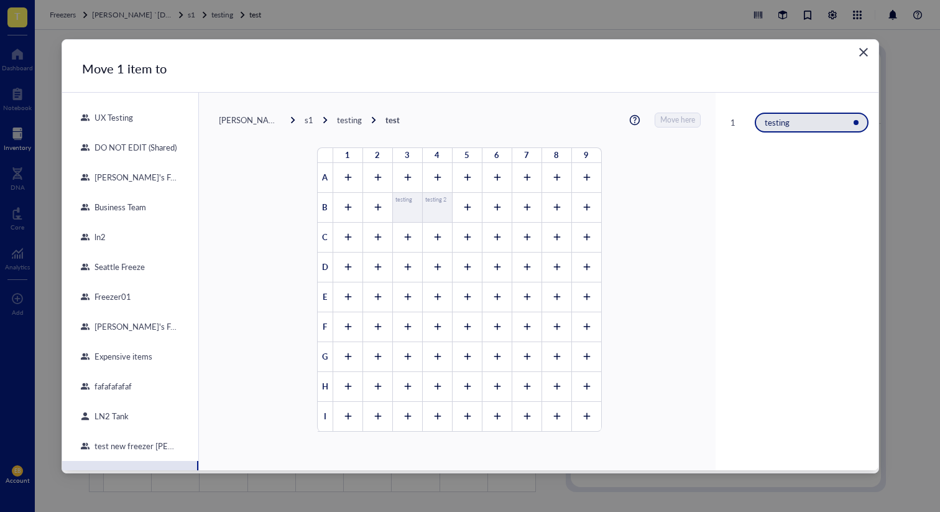
click at [863, 52] on icon "Close" at bounding box center [864, 52] width 9 height 9
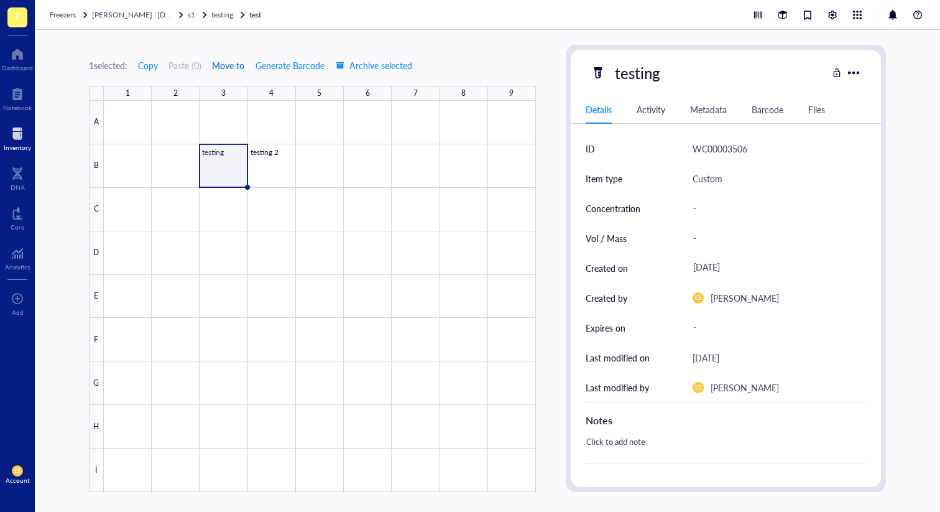
click at [227, 67] on span "Move to" at bounding box center [228, 65] width 32 height 10
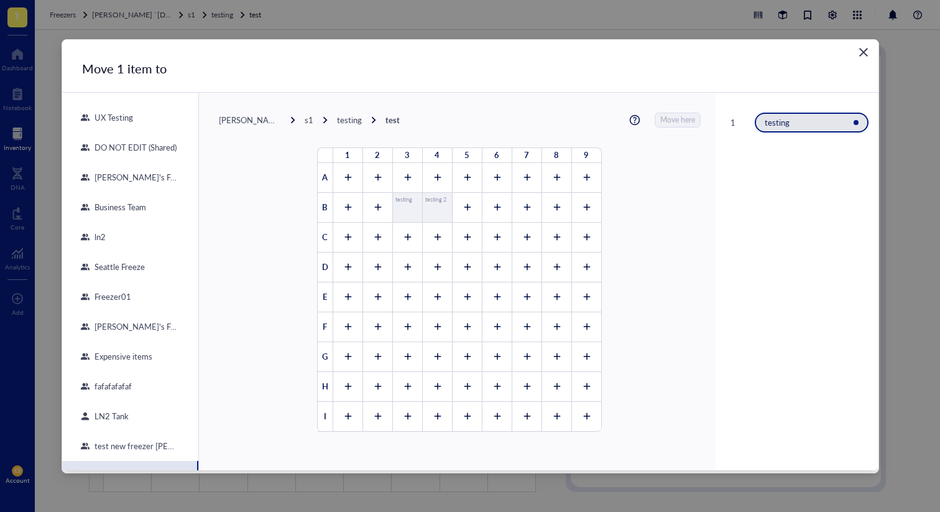
click at [869, 47] on icon "Close" at bounding box center [864, 52] width 12 height 12
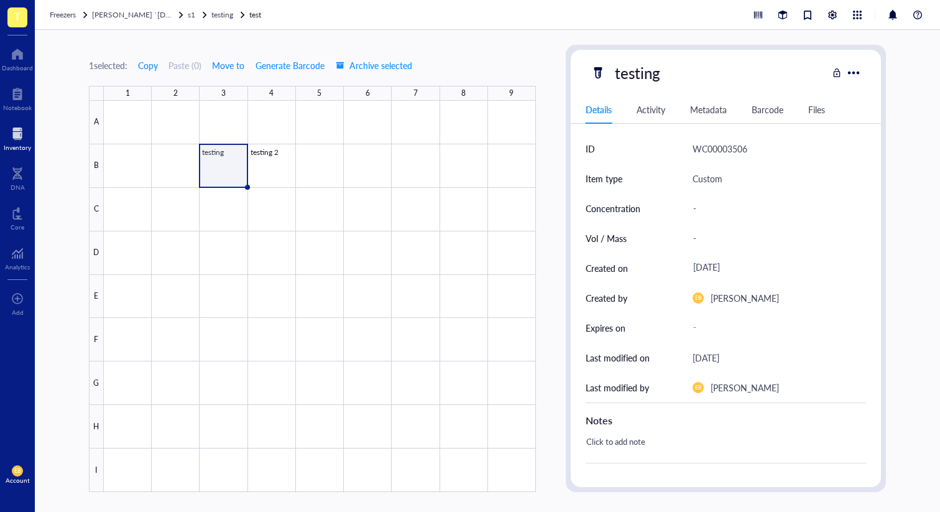
click at [230, 158] on div at bounding box center [320, 296] width 432 height 391
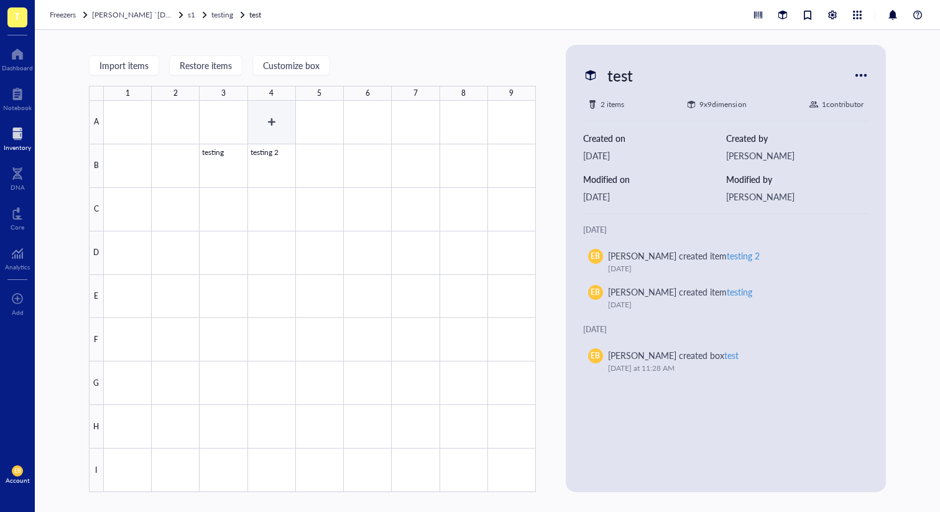
click at [230, 149] on div at bounding box center [320, 296] width 432 height 391
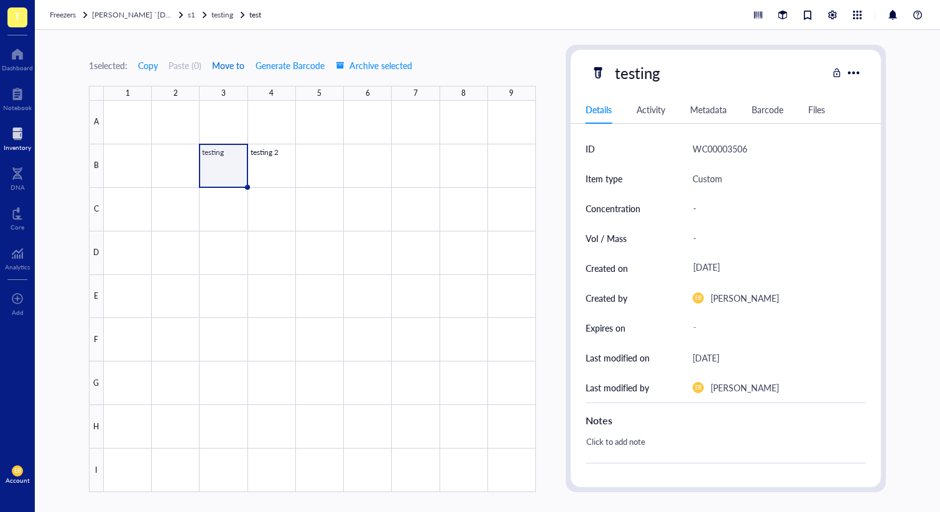
click at [242, 66] on span "Move to" at bounding box center [228, 65] width 32 height 10
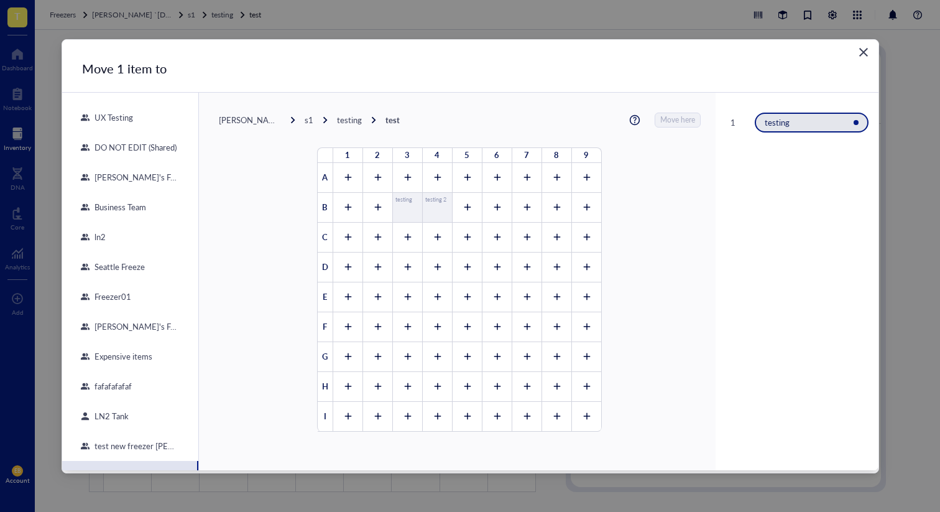
click at [141, 126] on div "UX Testing" at bounding box center [130, 118] width 136 height 30
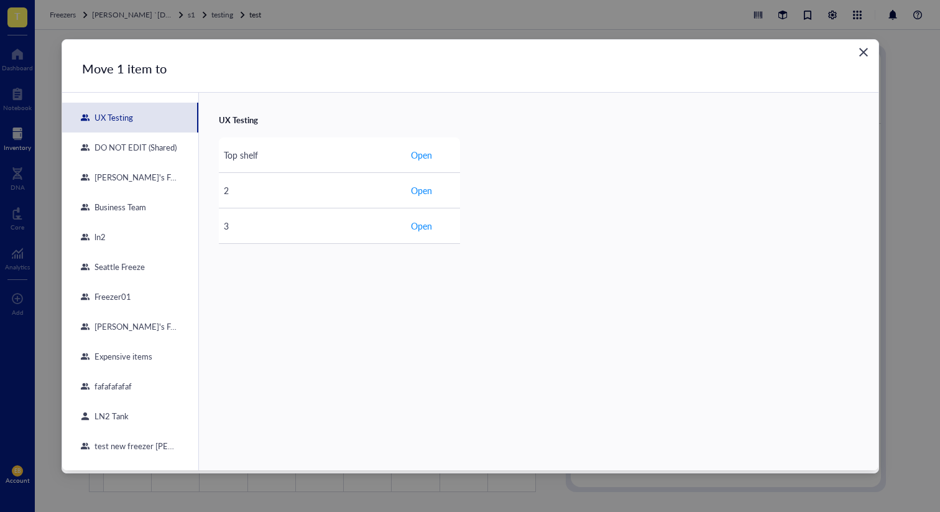
click at [129, 163] on div "[PERSON_NAME]'s Fridge" at bounding box center [130, 177] width 136 height 30
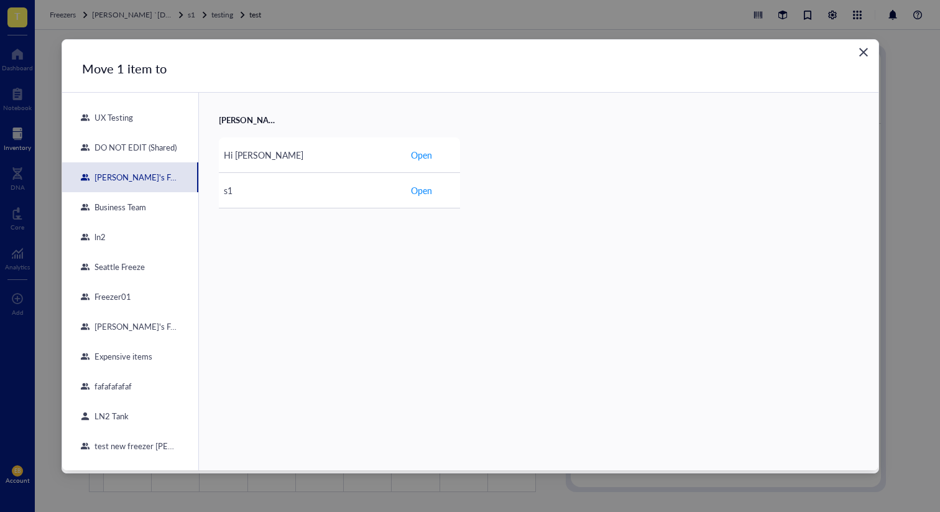
click at [860, 47] on icon "Close" at bounding box center [864, 52] width 12 height 12
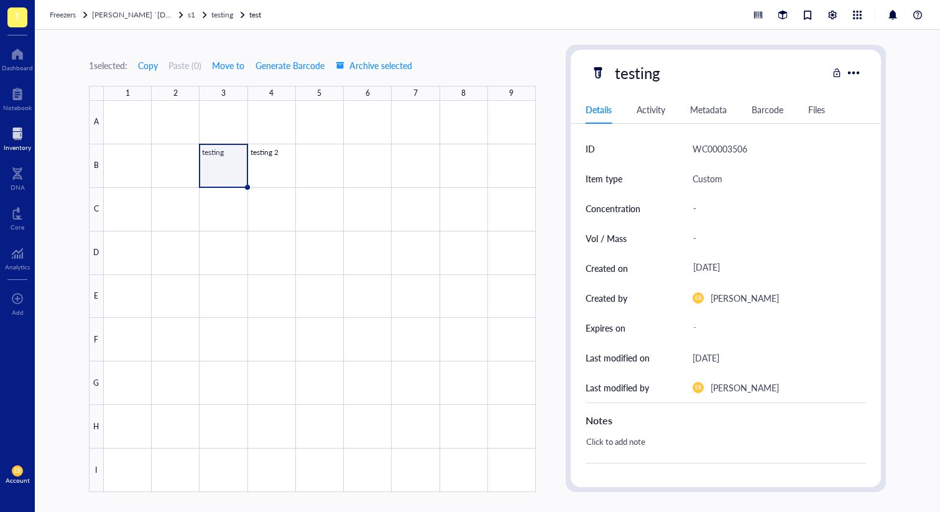
click at [248, 67] on div "1 selected: Copy Paste ( 0 ) Move to Generate Barcode Archive selected" at bounding box center [251, 65] width 324 height 20
click at [228, 66] on span "Move to" at bounding box center [228, 65] width 32 height 10
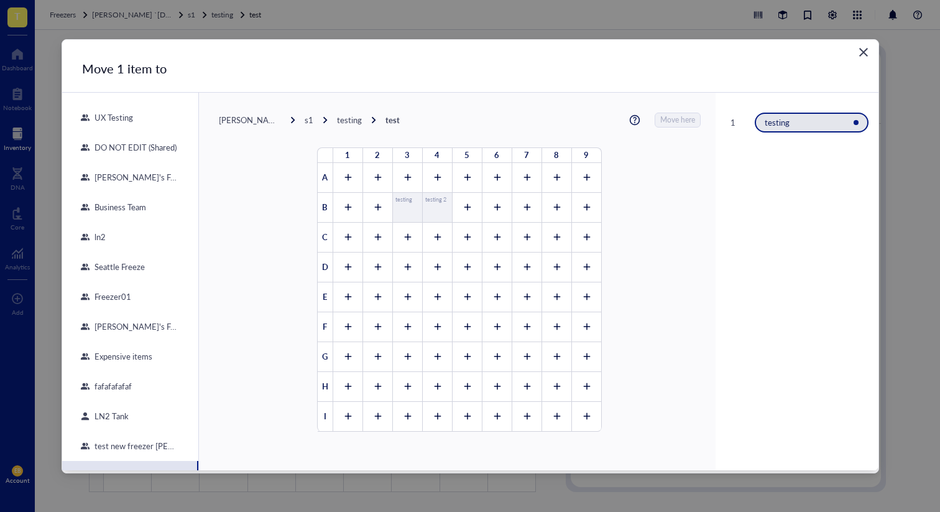
click at [248, 119] on div "[PERSON_NAME] `[DATE]" at bounding box center [250, 119] width 62 height 11
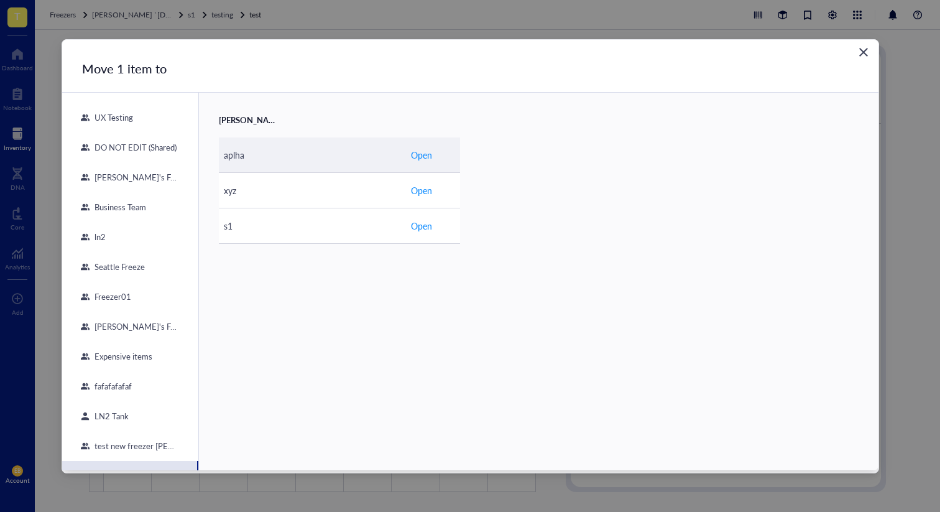
click at [422, 154] on span "Open" at bounding box center [421, 155] width 21 height 14
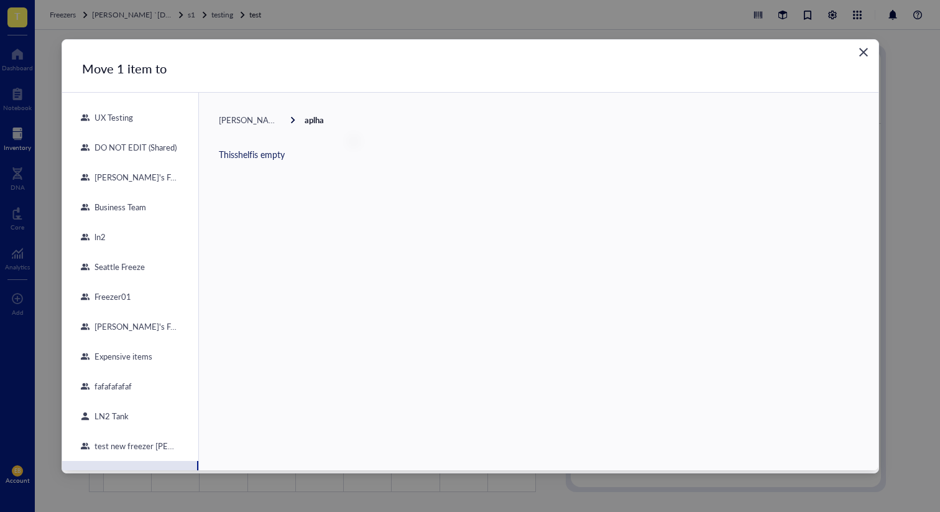
click at [258, 117] on span "[PERSON_NAME] `[DATE]" at bounding box center [267, 120] width 96 height 12
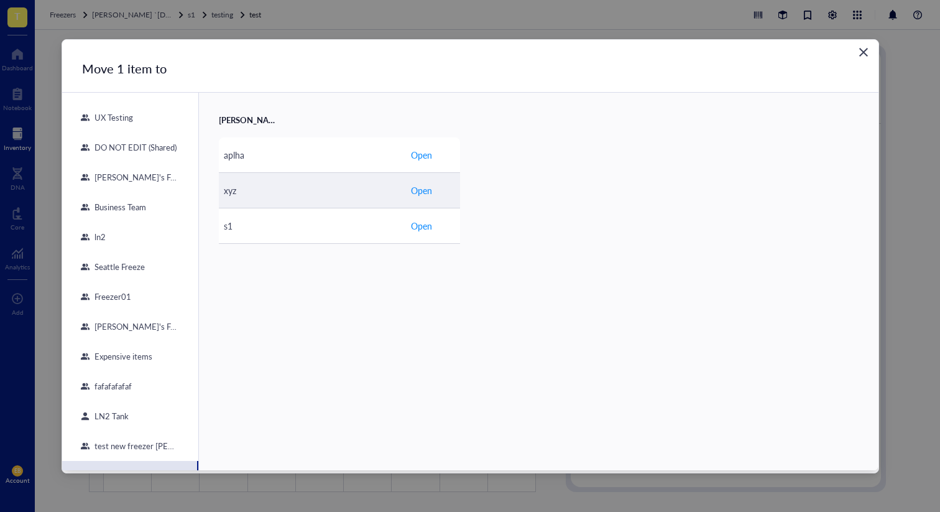
click at [422, 181] on button "Open" at bounding box center [422, 190] width 22 height 20
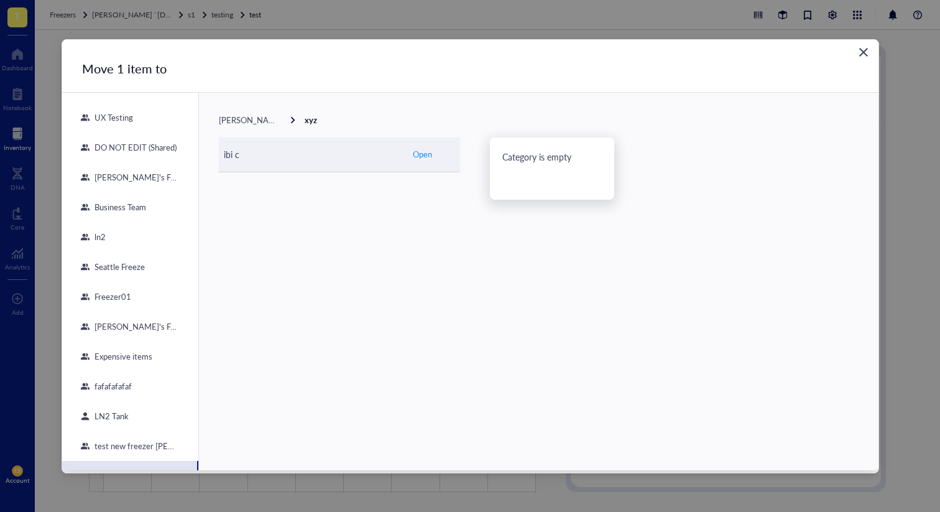
click at [398, 149] on div "ibi c" at bounding box center [312, 154] width 177 height 14
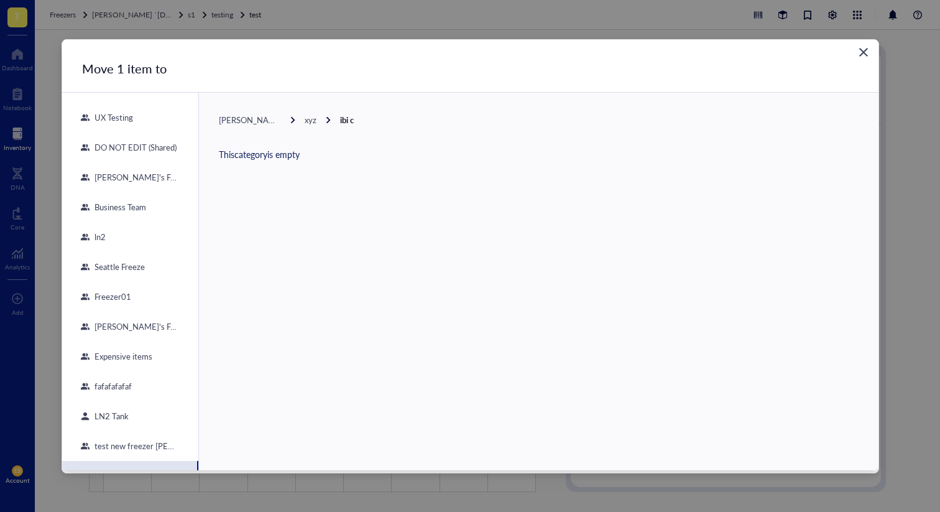
click at [259, 118] on span "[PERSON_NAME] `[DATE]" at bounding box center [267, 120] width 96 height 12
click at [259, 118] on span "[PERSON_NAME] `[DATE]" at bounding box center [266, 120] width 95 height 12
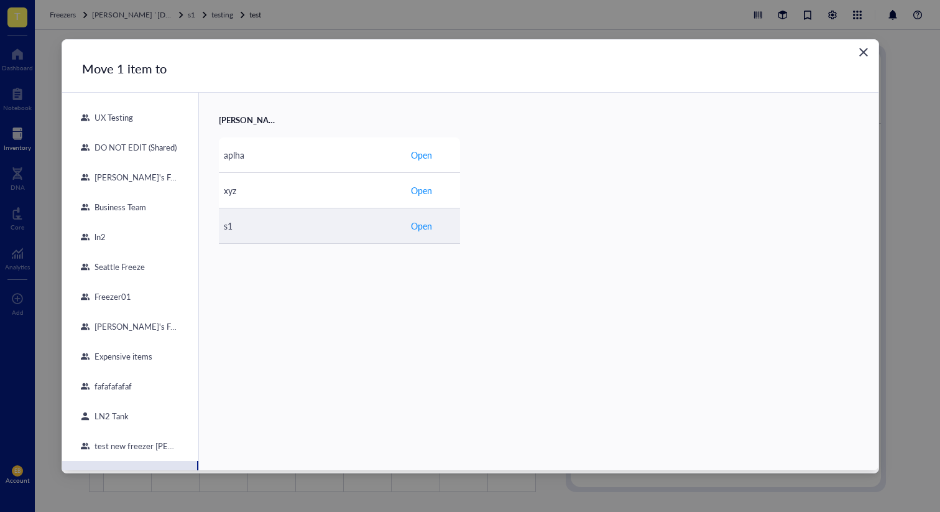
click at [300, 228] on div "s1" at bounding box center [312, 226] width 177 height 14
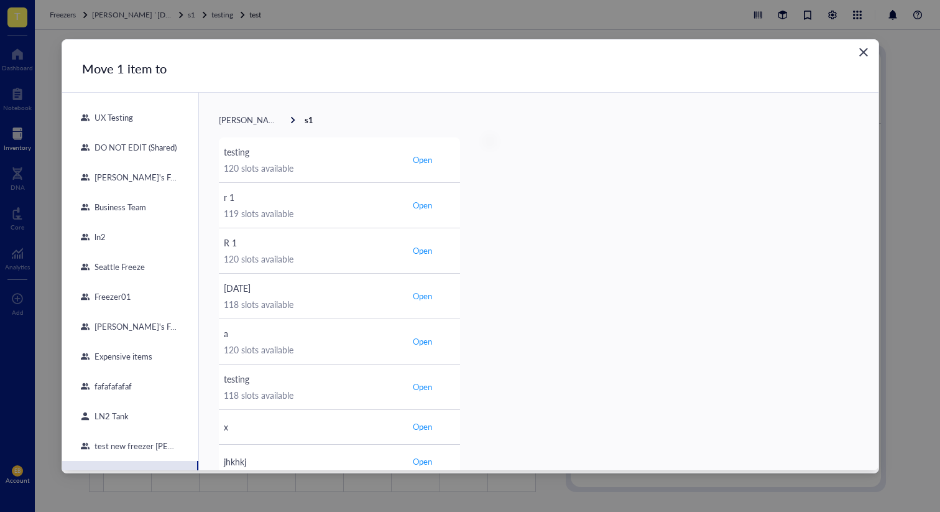
click at [148, 123] on div "UX Testing" at bounding box center [130, 118] width 136 height 30
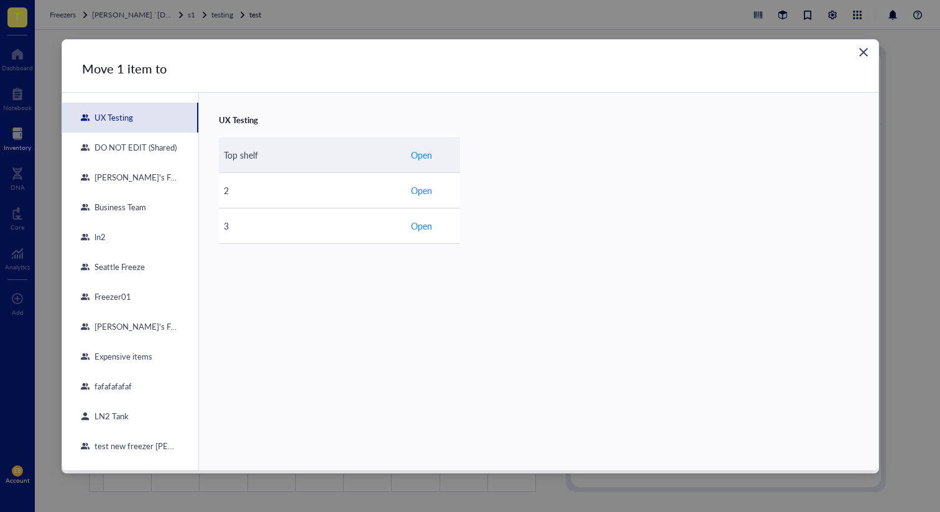
click at [413, 159] on span "Open" at bounding box center [421, 155] width 21 height 14
click at [357, 167] on div "9 slots available" at bounding box center [312, 168] width 177 height 14
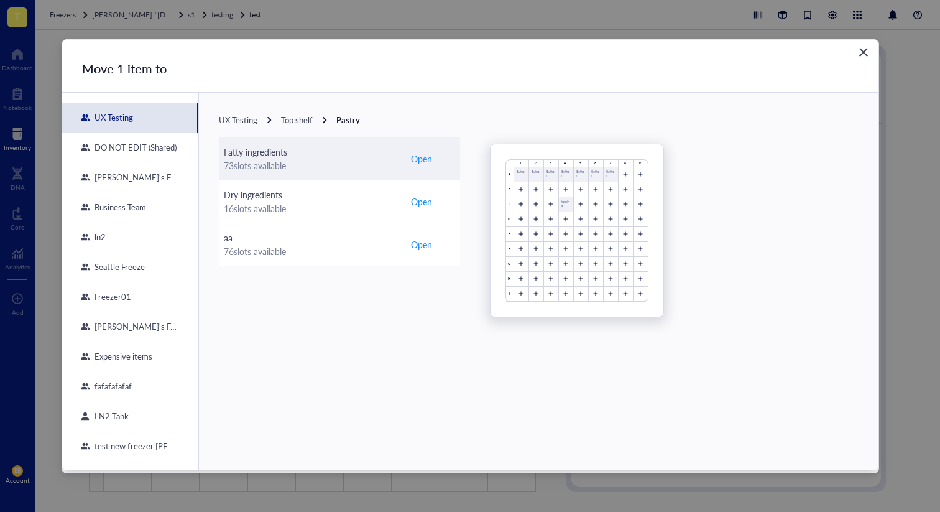
click at [382, 157] on div "Fatty ingredients" at bounding box center [312, 152] width 177 height 14
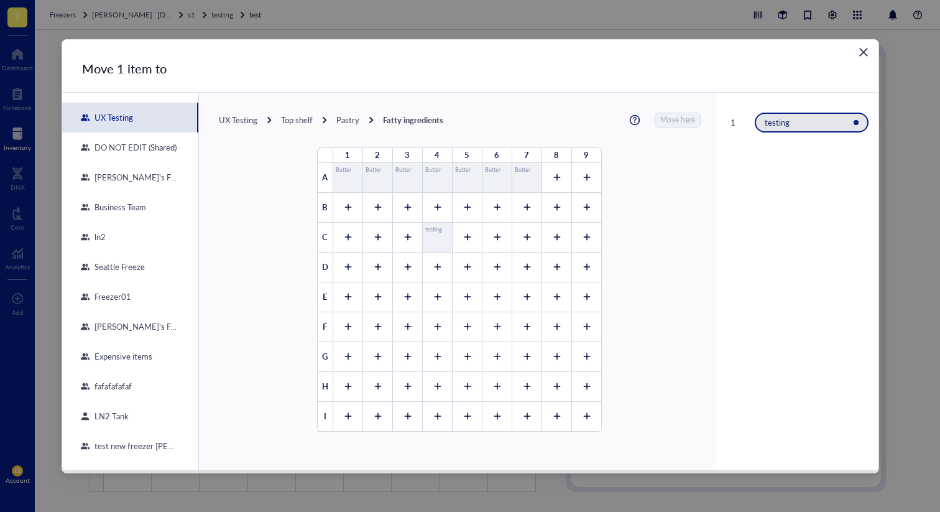
click at [865, 58] on div "Close" at bounding box center [864, 52] width 20 height 20
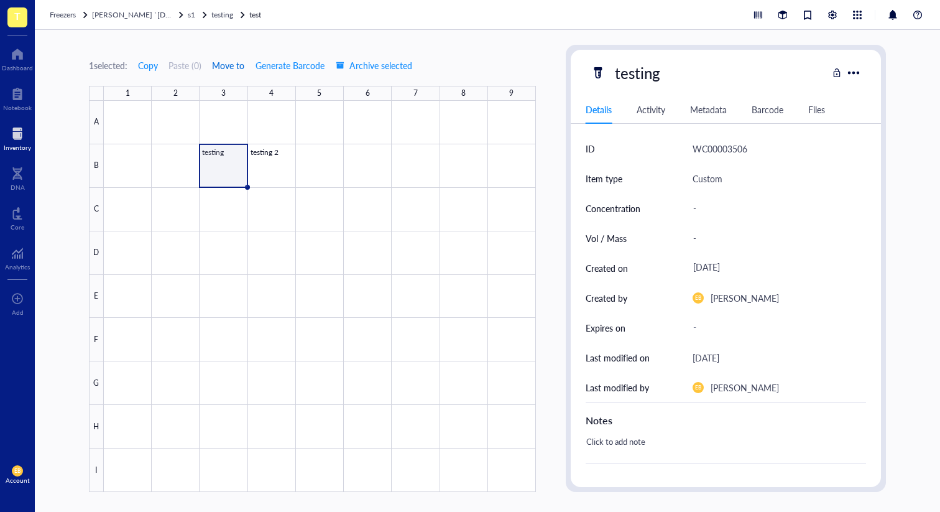
click at [228, 67] on span "Move to" at bounding box center [228, 65] width 32 height 10
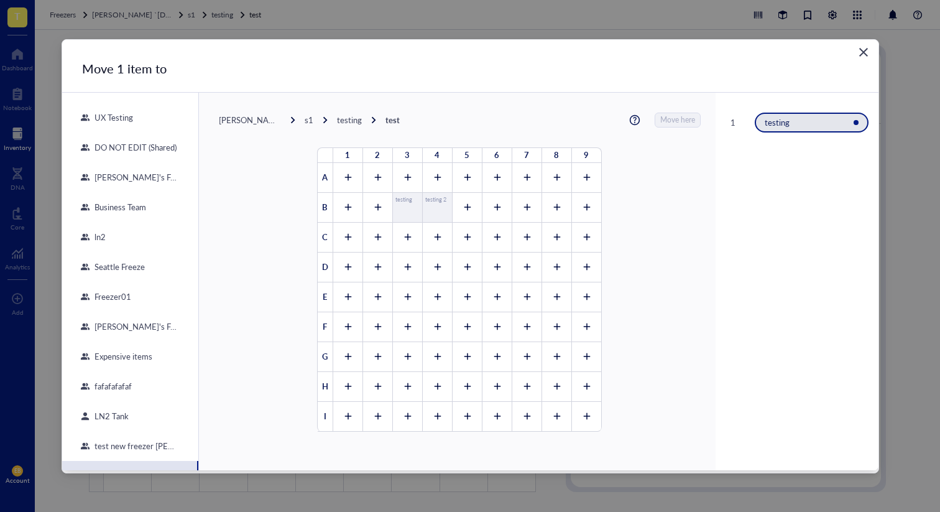
click at [861, 53] on icon "Close" at bounding box center [864, 52] width 12 height 12
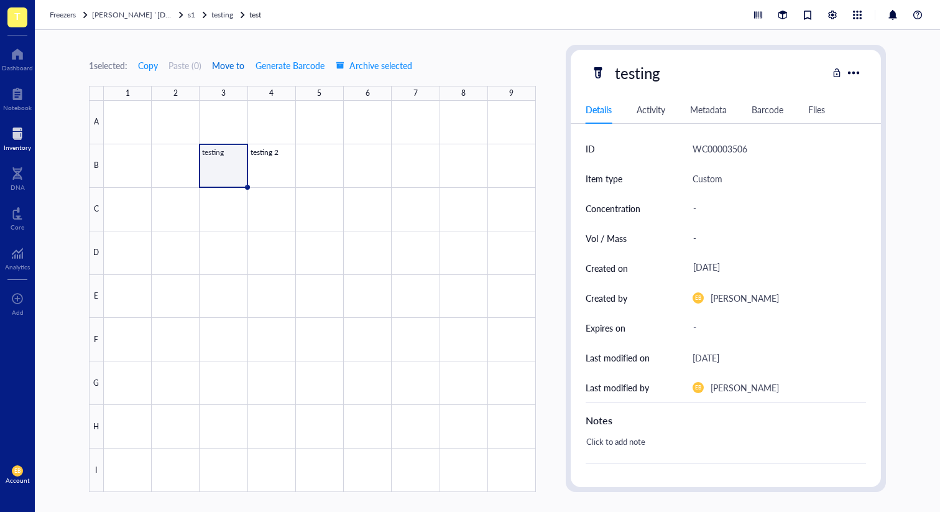
click at [231, 67] on span "Move to" at bounding box center [228, 65] width 32 height 10
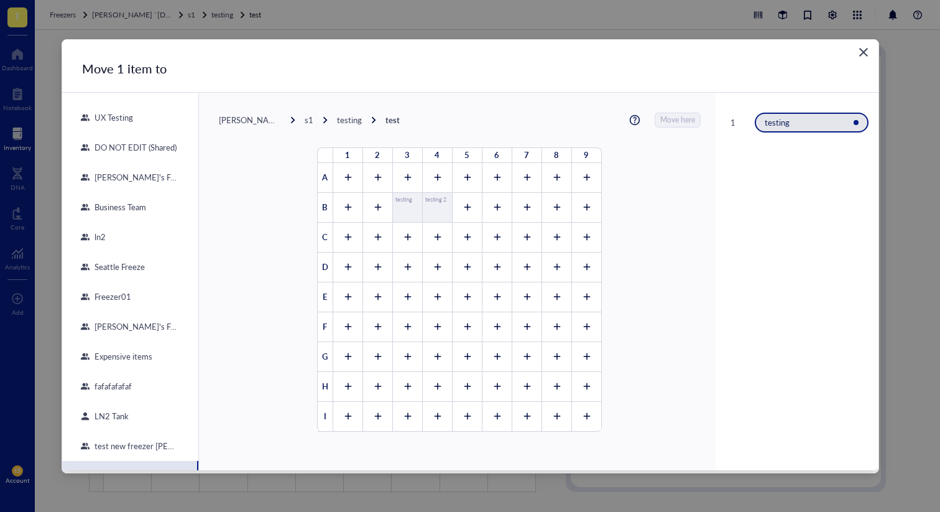
click at [852, 62] on div "Move 1 item to" at bounding box center [470, 68] width 817 height 17
click at [863, 57] on icon "Close" at bounding box center [864, 52] width 12 height 12
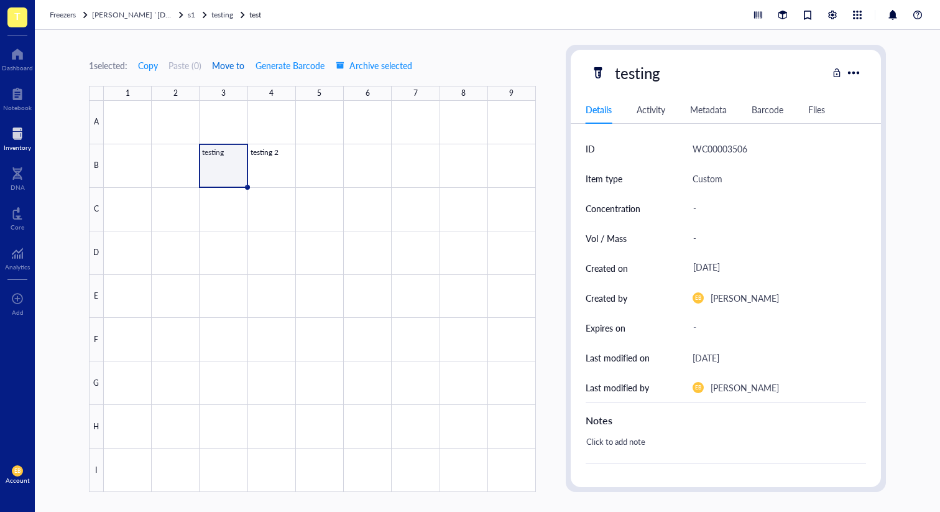
click at [239, 66] on span "Move to" at bounding box center [228, 65] width 32 height 10
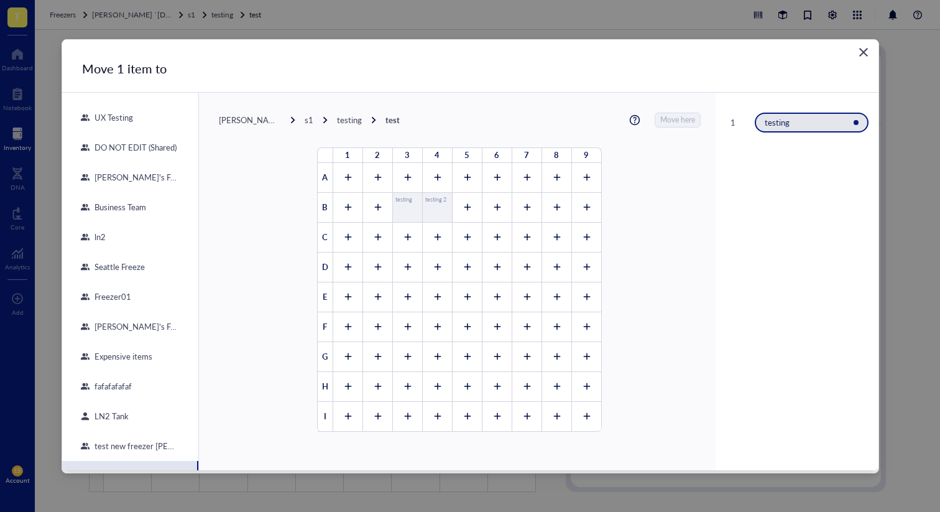
click at [868, 47] on icon "Close" at bounding box center [864, 52] width 12 height 12
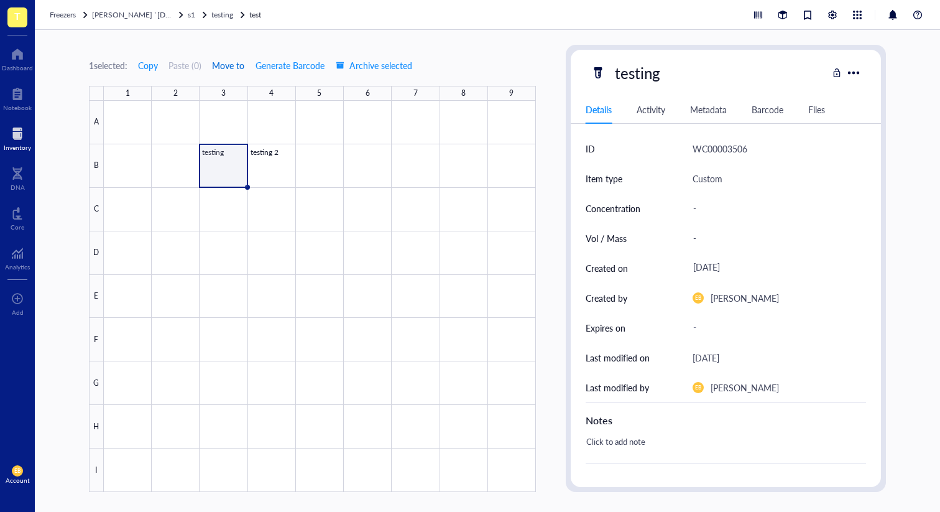
click at [235, 67] on span "Move to" at bounding box center [228, 65] width 32 height 10
click at [151, 15] on span "[PERSON_NAME] `[DATE]" at bounding box center [136, 14] width 89 height 11
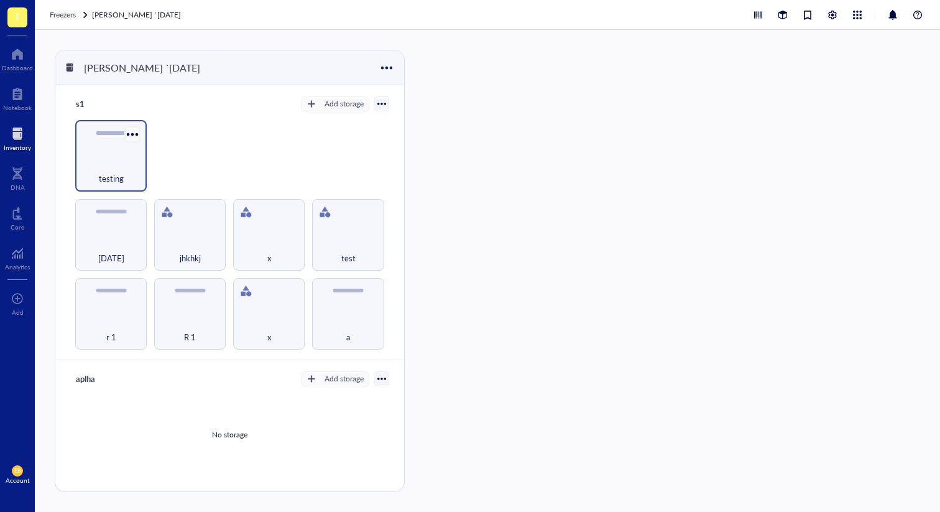
click at [131, 137] on div at bounding box center [132, 134] width 18 height 18
click at [262, 159] on div "r 1 R 1 x a [DATE] jhkhkj x test testing" at bounding box center [229, 235] width 319 height 230
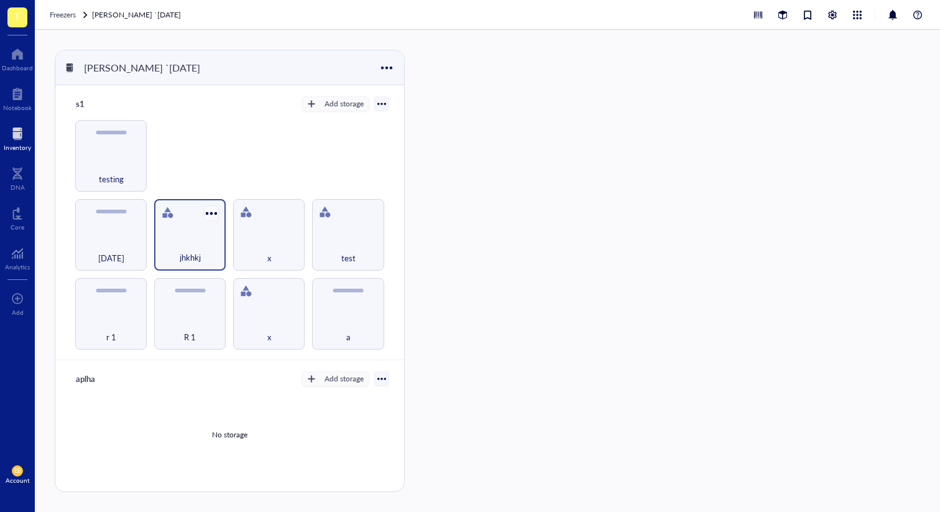
click at [214, 210] on div at bounding box center [212, 213] width 18 height 18
click at [237, 153] on div "r 1 R 1 x a [DATE] jhkhkj x test testing" at bounding box center [229, 235] width 319 height 230
click at [190, 224] on div "jhkhkj" at bounding box center [190, 235] width 72 height 72
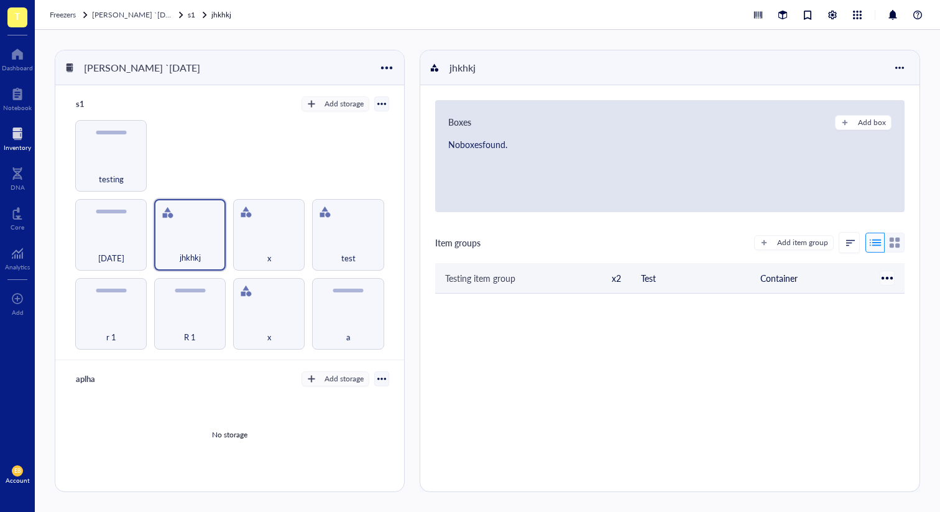
click at [885, 276] on div at bounding box center [887, 278] width 18 height 18
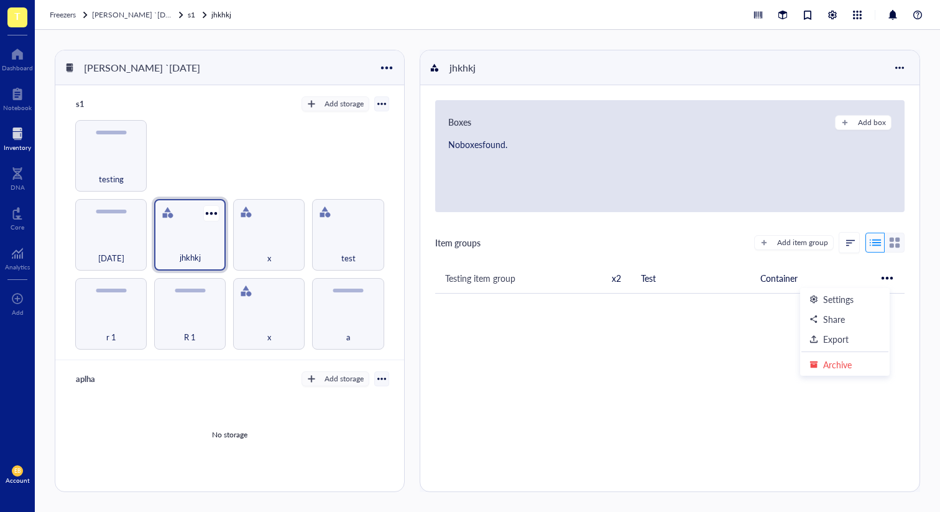
click at [158, 218] on div at bounding box center [168, 213] width 20 height 20
click at [129, 226] on div "[DATE]" at bounding box center [111, 235] width 72 height 72
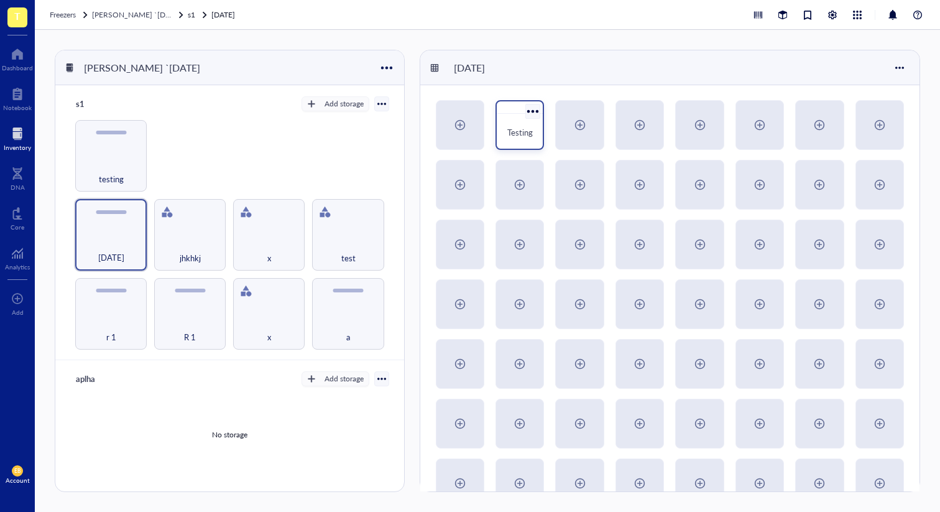
click at [536, 113] on div at bounding box center [533, 111] width 18 height 18
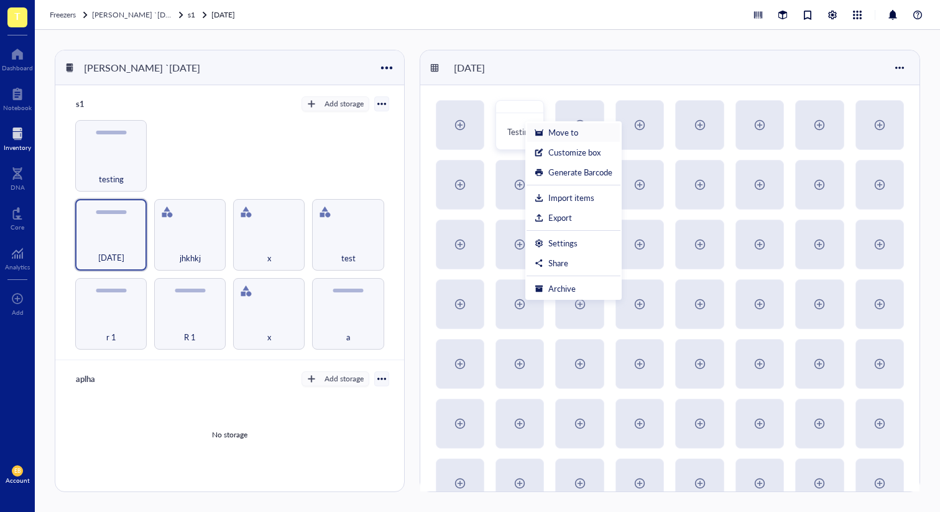
click at [545, 132] on div "Move to" at bounding box center [574, 132] width 78 height 11
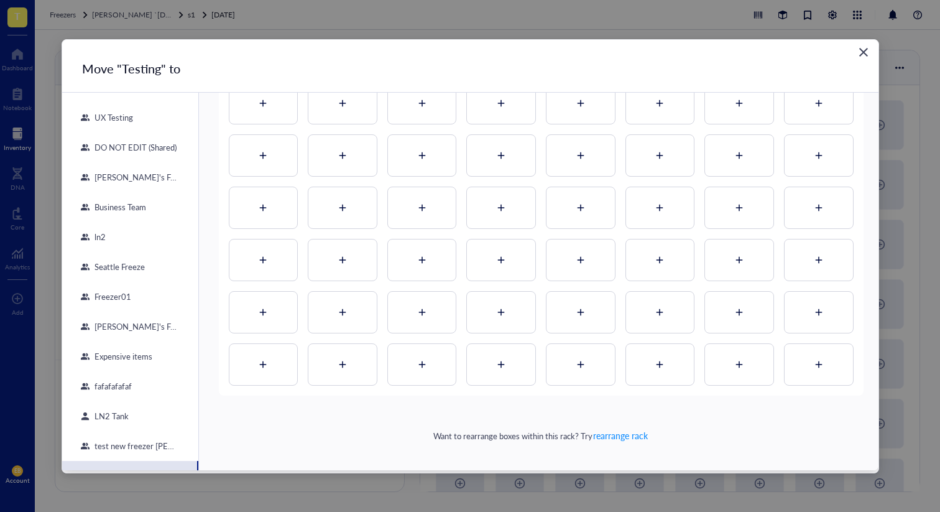
scroll to position [542, 0]
click at [614, 440] on span "rearrange rack" at bounding box center [620, 438] width 55 height 12
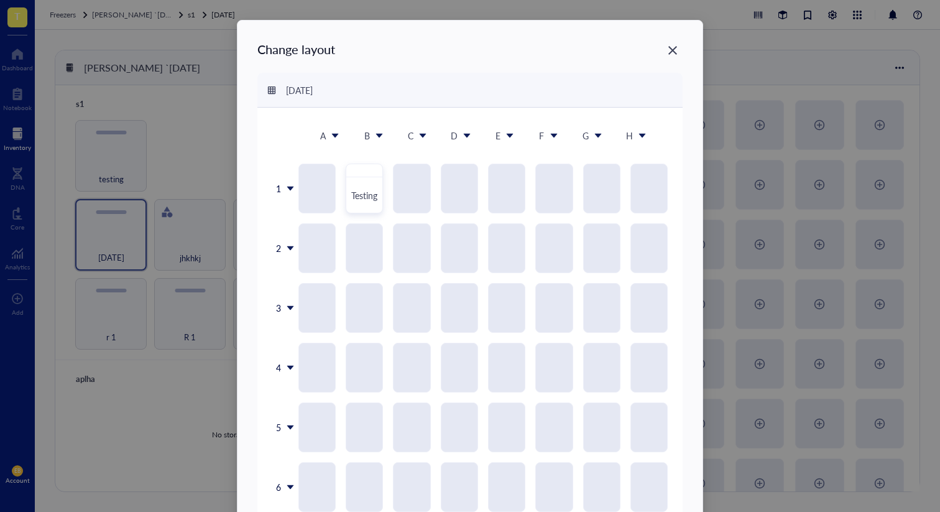
scroll to position [0, 0]
drag, startPoint x: 368, startPoint y: 200, endPoint x: 444, endPoint y: 297, distance: 124.1
drag, startPoint x: 417, startPoint y: 305, endPoint x: 366, endPoint y: 186, distance: 130.1
click at [671, 49] on icon "Close" at bounding box center [673, 49] width 9 height 9
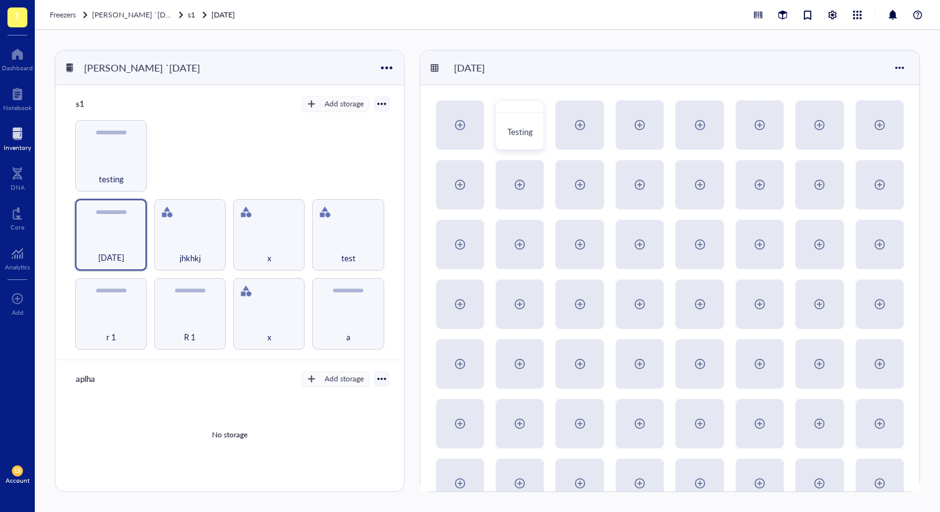
scroll to position [0, 0]
click at [897, 73] on div at bounding box center [900, 68] width 20 height 20
click at [797, 63] on div "[DATE]" at bounding box center [669, 67] width 499 height 35
click at [888, 63] on div "[DATE]" at bounding box center [669, 67] width 499 height 35
click at [893, 65] on div at bounding box center [900, 68] width 20 height 20
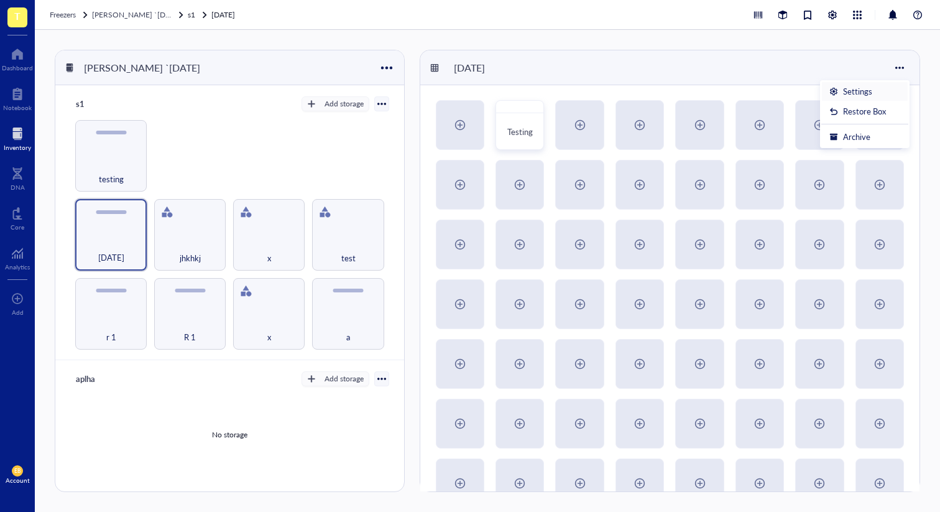
click at [881, 93] on div "Settings" at bounding box center [865, 91] width 71 height 11
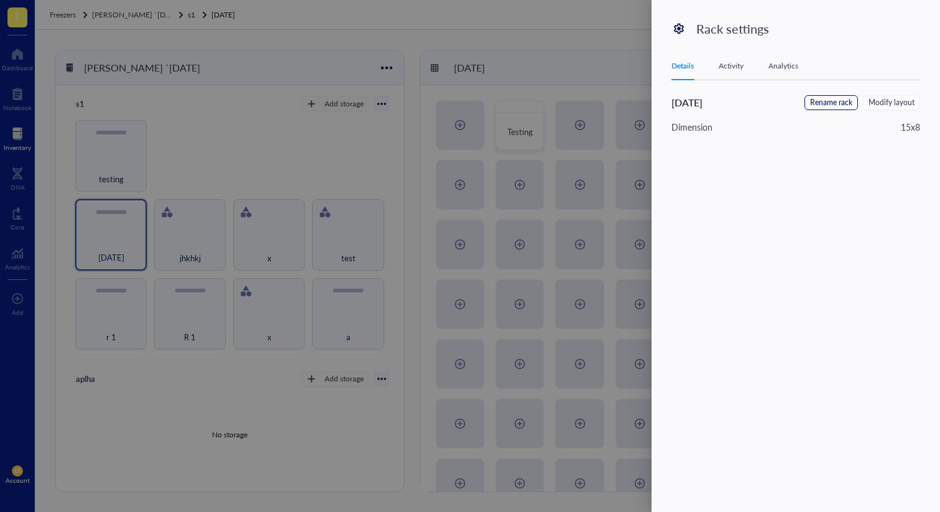
click at [845, 103] on span "Rename rack" at bounding box center [831, 103] width 42 height 12
click at [847, 116] on div "9th march Cancel Save" at bounding box center [796, 110] width 249 height 30
click at [844, 111] on span "Cancel" at bounding box center [850, 105] width 26 height 14
click at [721, 75] on div "Details Activity Analytics" at bounding box center [796, 66] width 249 height 28
click at [733, 68] on div "Activity" at bounding box center [731, 66] width 25 height 12
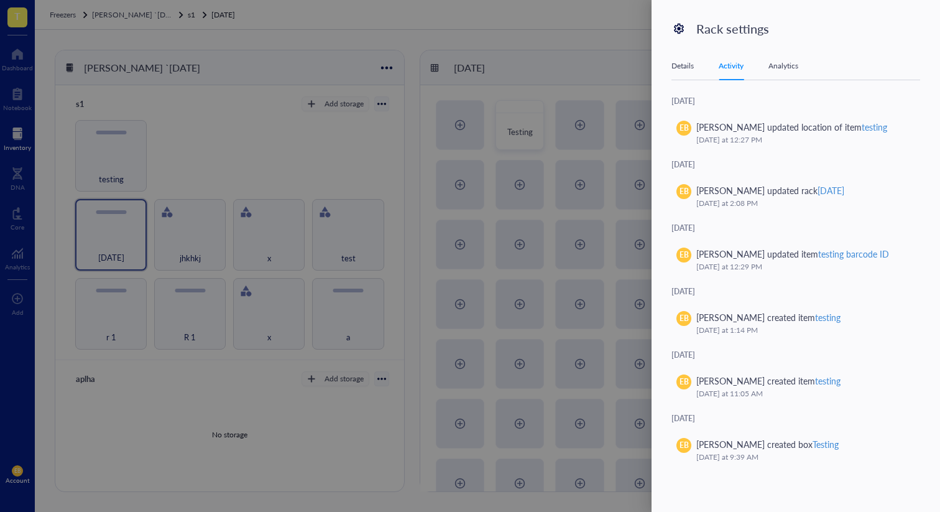
click at [778, 67] on div "Analytics" at bounding box center [784, 66] width 30 height 12
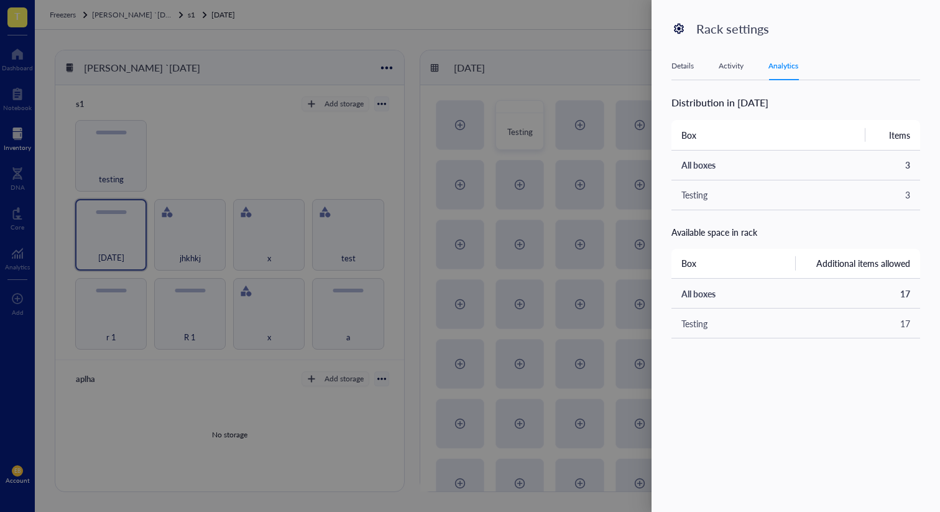
click at [670, 68] on div "Rack settings Details Activity Analytics 9th march Rename rack Modify layout Di…" at bounding box center [796, 256] width 289 height 512
click at [679, 70] on div "Details" at bounding box center [683, 66] width 22 height 12
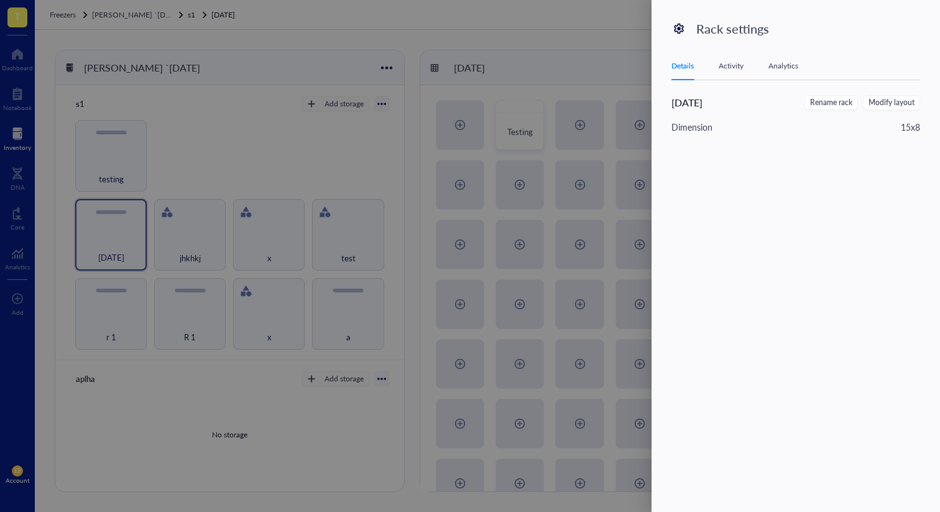
click at [539, 95] on div at bounding box center [470, 256] width 940 height 512
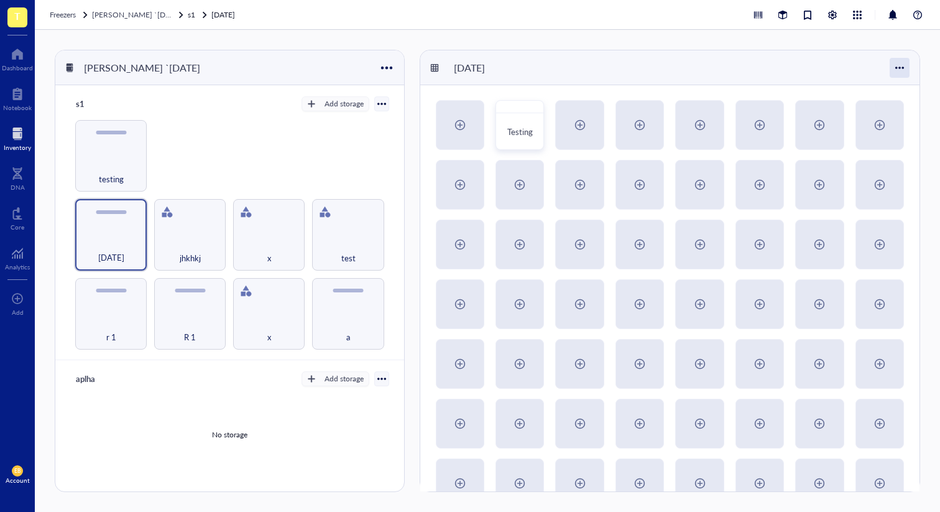
click at [905, 65] on div at bounding box center [900, 68] width 20 height 20
click at [289, 157] on div "r 1 R 1 x a [DATE] jhkhkj x test testing" at bounding box center [229, 235] width 319 height 230
click at [216, 211] on div at bounding box center [212, 213] width 18 height 18
click at [277, 137] on div "r 1 R 1 x a [DATE] jhkhkj x test testing" at bounding box center [229, 235] width 319 height 230
click at [316, 106] on button "Add storage" at bounding box center [336, 103] width 68 height 15
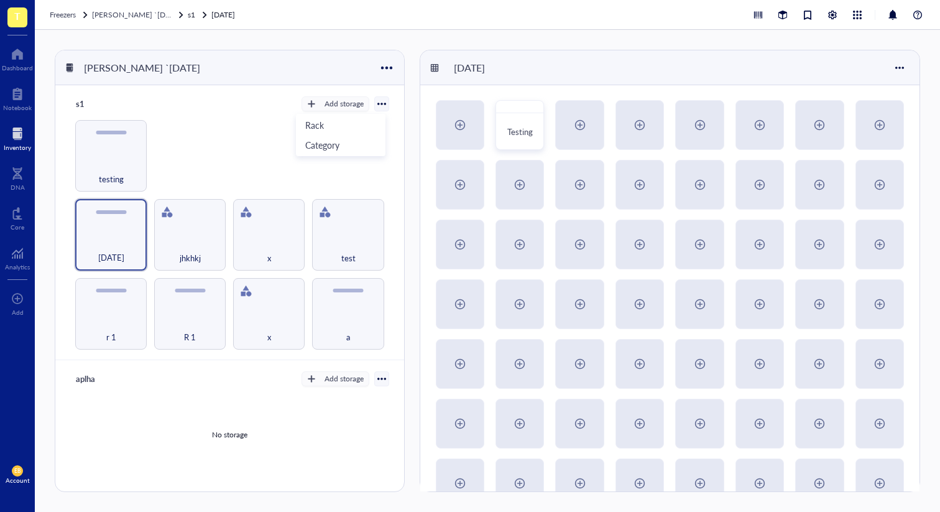
click at [242, 132] on div "r 1 R 1 x a [DATE] jhkhkj x test testing" at bounding box center [229, 235] width 319 height 230
click at [138, 208] on div at bounding box center [132, 213] width 18 height 18
click at [172, 233] on div "Settings" at bounding box center [160, 233] width 29 height 11
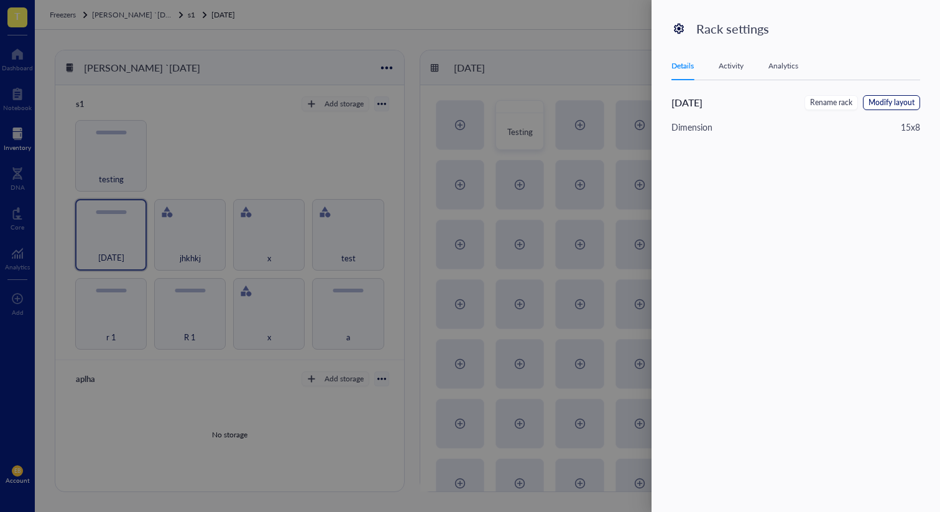
click at [913, 103] on span "Modify layout" at bounding box center [892, 103] width 46 height 12
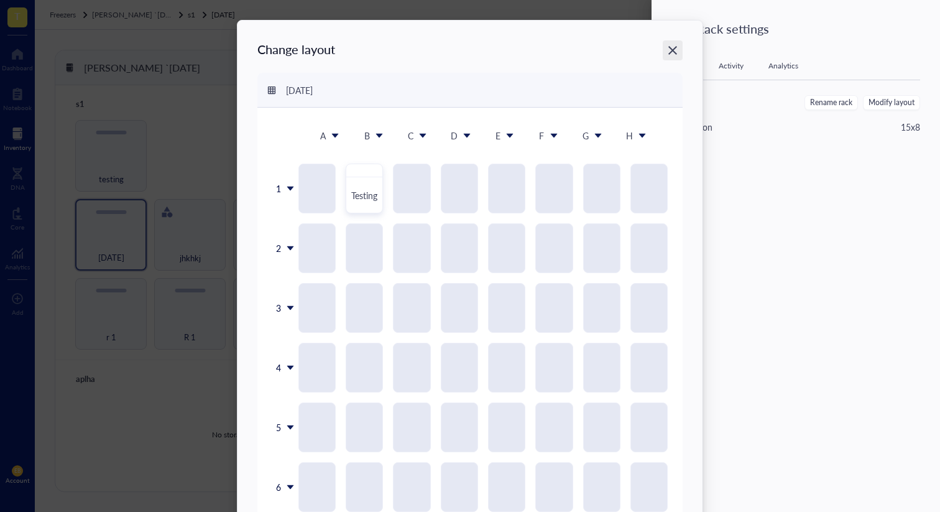
click at [672, 44] on div "Close" at bounding box center [673, 50] width 20 height 20
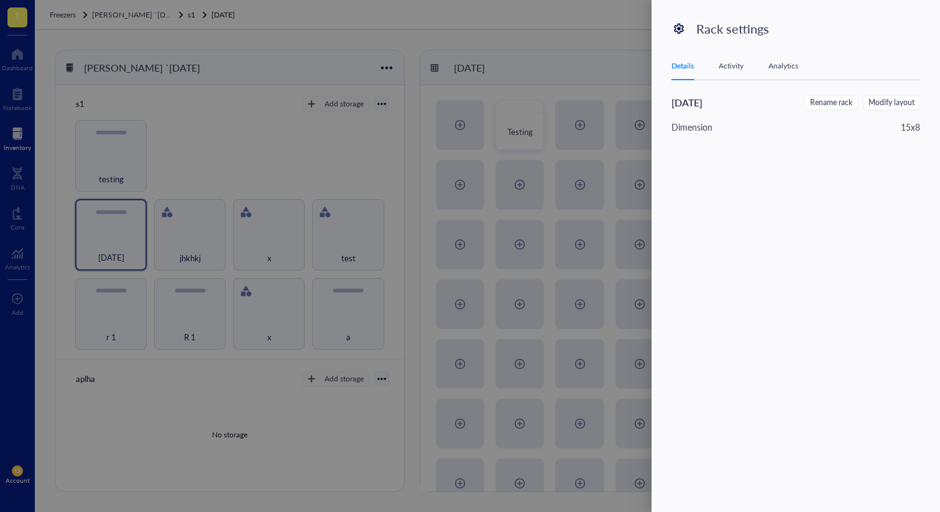
click at [408, 129] on div at bounding box center [470, 256] width 940 height 512
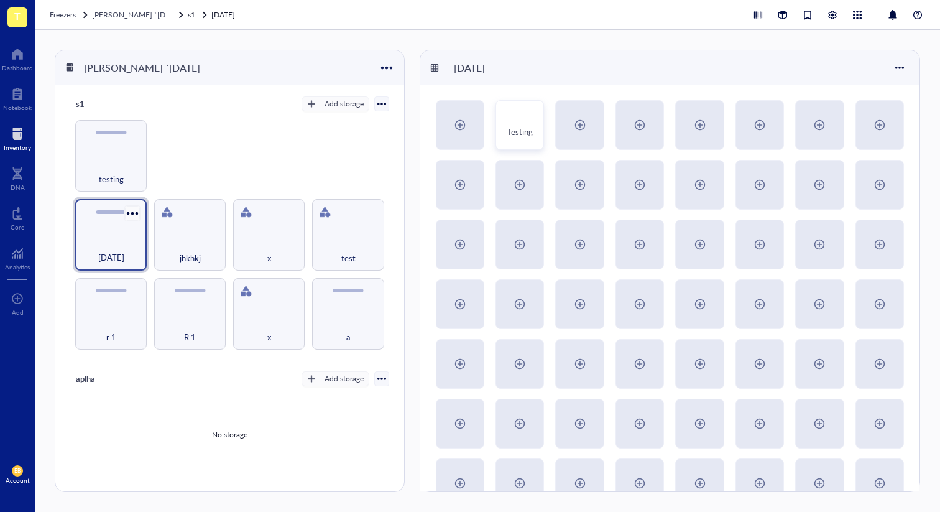
click at [133, 204] on div at bounding box center [132, 213] width 18 height 18
click at [187, 239] on li "Settings" at bounding box center [167, 234] width 87 height 20
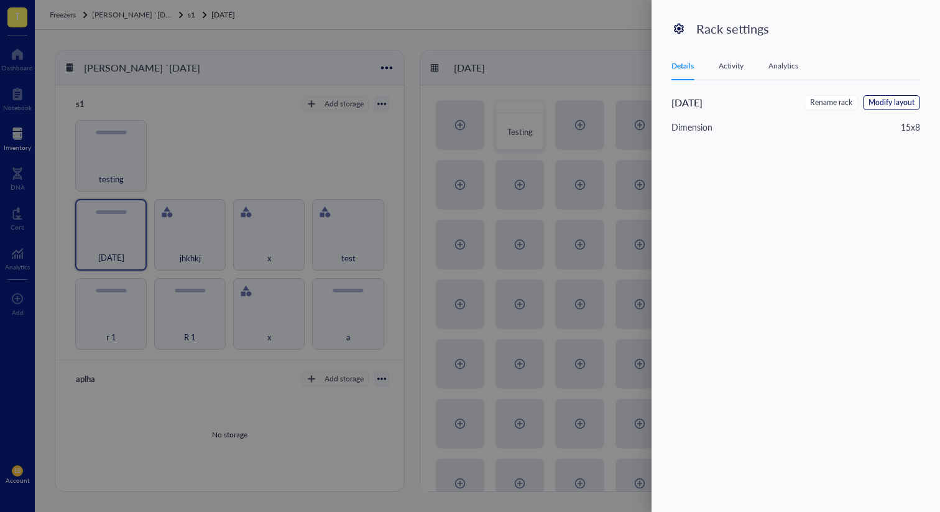
click at [878, 102] on span "Modify layout" at bounding box center [892, 103] width 46 height 12
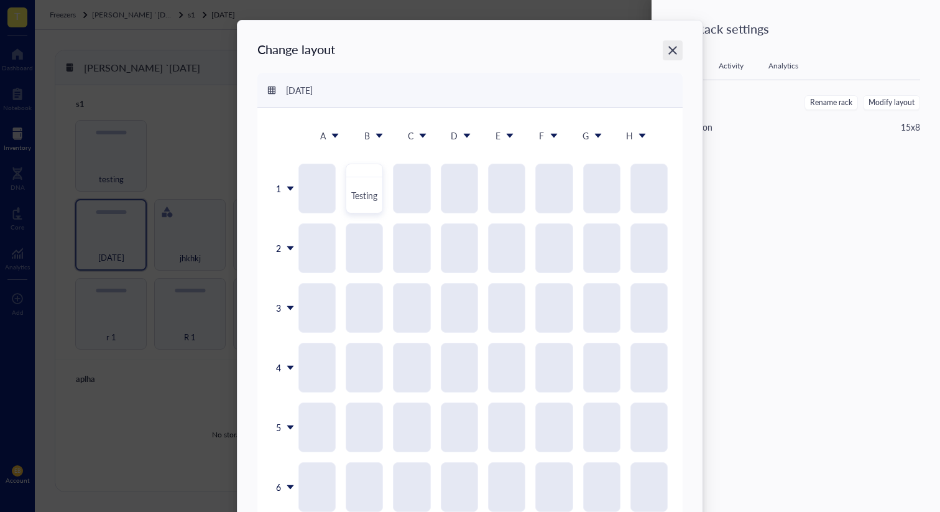
click at [676, 48] on icon "Close" at bounding box center [673, 51] width 12 height 12
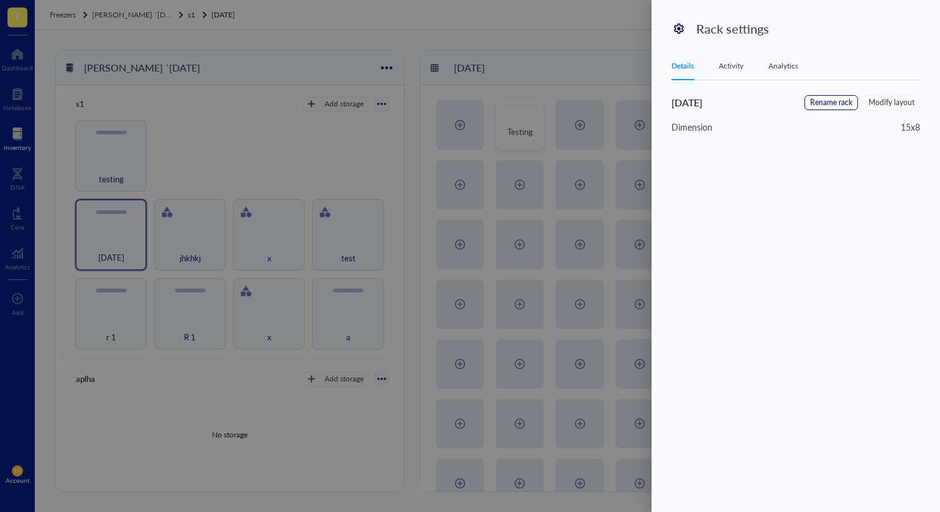
click at [845, 104] on span "Rename rack" at bounding box center [831, 103] width 42 height 12
click at [846, 106] on span "Cancel" at bounding box center [850, 105] width 26 height 14
click at [736, 60] on div "Activity" at bounding box center [731, 66] width 25 height 12
click at [774, 61] on div "Analytics" at bounding box center [784, 66] width 30 height 12
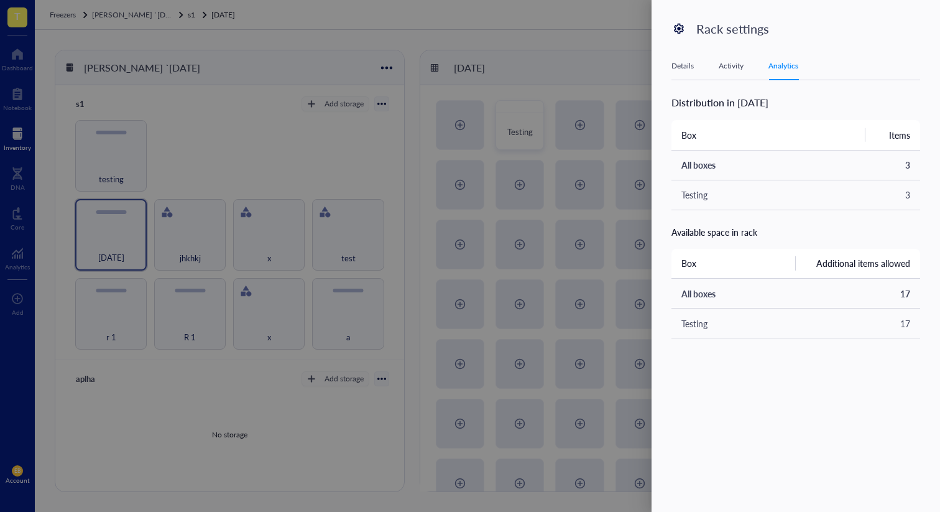
click at [674, 61] on div "Details" at bounding box center [683, 66] width 22 height 12
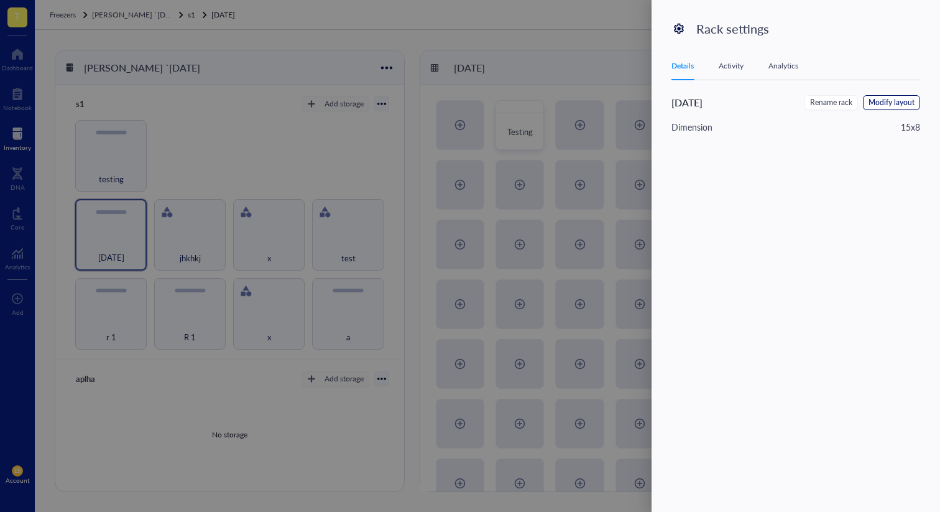
click at [888, 100] on span "Modify layout" at bounding box center [892, 103] width 46 height 12
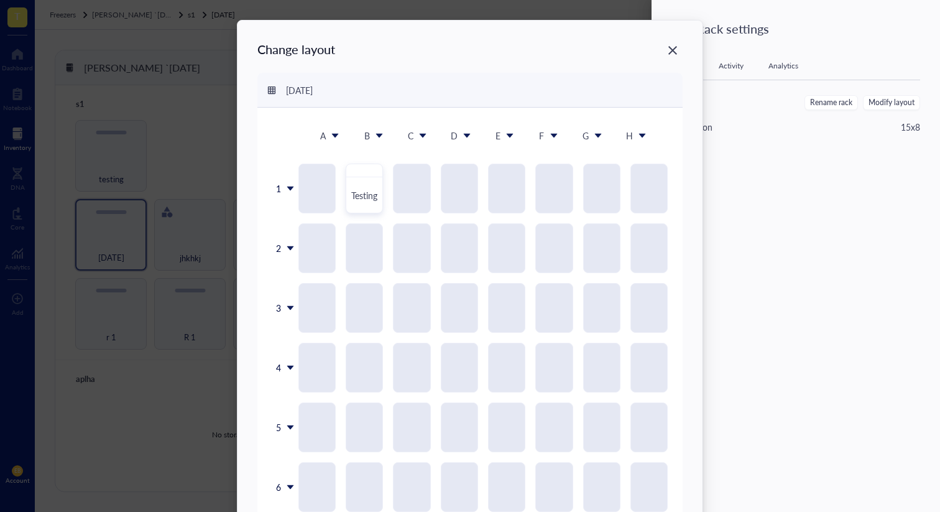
scroll to position [1, 0]
drag, startPoint x: 364, startPoint y: 191, endPoint x: 426, endPoint y: 265, distance: 96.7
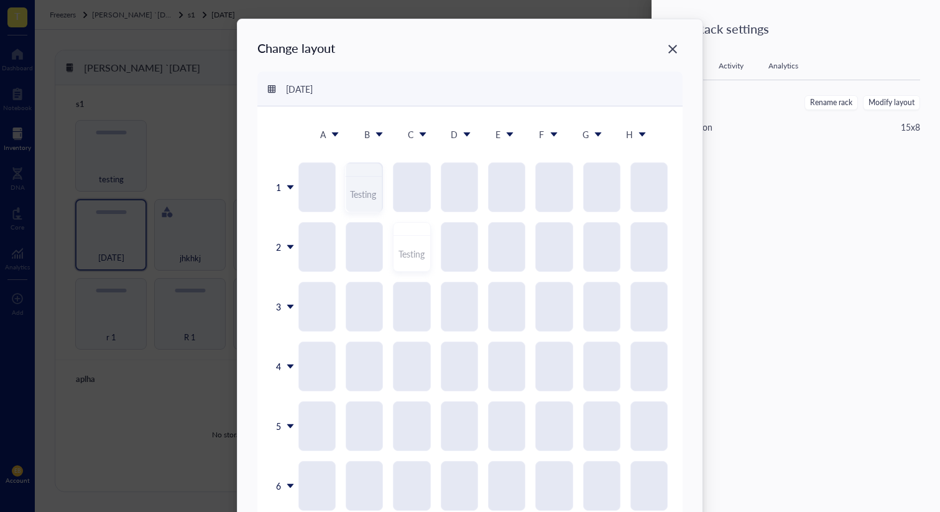
drag, startPoint x: 402, startPoint y: 254, endPoint x: 369, endPoint y: 183, distance: 78.8
click at [674, 49] on icon "Close" at bounding box center [673, 50] width 12 height 12
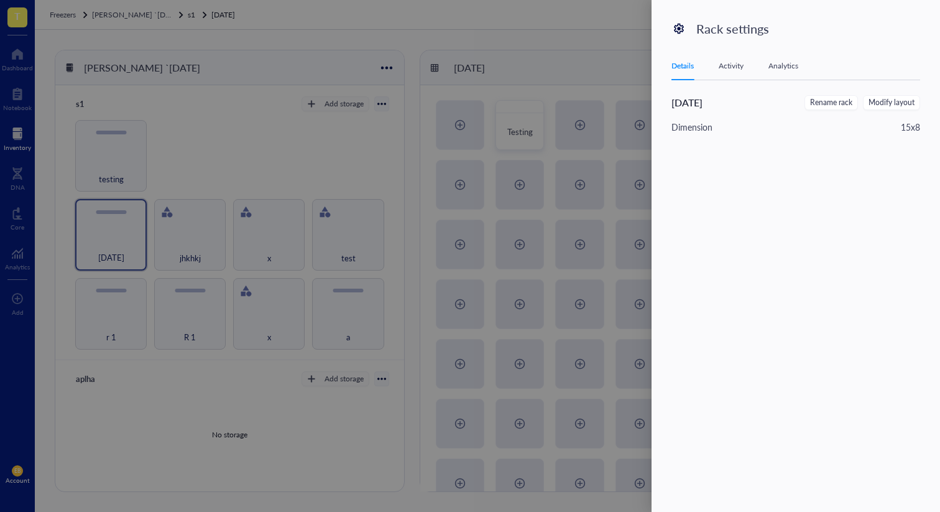
scroll to position [0, 0]
click at [673, 22] on div at bounding box center [679, 29] width 20 height 20
click at [520, 89] on div at bounding box center [470, 256] width 940 height 512
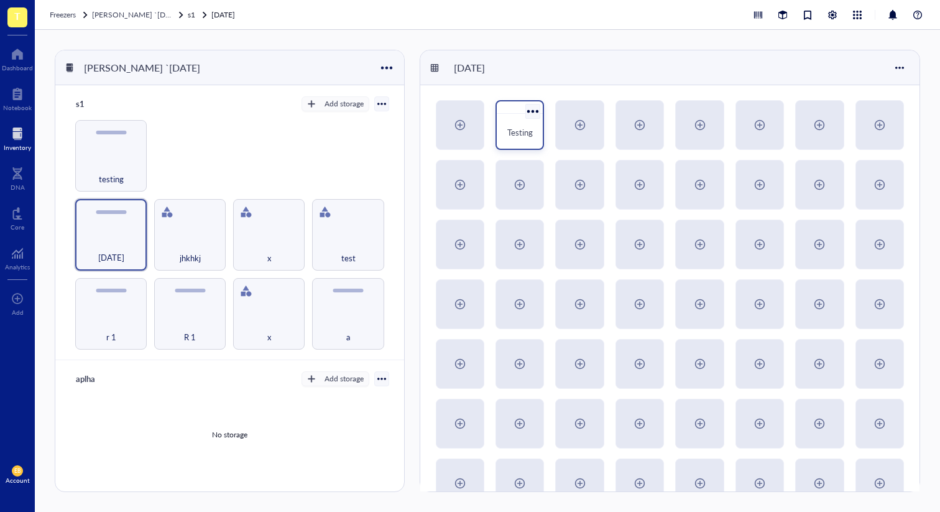
click at [527, 116] on div at bounding box center [533, 111] width 18 height 18
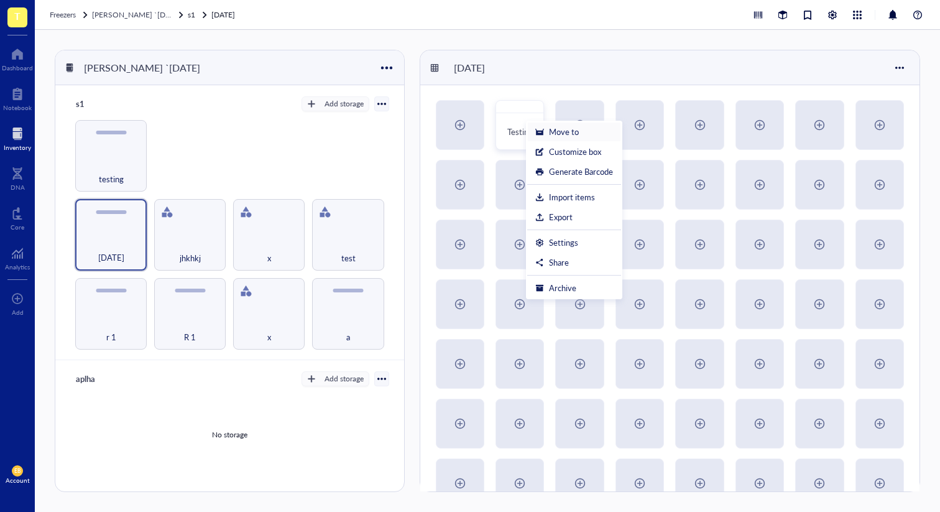
click at [581, 135] on div "Move to" at bounding box center [575, 131] width 78 height 11
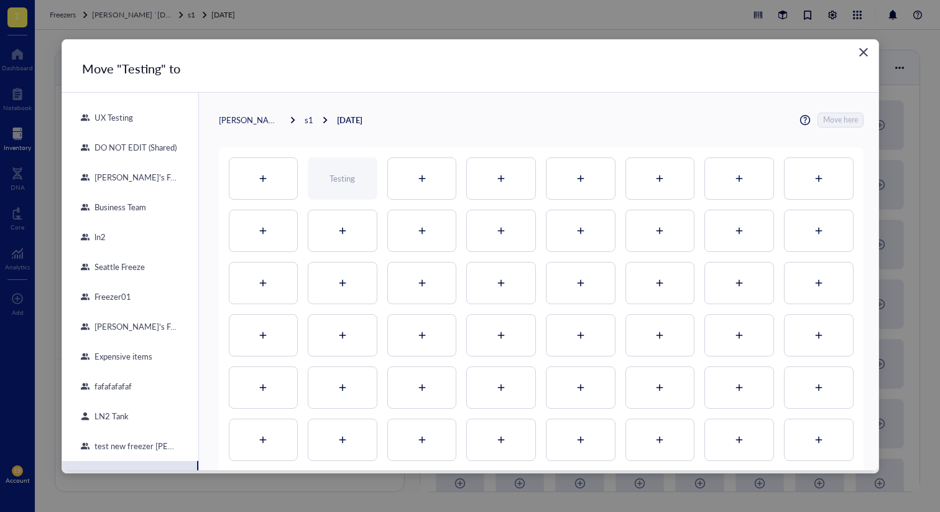
click at [863, 50] on icon "Close" at bounding box center [864, 52] width 12 height 12
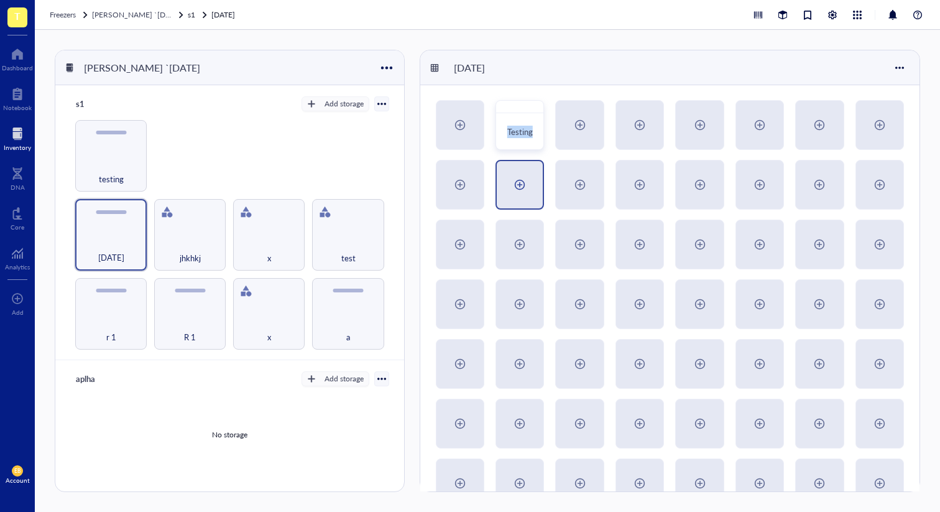
drag, startPoint x: 518, startPoint y: 122, endPoint x: 513, endPoint y: 164, distance: 42.6
click at [192, 226] on div "jhkhkj" at bounding box center [190, 235] width 72 height 72
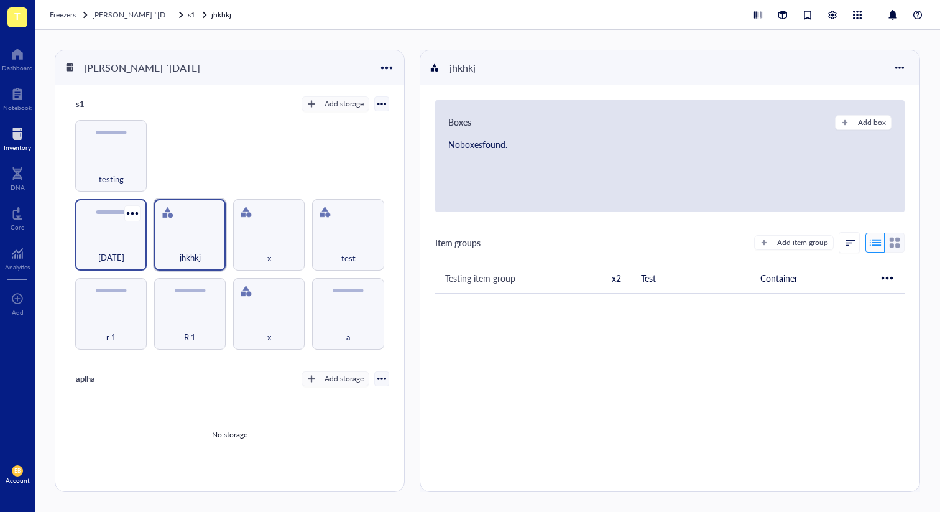
click at [128, 227] on div "[DATE]" at bounding box center [111, 235] width 72 height 72
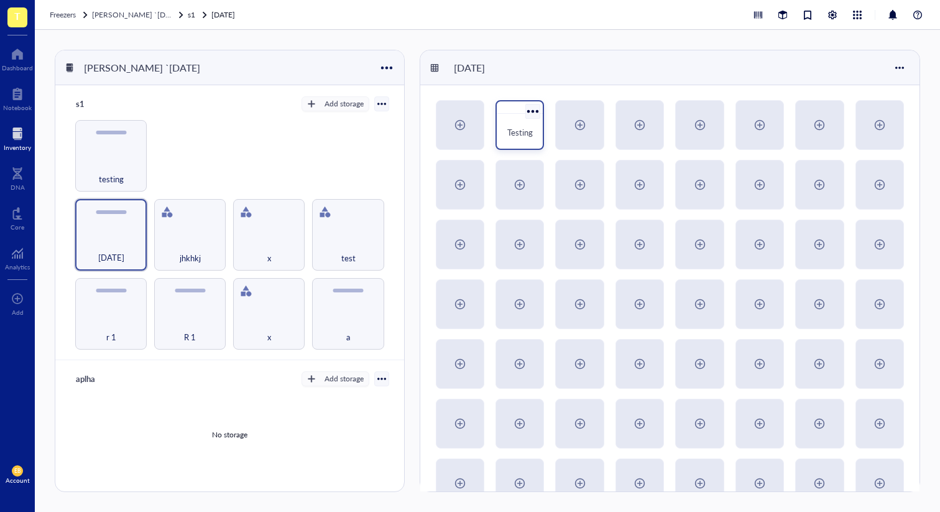
click at [539, 113] on div at bounding box center [533, 111] width 18 height 18
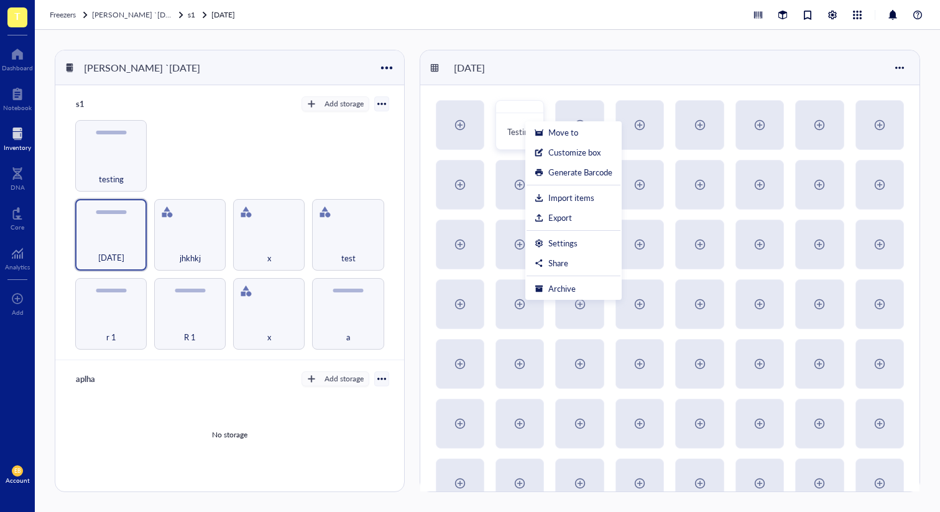
click at [552, 78] on div "[DATE]" at bounding box center [669, 67] width 499 height 35
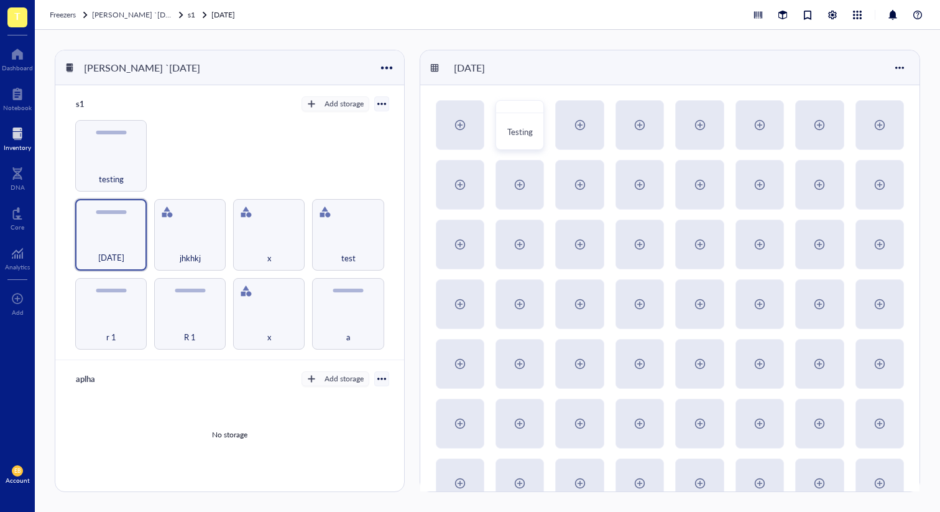
click at [250, 116] on div "s1 Add storage r 1 R 1 x a [DATE] jhkhkj x test testing" at bounding box center [229, 222] width 349 height 275
click at [132, 205] on div at bounding box center [132, 213] width 18 height 18
click at [184, 238] on div "Settings" at bounding box center [167, 233] width 71 height 11
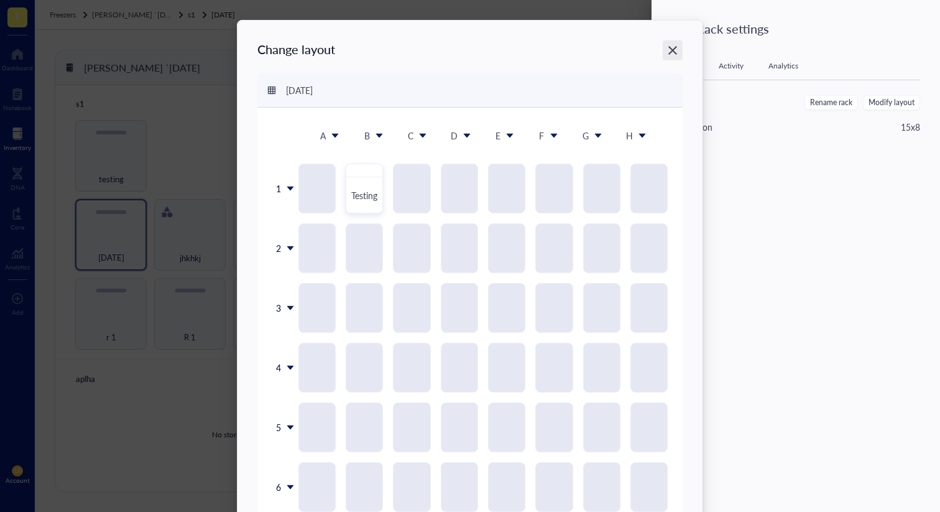
click at [673, 53] on icon "Close" at bounding box center [673, 50] width 9 height 9
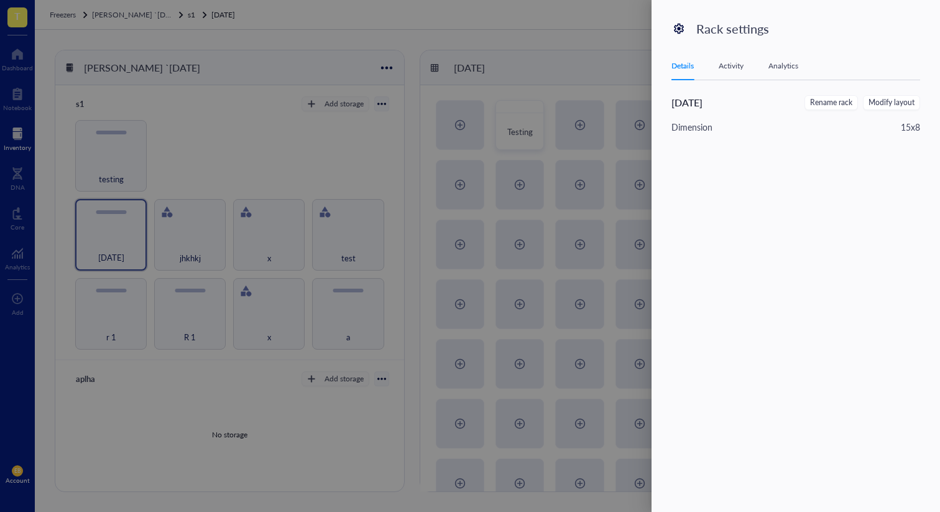
click at [572, 48] on div at bounding box center [470, 256] width 940 height 512
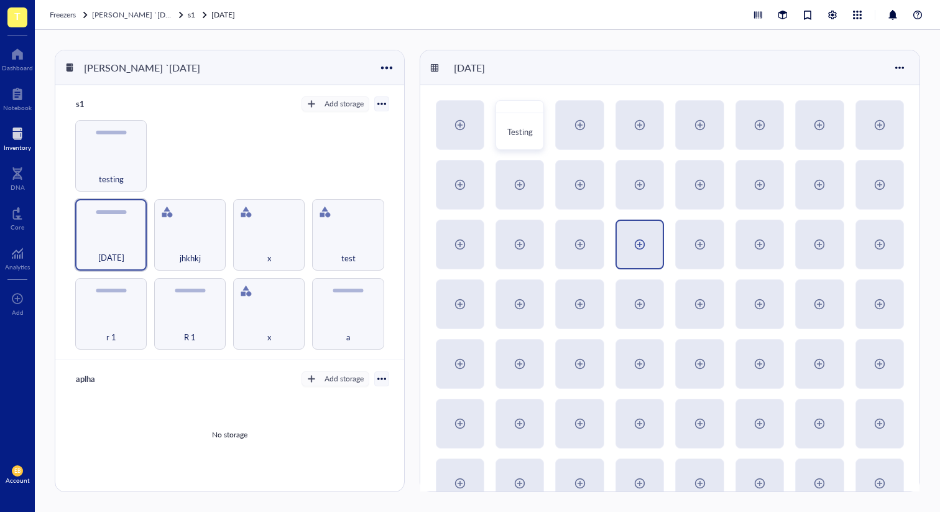
click at [636, 253] on div at bounding box center [640, 245] width 20 height 20
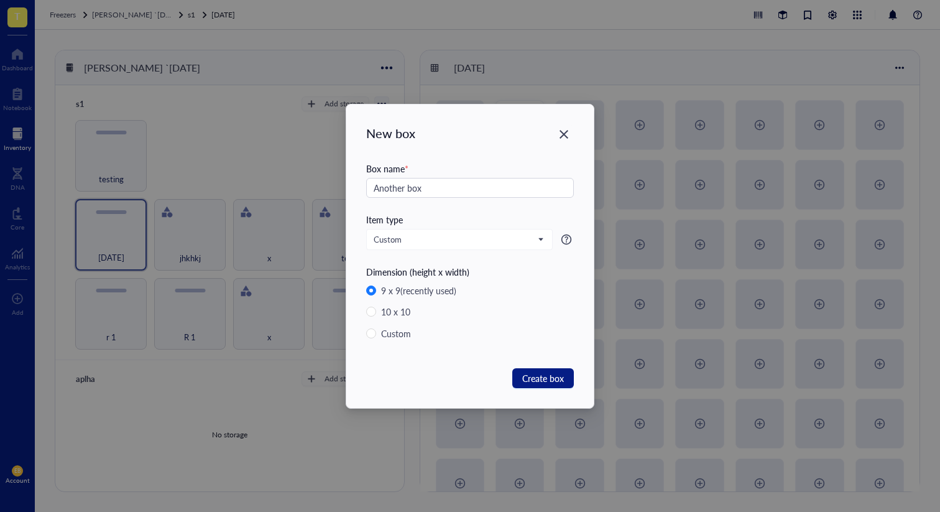
type input "Another box"
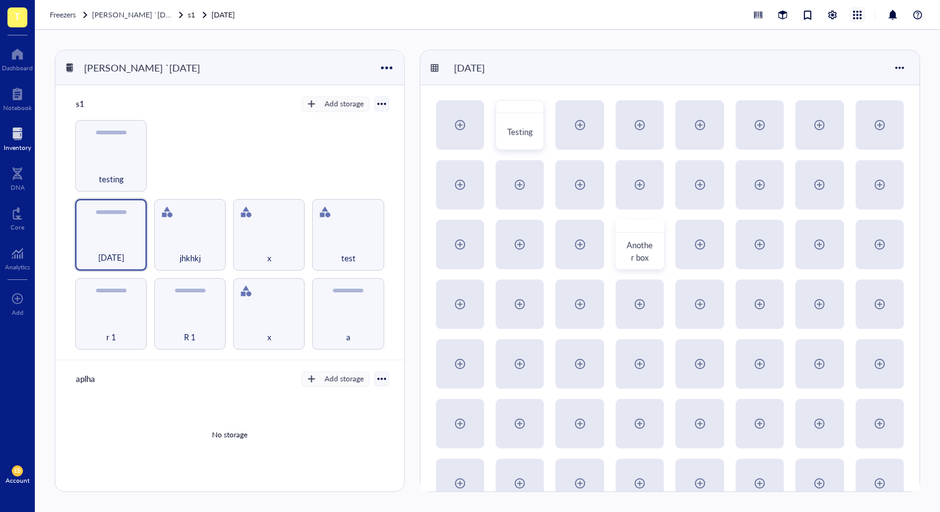
click at [856, 14] on div at bounding box center [858, 15] width 14 height 14
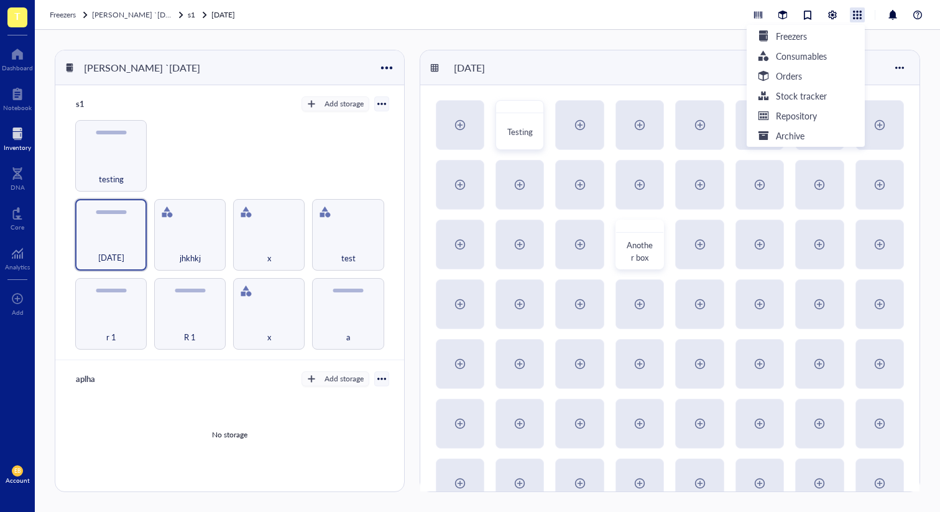
click at [675, 67] on div "[DATE]" at bounding box center [669, 67] width 499 height 35
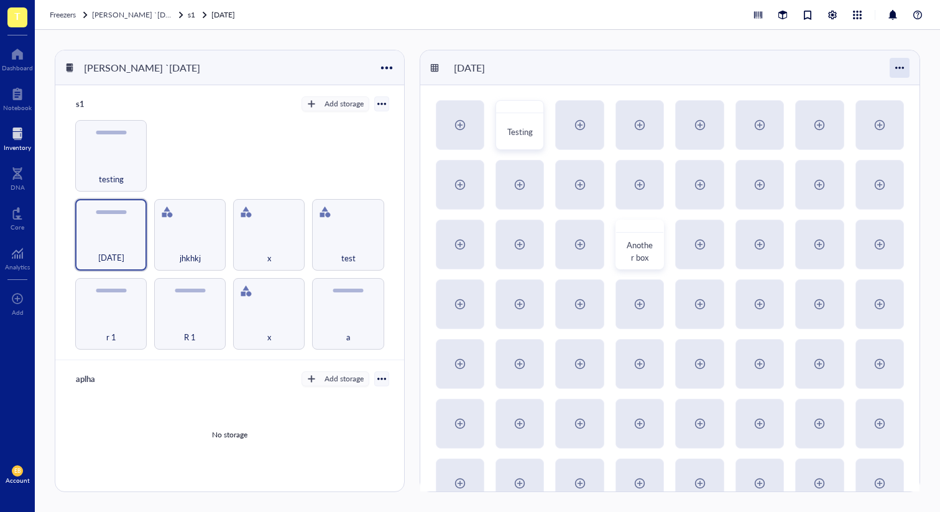
click at [908, 66] on div at bounding box center [900, 68] width 20 height 20
click at [863, 92] on div "Settings" at bounding box center [857, 91] width 29 height 11
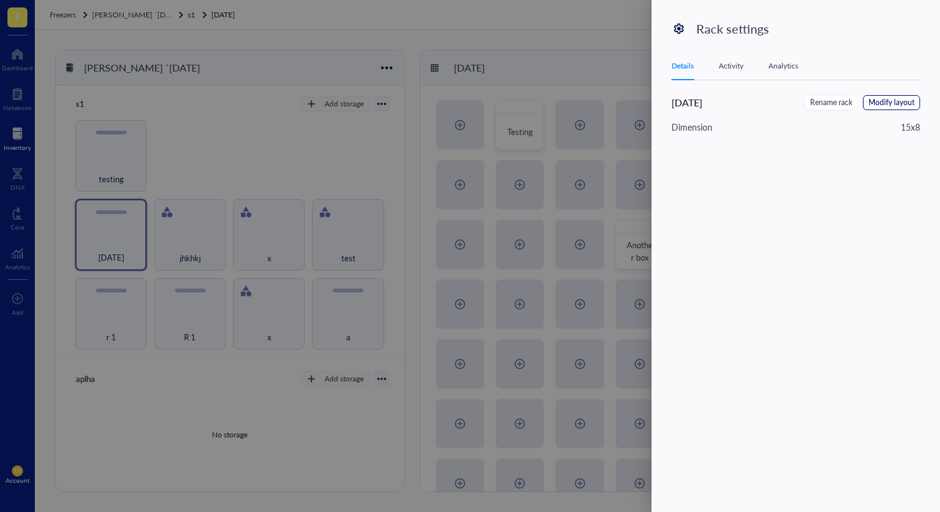
click at [906, 106] on span "Modify layout" at bounding box center [892, 103] width 46 height 12
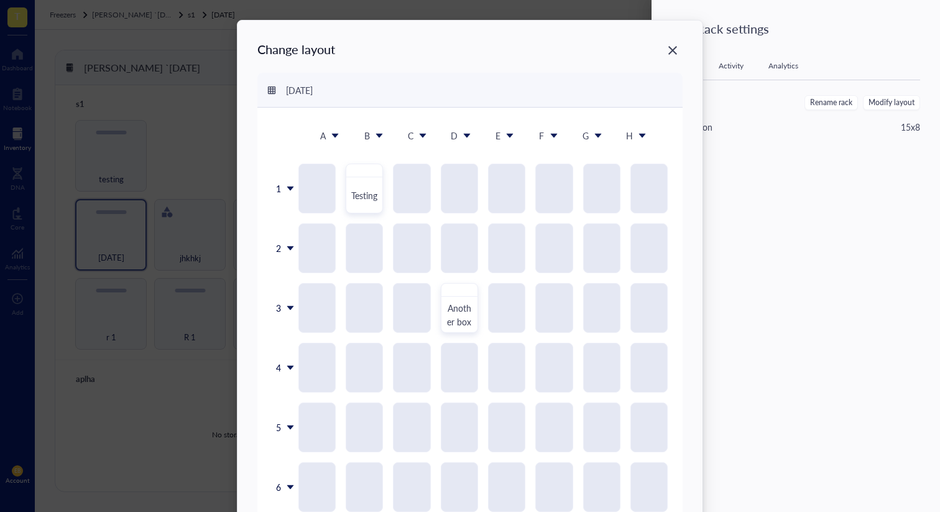
scroll to position [1, 0]
drag, startPoint x: 445, startPoint y: 313, endPoint x: 498, endPoint y: 247, distance: 85.0
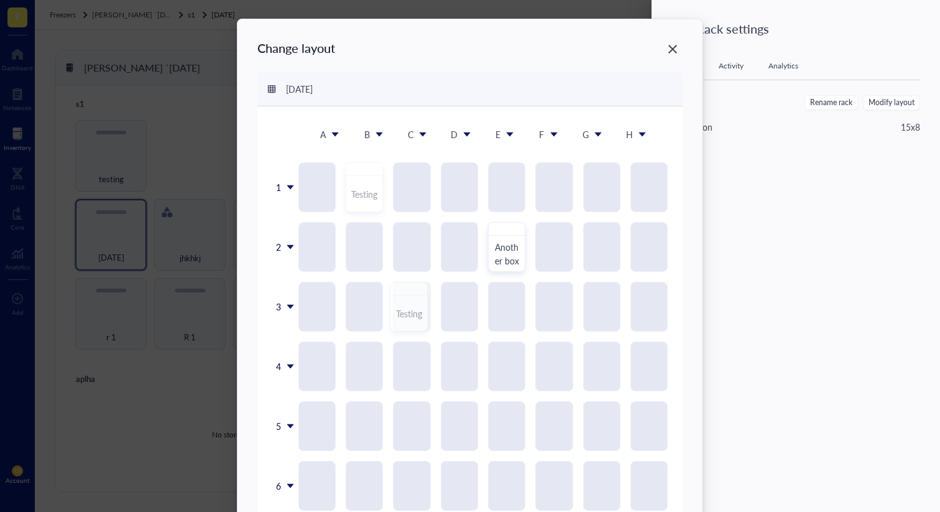
drag, startPoint x: 363, startPoint y: 193, endPoint x: 392, endPoint y: 304, distance: 114.5
drag, startPoint x: 407, startPoint y: 303, endPoint x: 373, endPoint y: 236, distance: 75.4
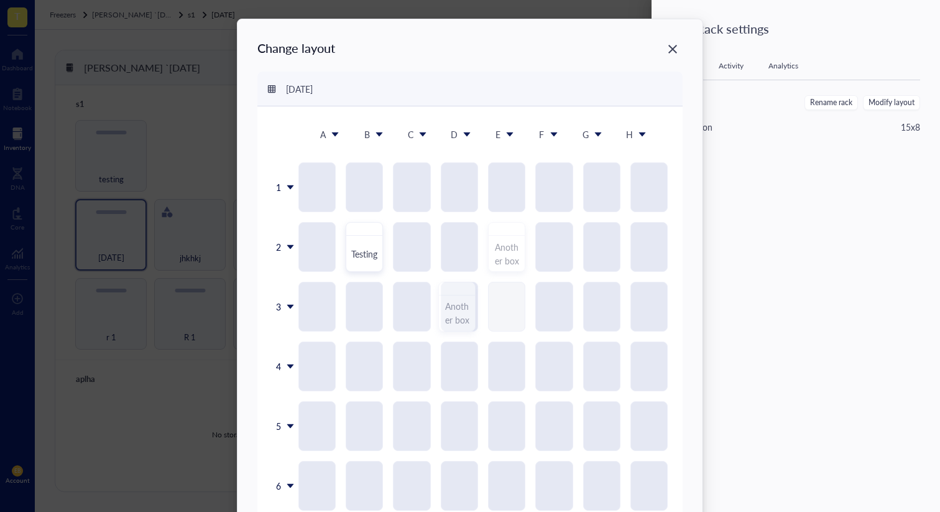
drag, startPoint x: 507, startPoint y: 251, endPoint x: 471, endPoint y: 295, distance: 57.0
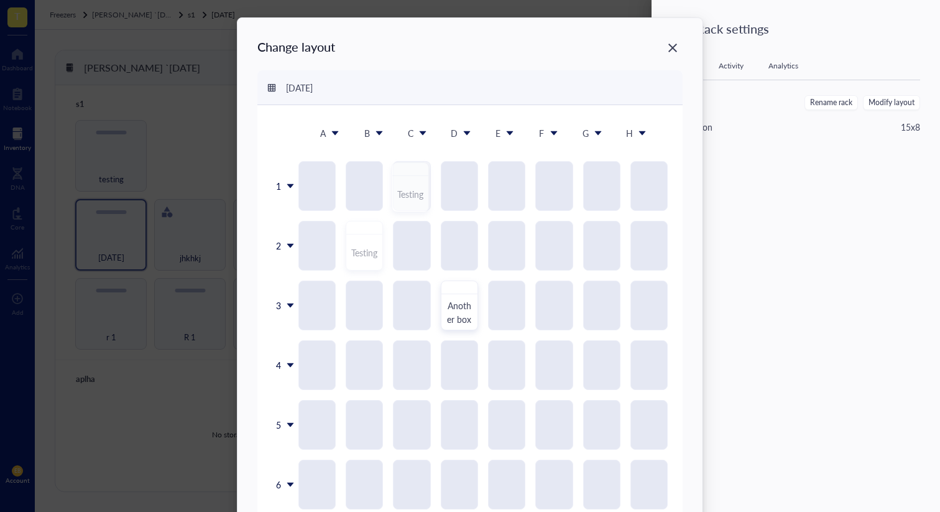
drag, startPoint x: 368, startPoint y: 253, endPoint x: 412, endPoint y: 183, distance: 82.0
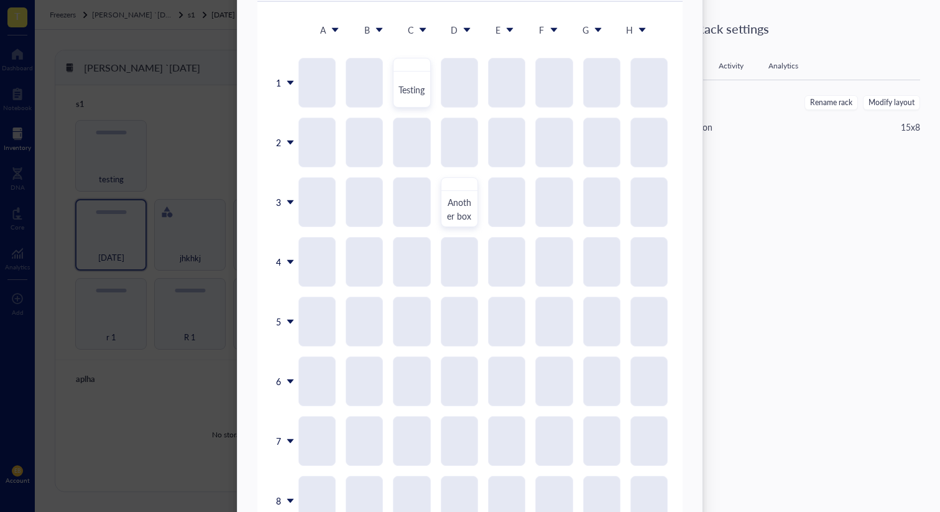
scroll to position [0, 0]
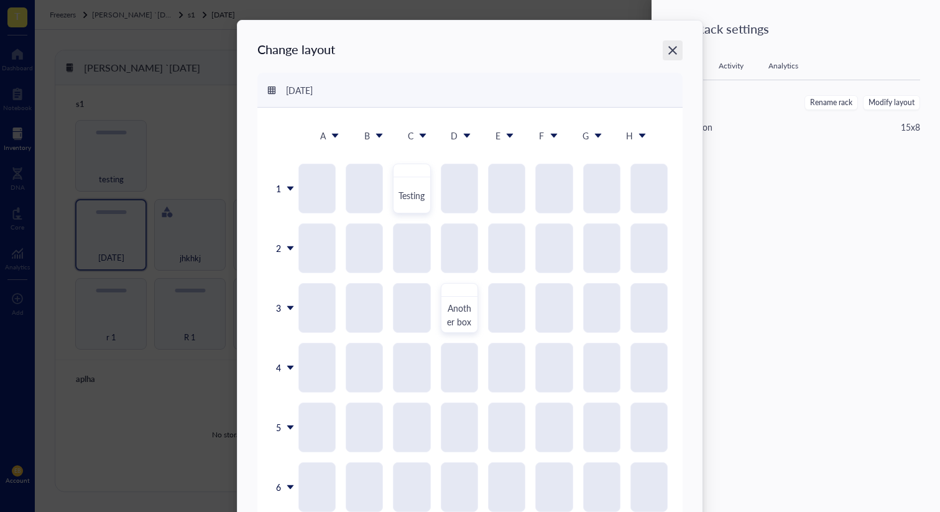
click at [674, 47] on icon "Close" at bounding box center [673, 50] width 9 height 9
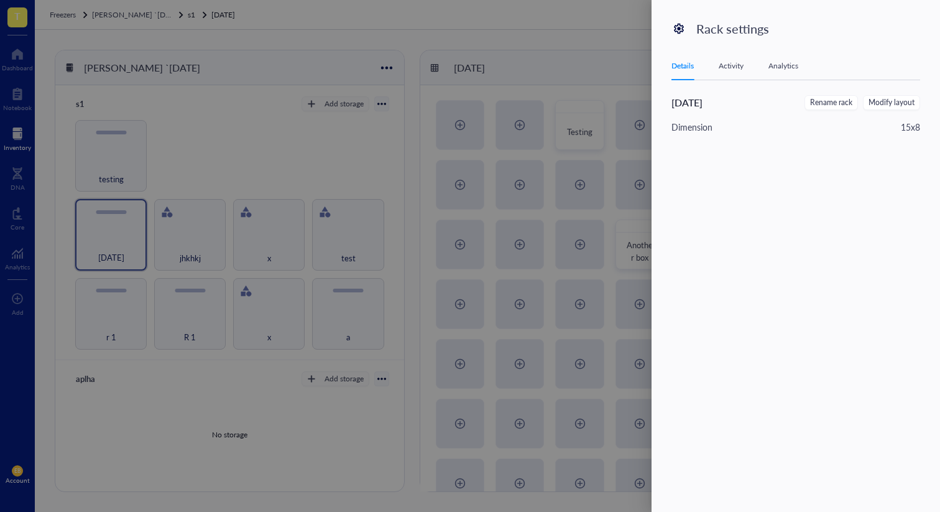
click at [644, 26] on div at bounding box center [470, 256] width 940 height 512
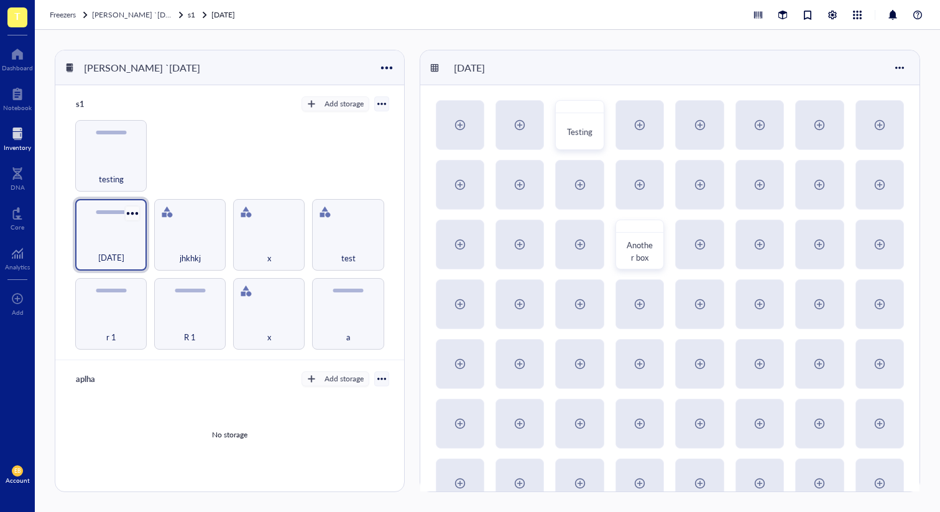
click at [131, 211] on div at bounding box center [132, 213] width 18 height 18
click at [214, 159] on div "r 1 R 1 x a [DATE] jhkhkj x test testing" at bounding box center [229, 235] width 319 height 230
click at [598, 106] on div at bounding box center [593, 111] width 18 height 18
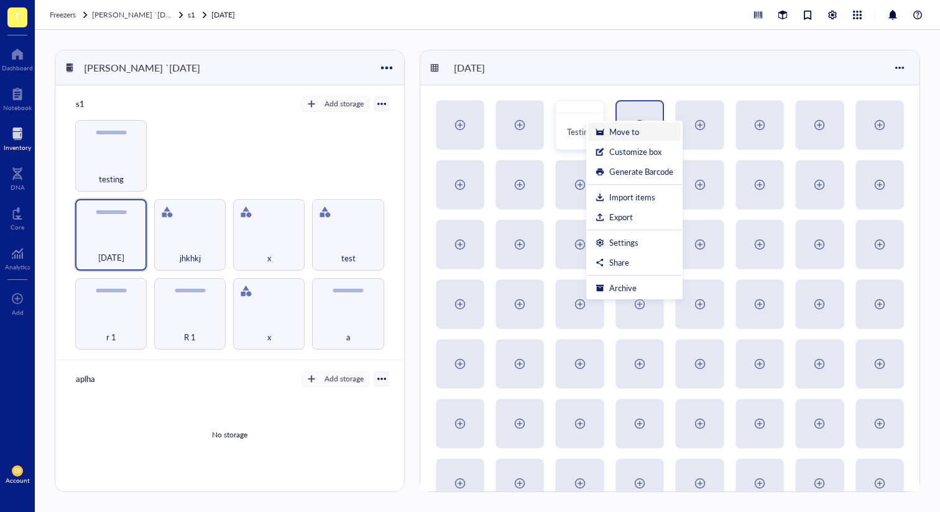
click at [618, 136] on div "Move to" at bounding box center [625, 131] width 30 height 11
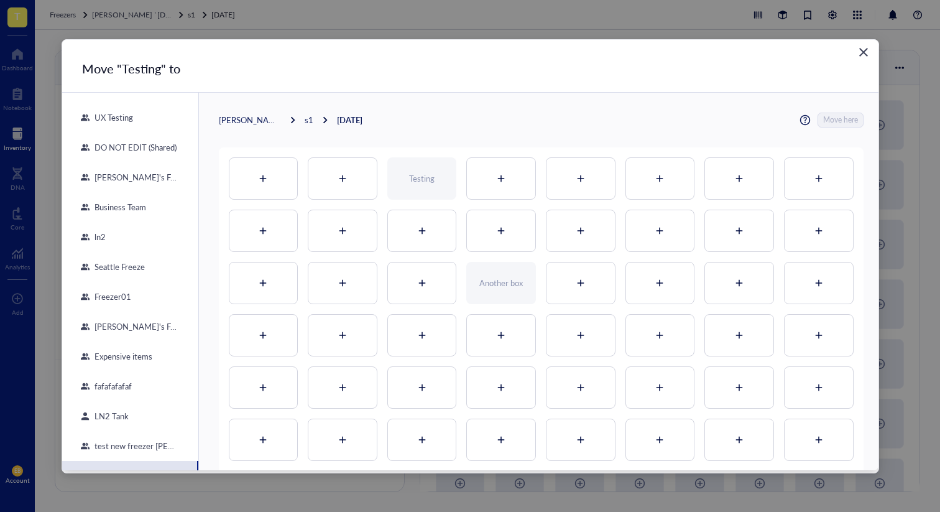
click at [246, 126] on div "[PERSON_NAME] `[DATE] s1 [DATE] Move here" at bounding box center [541, 120] width 645 height 15
click at [240, 121] on div "[PERSON_NAME] `[DATE]" at bounding box center [250, 119] width 62 height 11
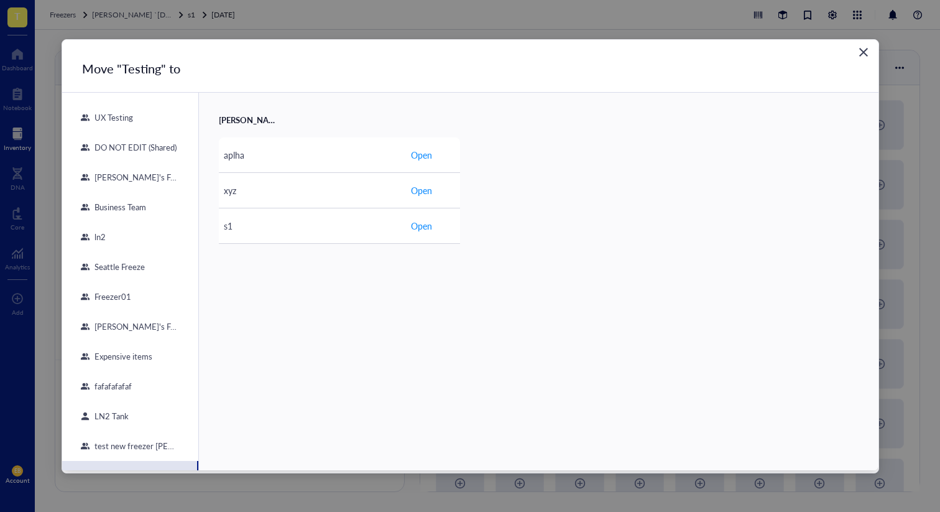
click at [871, 57] on div "Close" at bounding box center [864, 52] width 20 height 20
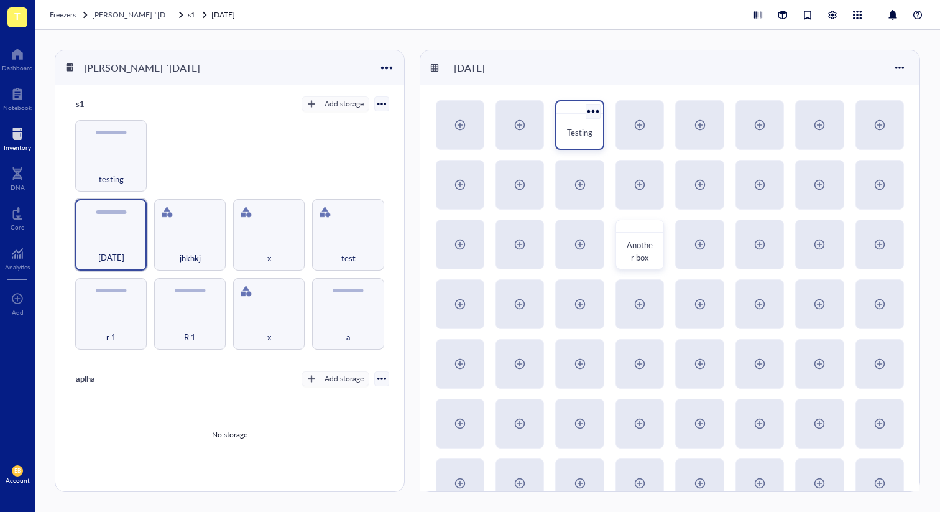
click at [590, 106] on div at bounding box center [593, 111] width 18 height 18
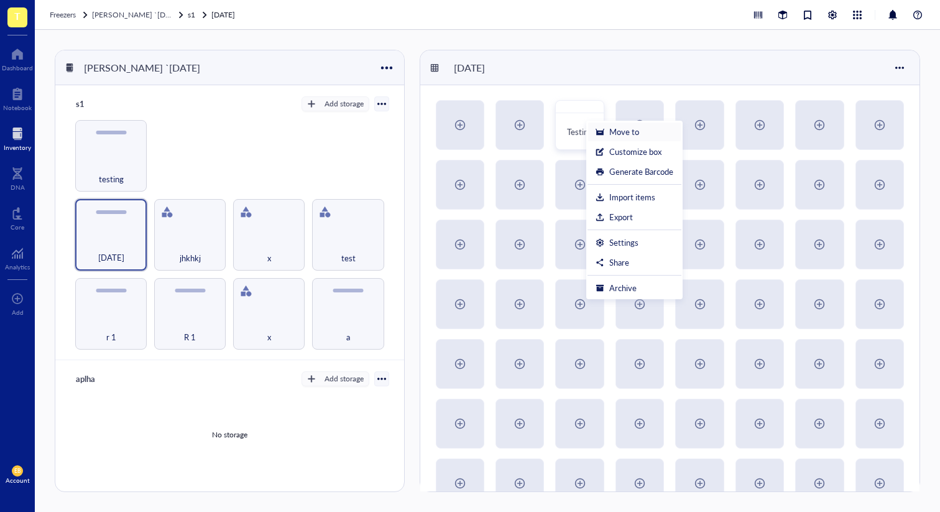
click at [637, 131] on div "Move to" at bounding box center [625, 131] width 30 height 11
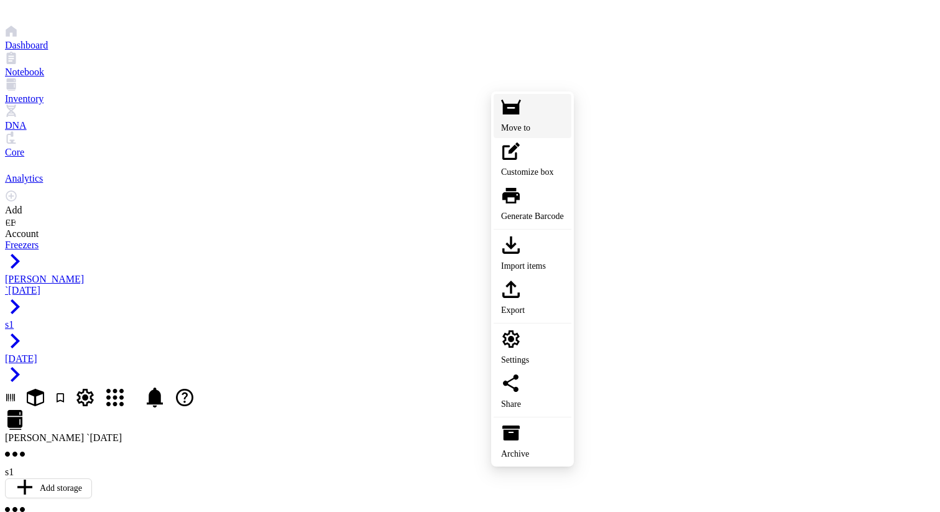
click at [564, 132] on div "Move to" at bounding box center [532, 128] width 63 height 14
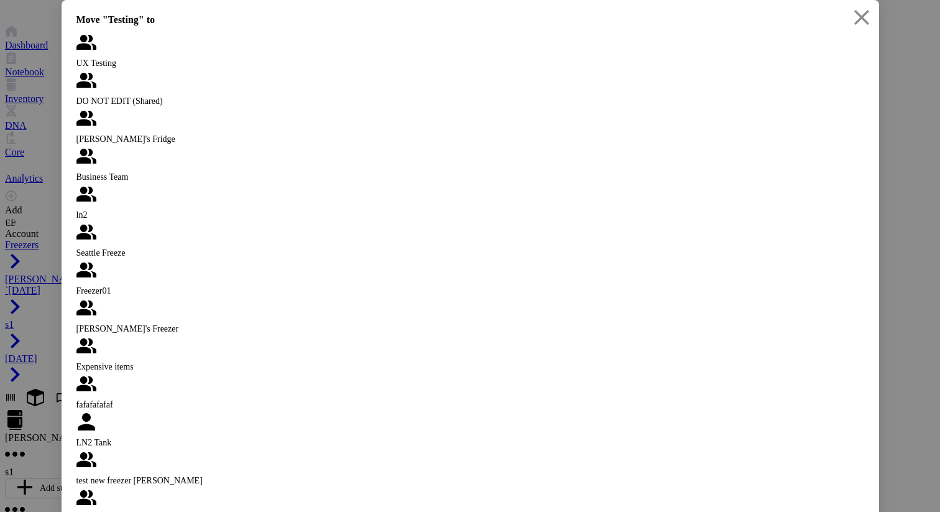
click at [117, 108] on div "DO NOT EDIT (Shared)" at bounding box center [471, 102] width 788 height 14
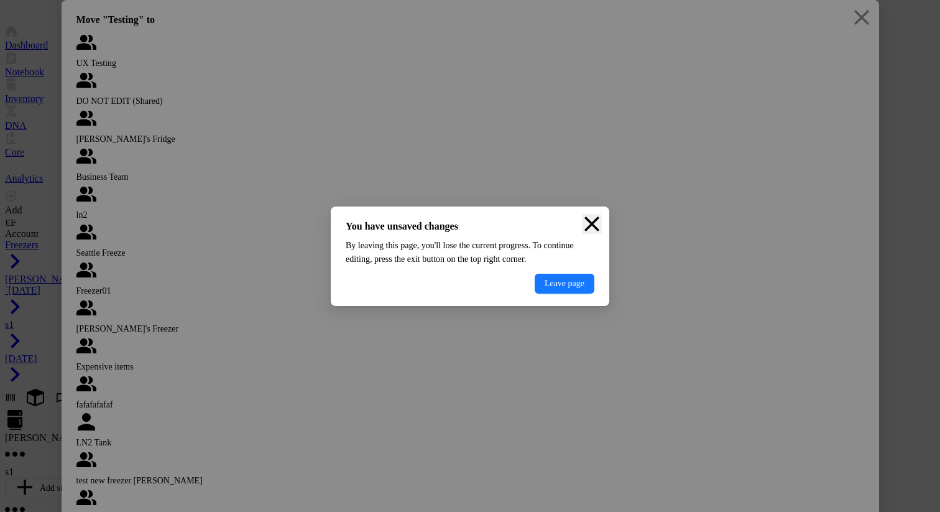
click at [582, 216] on icon "Close" at bounding box center [592, 224] width 20 height 20
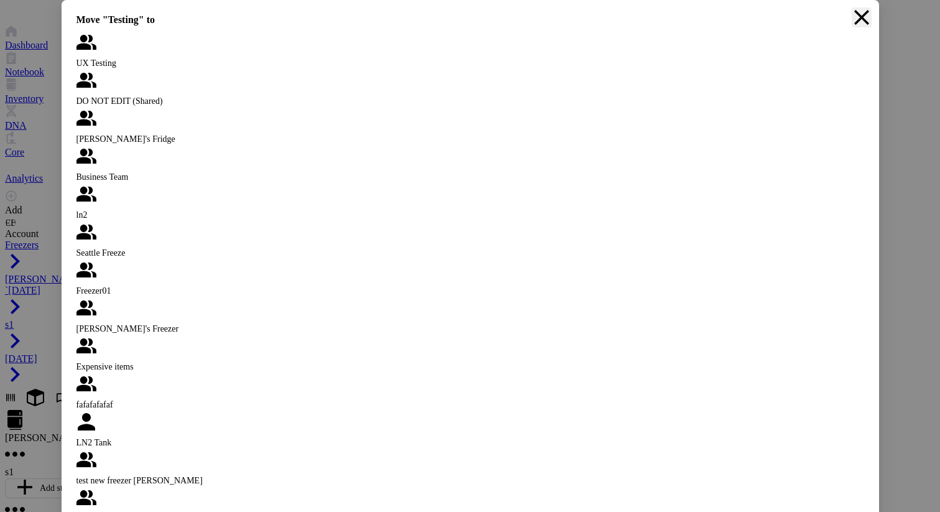
click at [857, 34] on div "Close" at bounding box center [862, 20] width 20 height 27
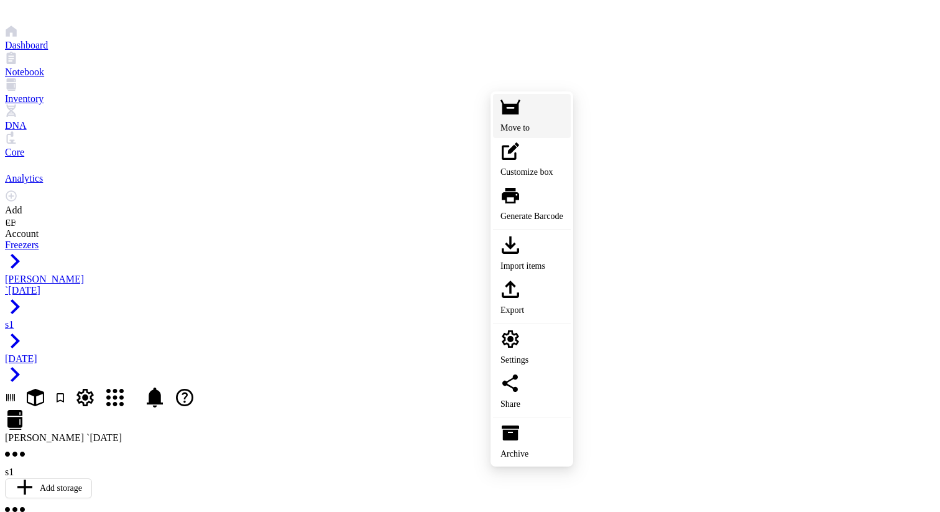
click at [571, 138] on li "Move to" at bounding box center [532, 116] width 78 height 44
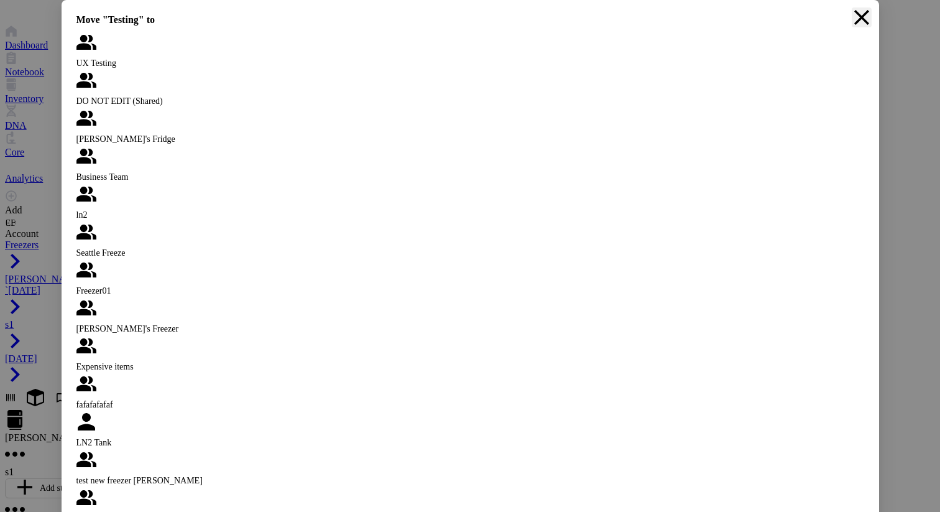
click at [865, 25] on icon "Close" at bounding box center [862, 17] width 15 height 15
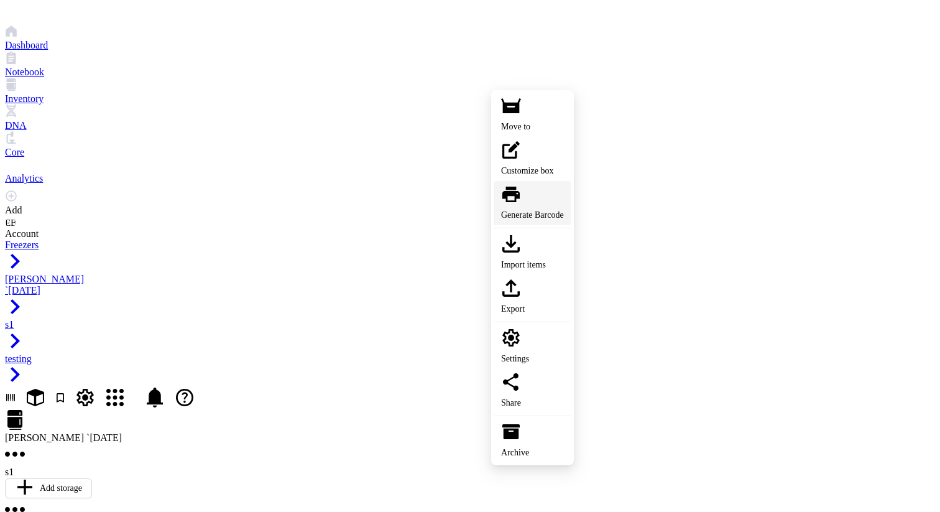
scroll to position [19, 0]
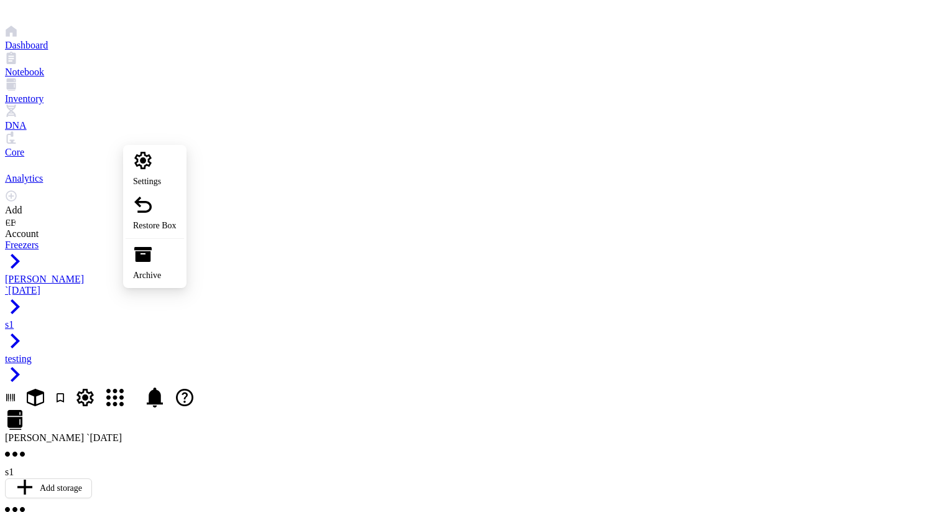
scroll to position [0, 0]
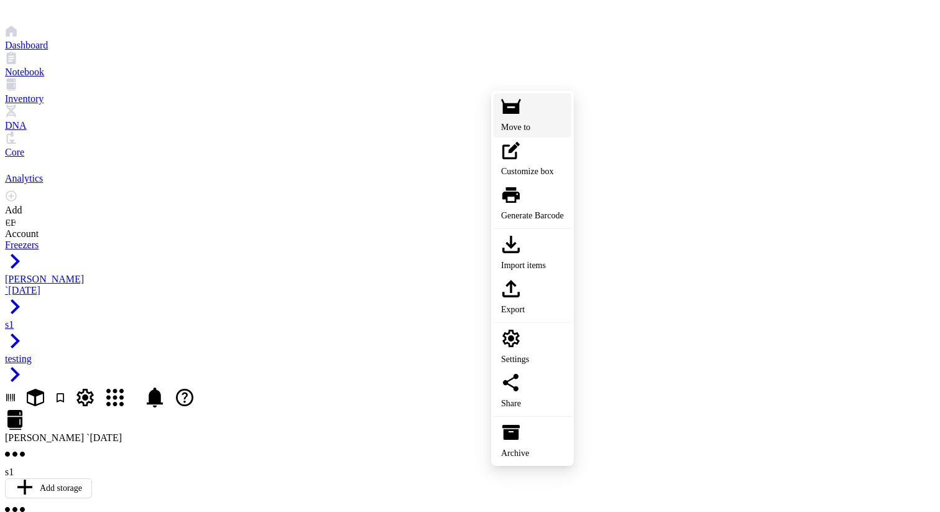
click at [564, 134] on div "Move to" at bounding box center [532, 128] width 63 height 14
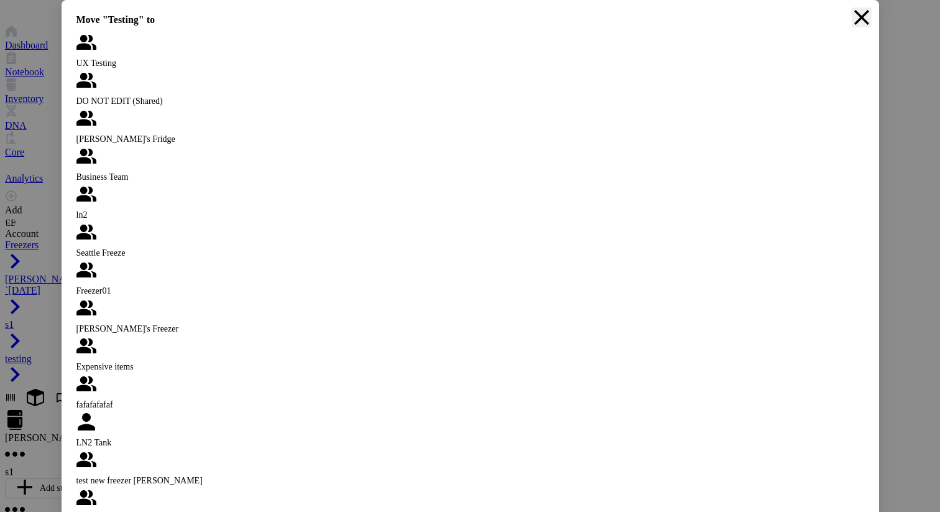
click at [857, 34] on div "Close" at bounding box center [862, 20] width 20 height 27
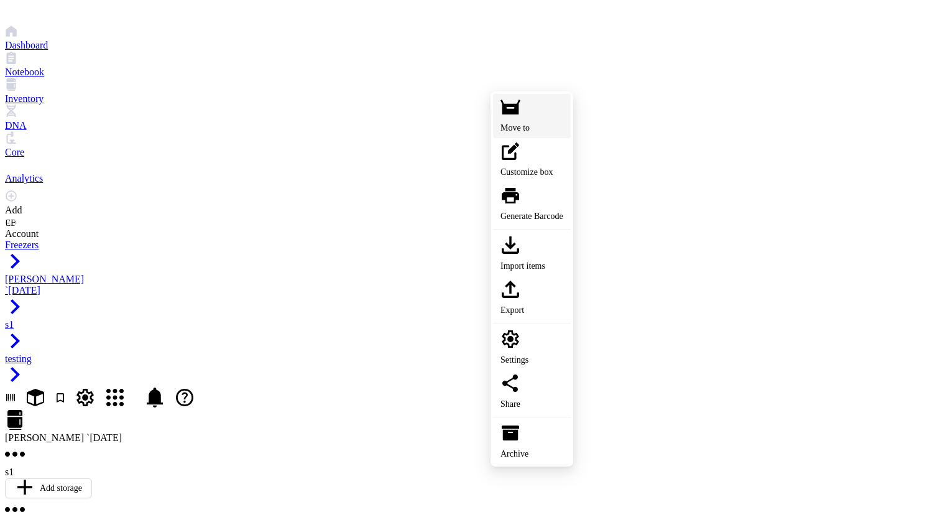
click at [556, 132] on div "Move to" at bounding box center [532, 128] width 63 height 14
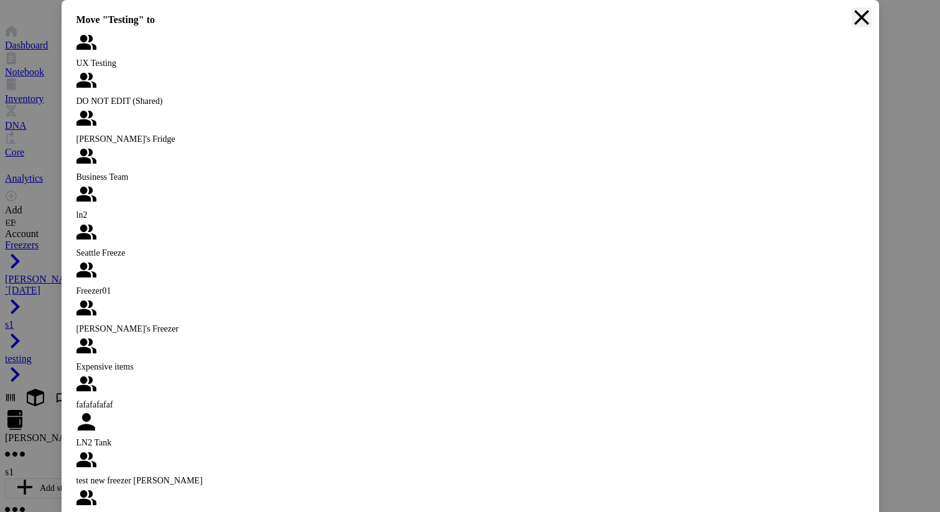
click at [859, 27] on icon "Close" at bounding box center [862, 17] width 20 height 20
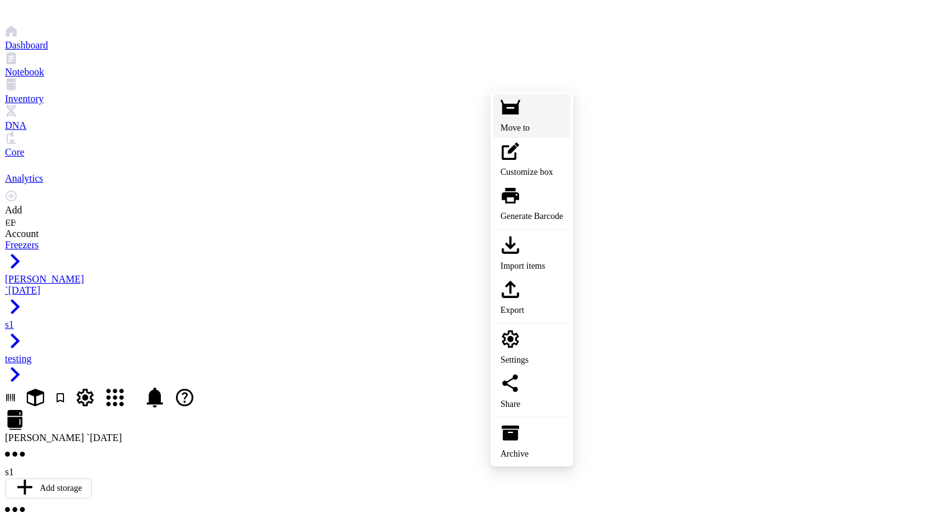
click at [555, 131] on div "Move to" at bounding box center [532, 128] width 63 height 14
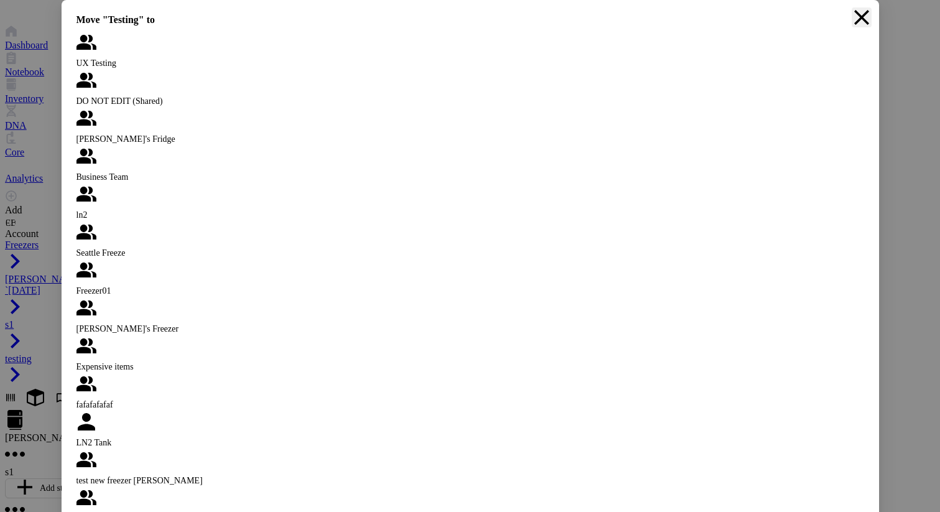
click at [857, 34] on div "Close" at bounding box center [862, 20] width 20 height 27
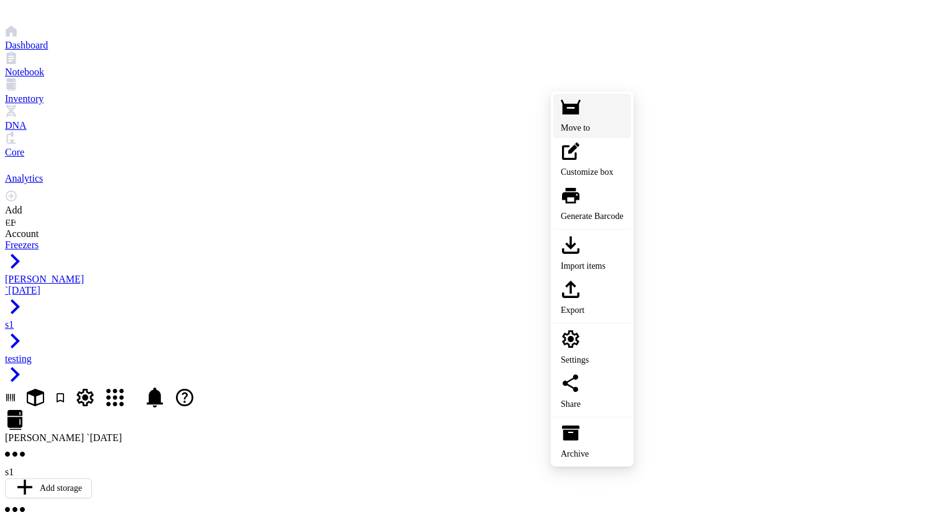
click at [631, 138] on li "Move to" at bounding box center [593, 116] width 78 height 44
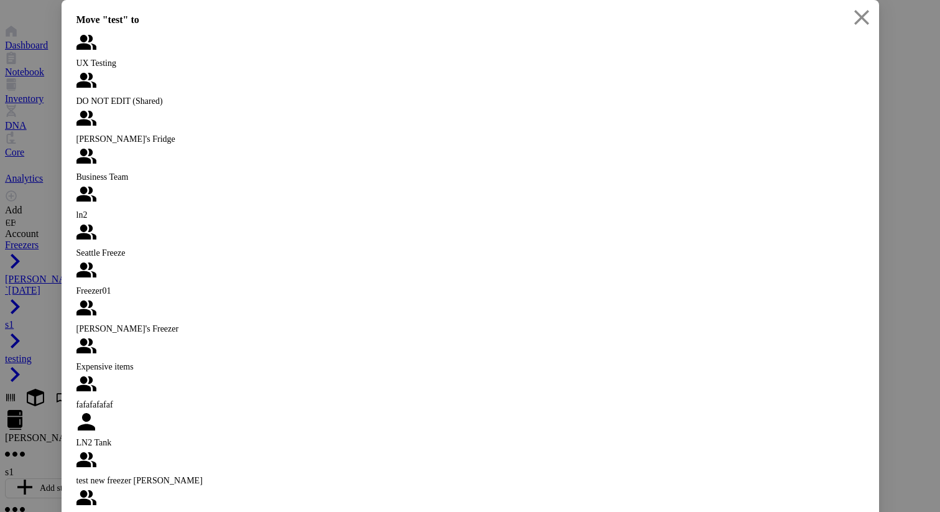
drag, startPoint x: 863, startPoint y: 53, endPoint x: 882, endPoint y: 11, distance: 46.2
click at [880, 11] on div "Move "test" to UX Testing DO NOT EDIT (Shared) Dan's Fridge Business Team ln2 S…" at bounding box center [470, 256] width 940 height 512
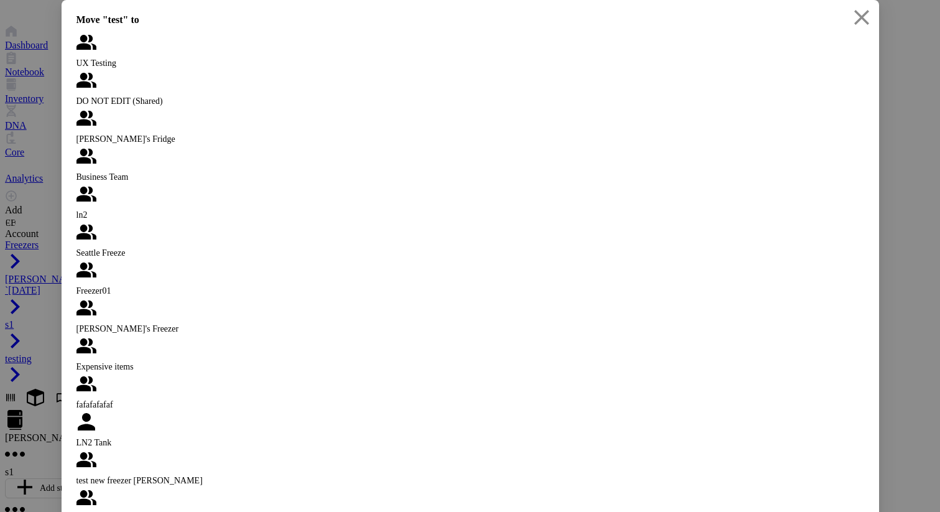
click at [152, 70] on div "UX Testing" at bounding box center [471, 51] width 788 height 38
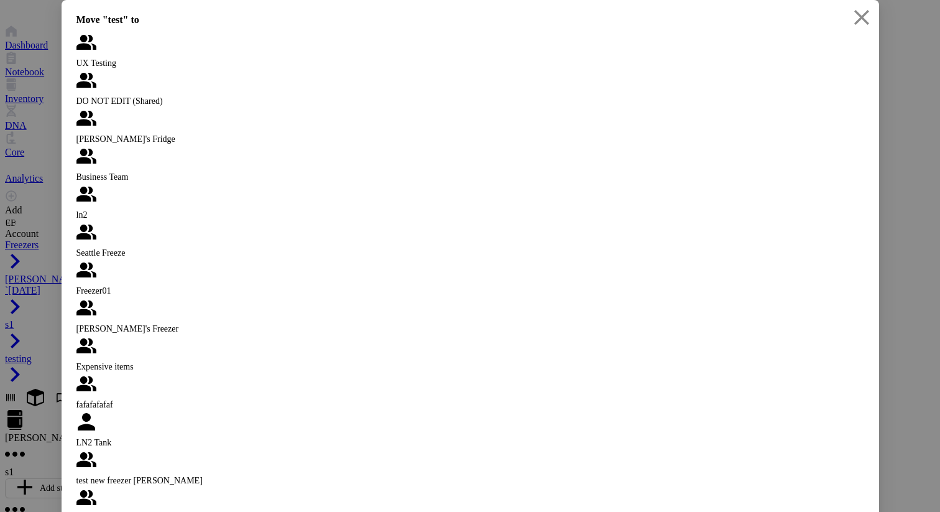
click at [867, 27] on icon "Close" at bounding box center [862, 17] width 20 height 20
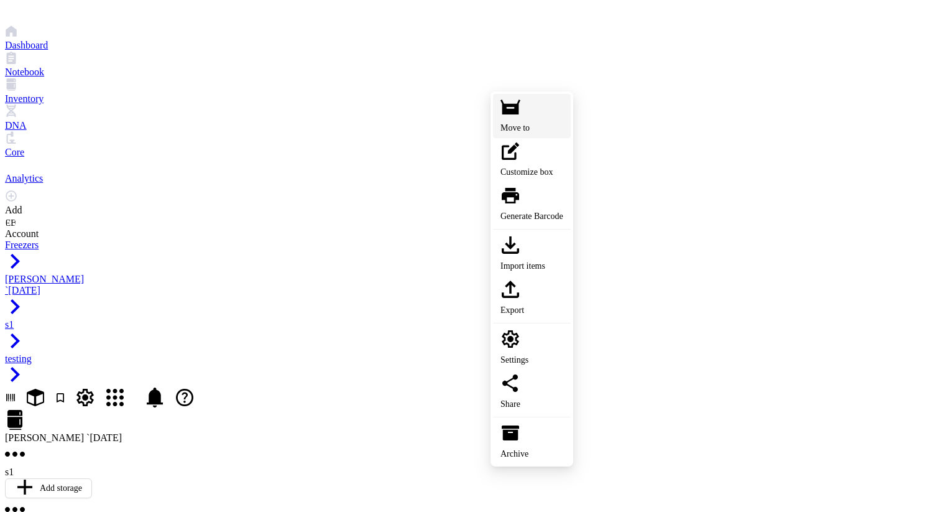
click at [549, 132] on div "Move to" at bounding box center [532, 128] width 63 height 14
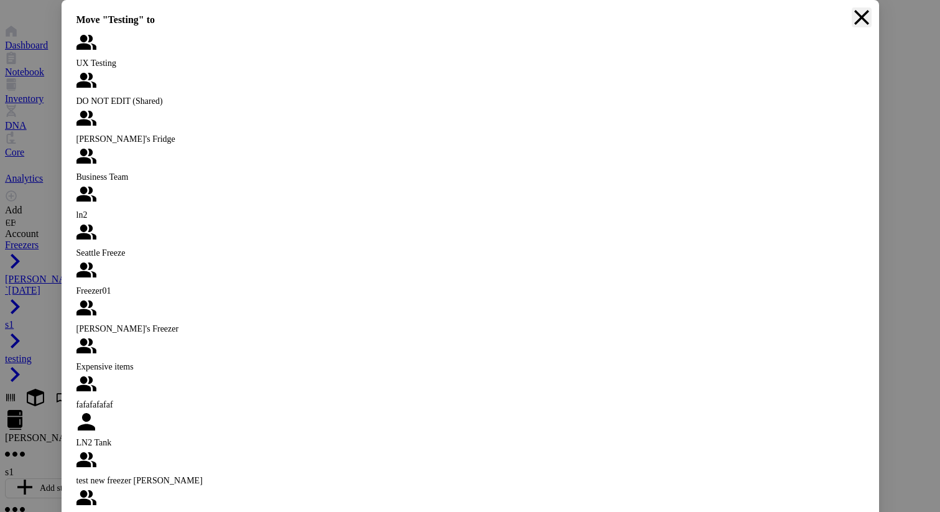
click at [856, 34] on div "Close" at bounding box center [862, 20] width 20 height 27
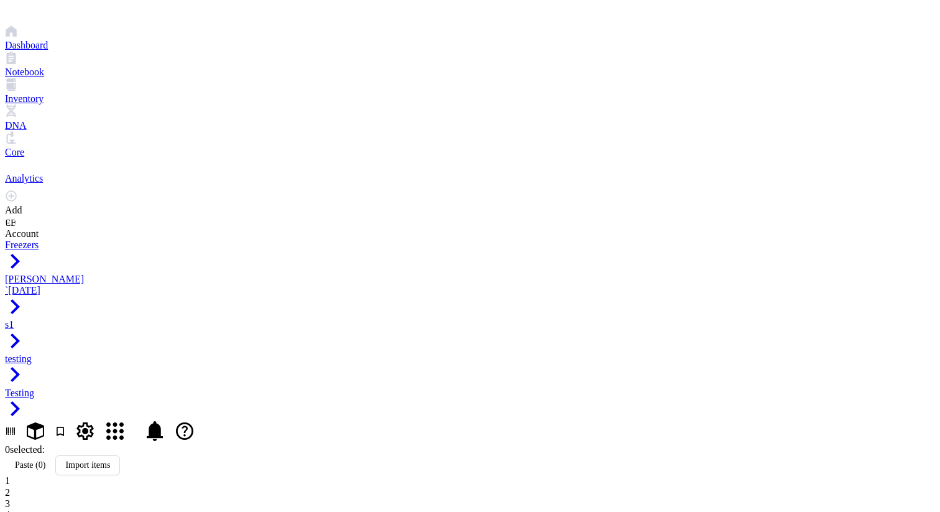
click at [32, 353] on span "testing" at bounding box center [18, 358] width 27 height 11
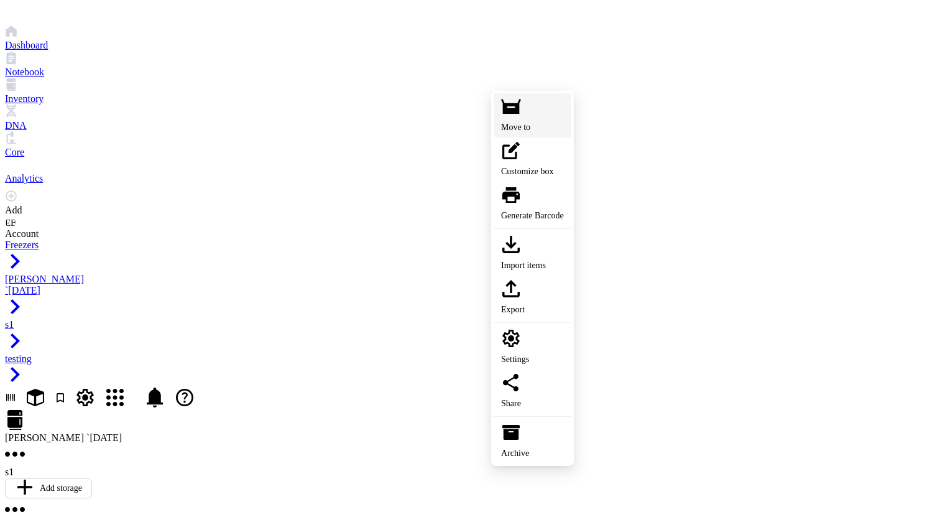
click at [564, 134] on div "Move to" at bounding box center [532, 128] width 63 height 14
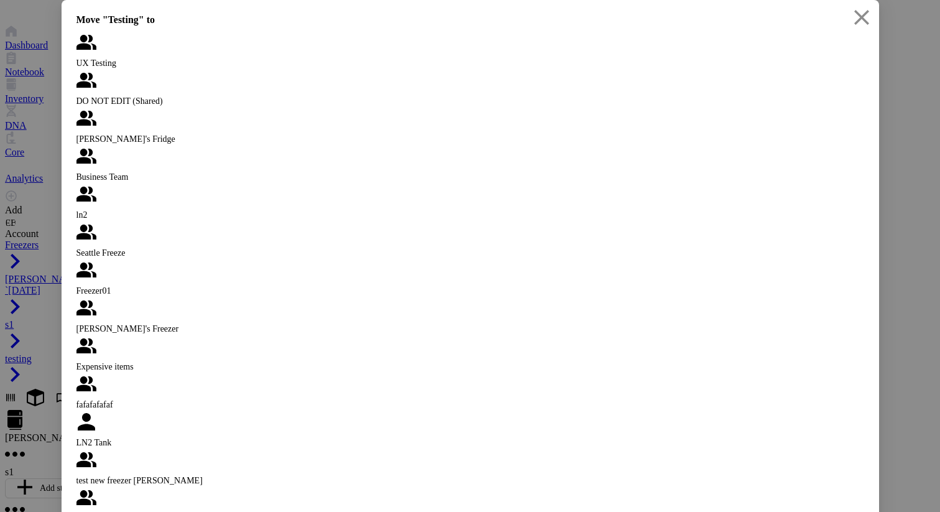
click at [871, 34] on div "Close" at bounding box center [862, 20] width 20 height 27
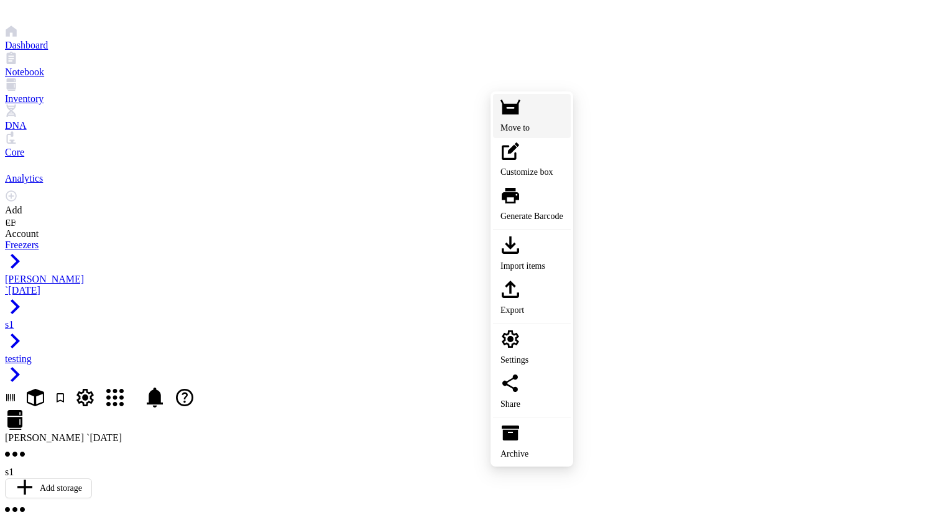
click at [560, 135] on div "Move to" at bounding box center [532, 128] width 63 height 14
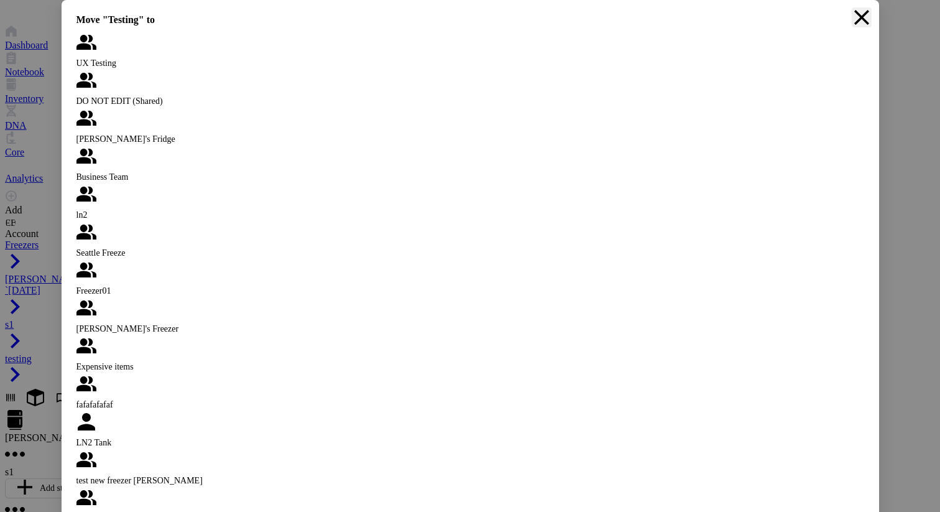
click at [865, 25] on icon "Close" at bounding box center [862, 17] width 15 height 15
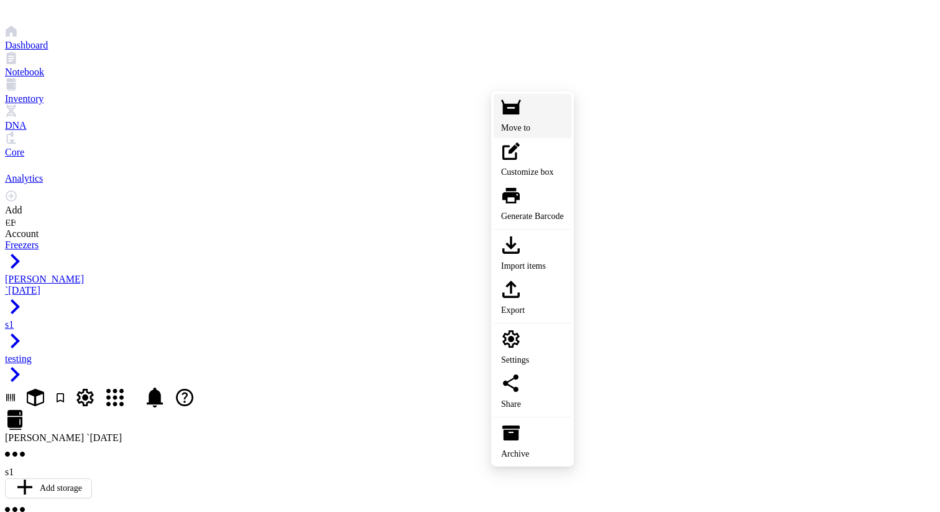
click at [564, 131] on div "Move to" at bounding box center [532, 128] width 63 height 14
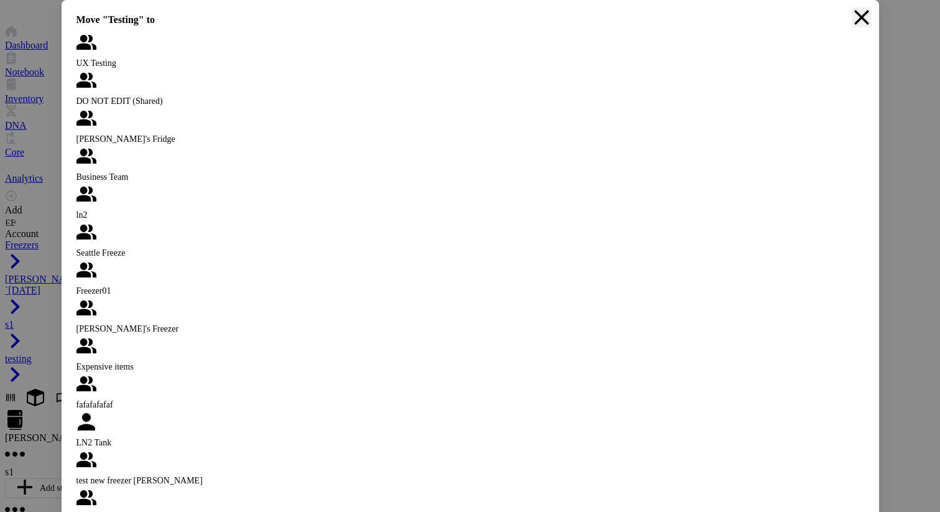
click at [863, 27] on icon "Close" at bounding box center [862, 17] width 20 height 20
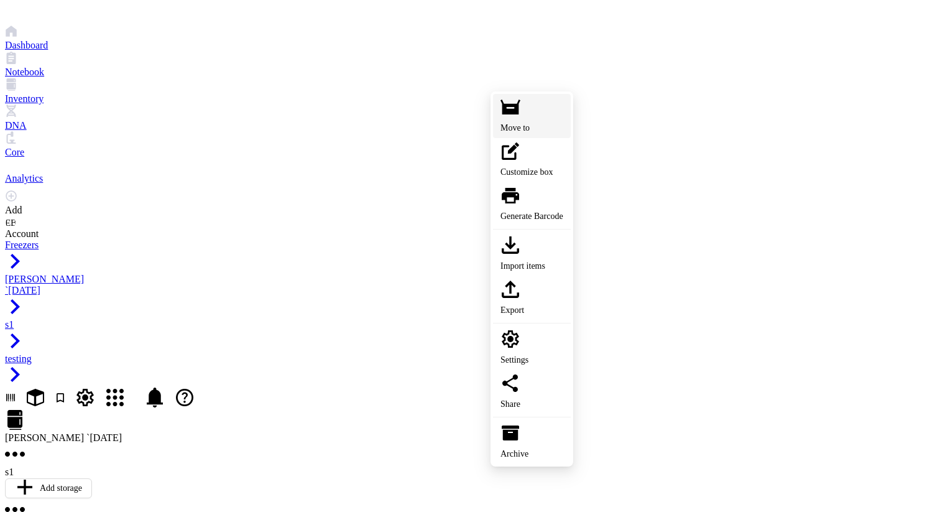
click at [563, 128] on div "Move to" at bounding box center [532, 128] width 63 height 14
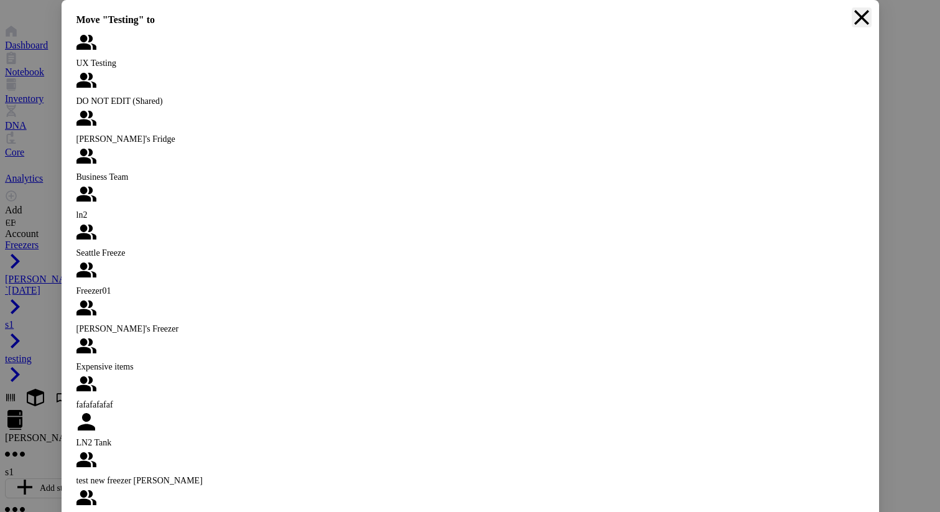
click at [860, 27] on icon "Close" at bounding box center [862, 17] width 20 height 20
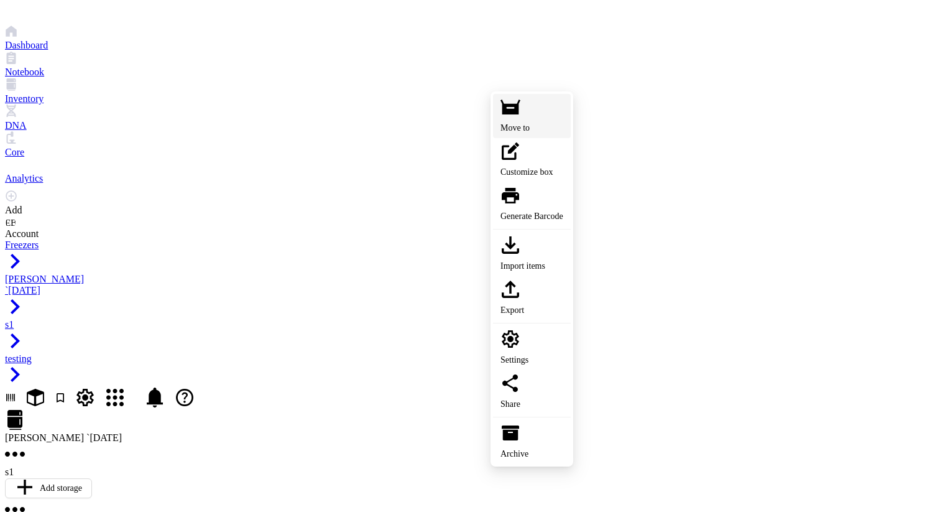
click at [564, 135] on div "Move to" at bounding box center [532, 128] width 63 height 14
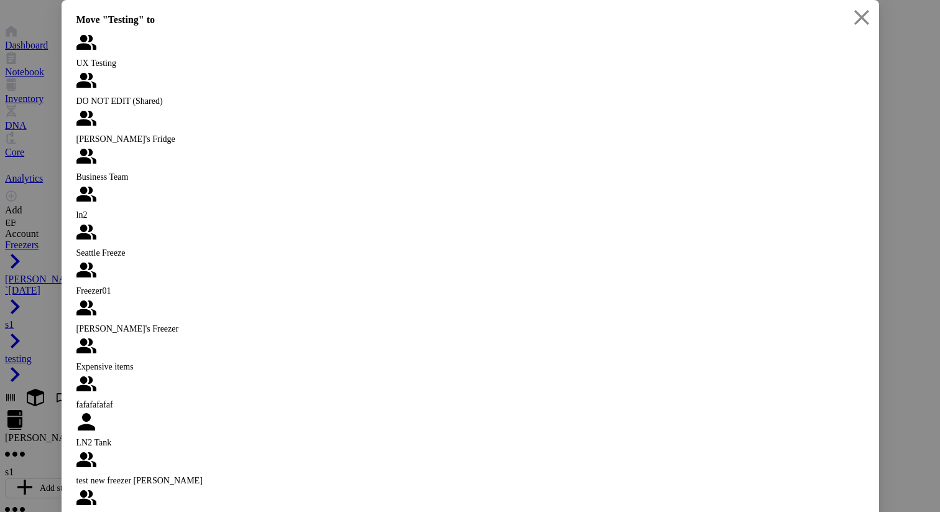
click at [123, 70] on div "UX Testing" at bounding box center [471, 64] width 788 height 14
click at [855, 34] on div "Close" at bounding box center [862, 20] width 20 height 27
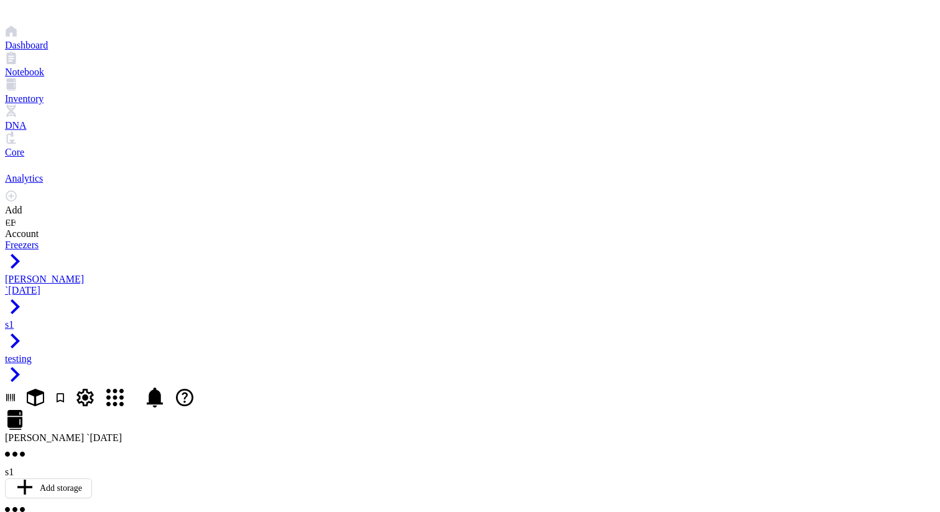
scroll to position [444, 0]
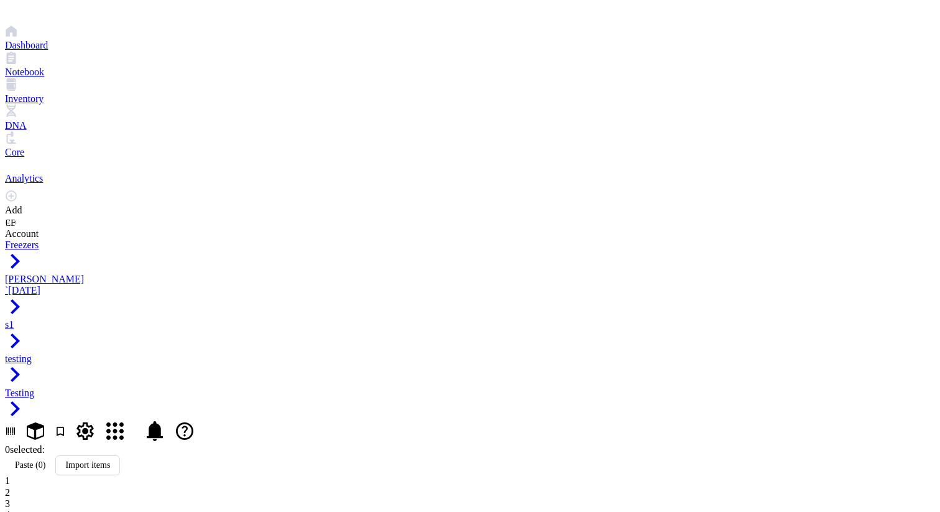
click at [98, 319] on div "s1" at bounding box center [51, 336] width 93 height 34
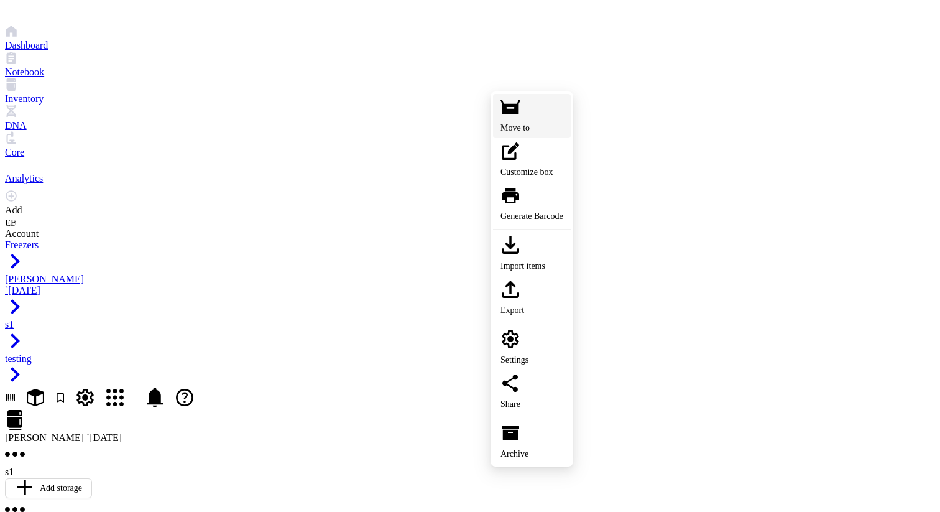
click at [564, 135] on div "Move to" at bounding box center [532, 116] width 63 height 38
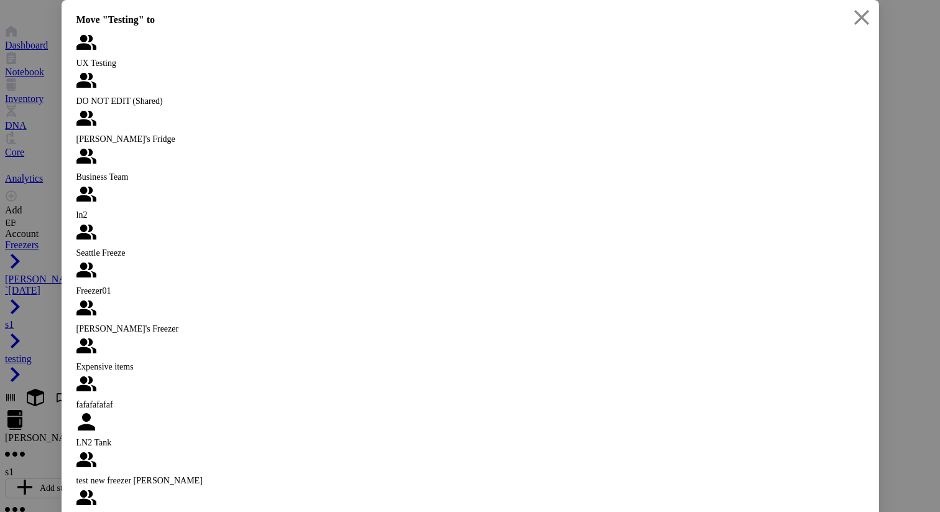
click at [867, 27] on icon "Close" at bounding box center [862, 17] width 20 height 20
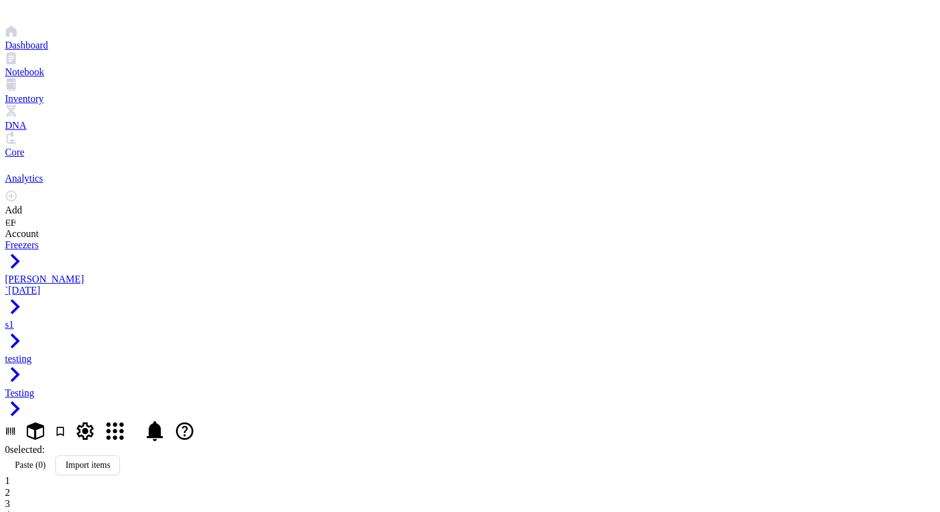
click at [98, 274] on div "[PERSON_NAME] `[DATE]" at bounding box center [51, 296] width 93 height 45
